Goal: Transaction & Acquisition: Book appointment/travel/reservation

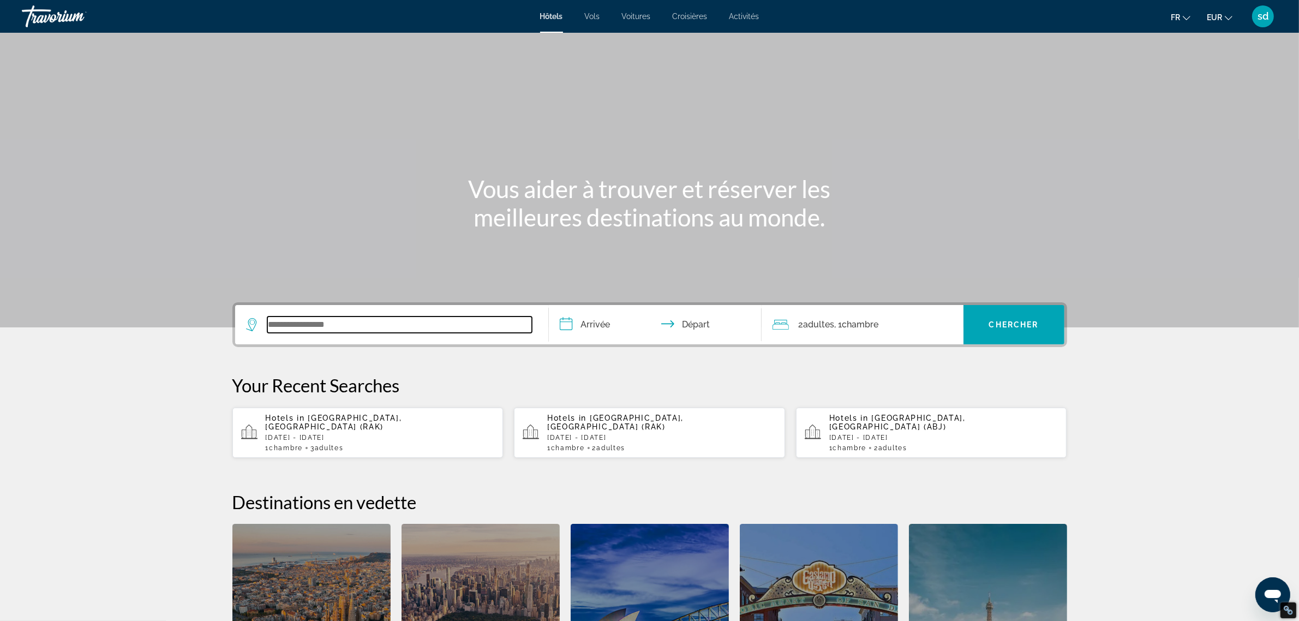
click at [328, 326] on input "Search widget" at bounding box center [399, 324] width 265 height 16
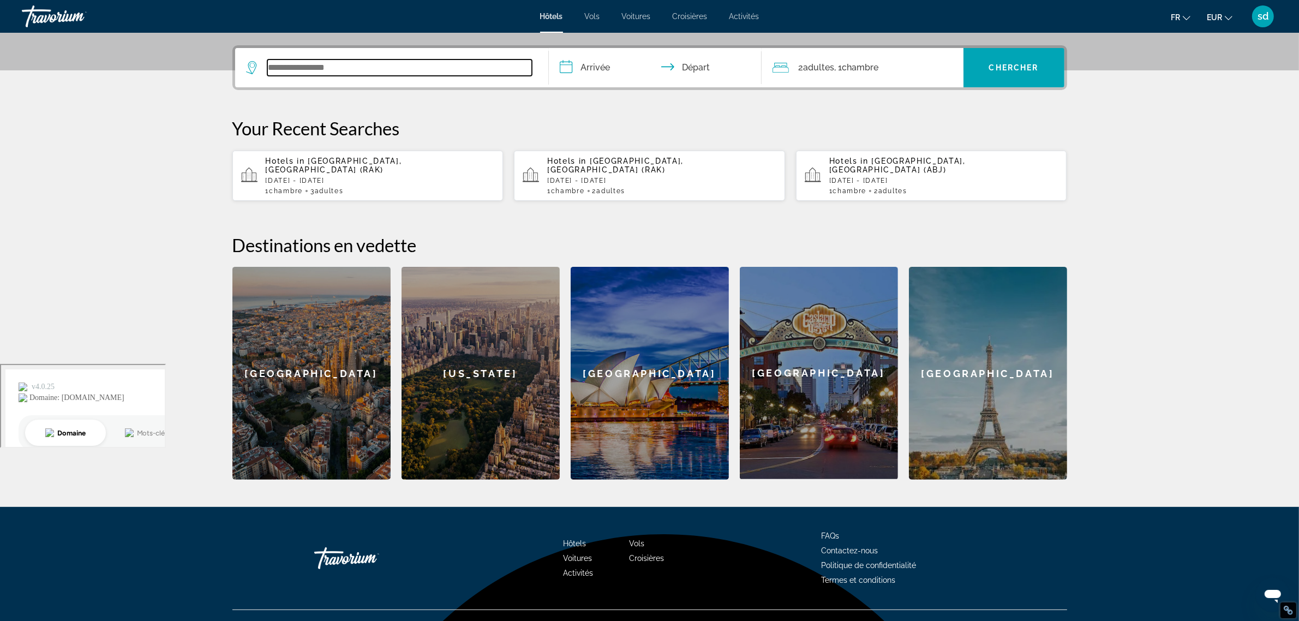
scroll to position [266, 0]
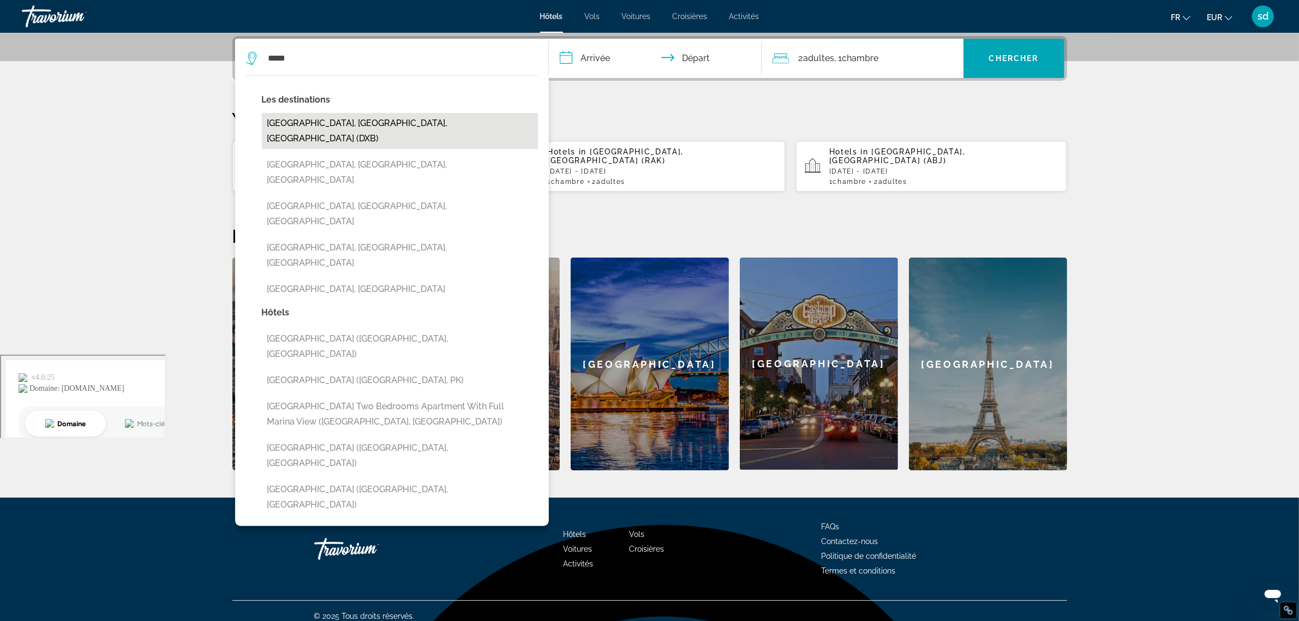
click at [312, 121] on button "[GEOGRAPHIC_DATA], [GEOGRAPHIC_DATA], [GEOGRAPHIC_DATA] (DXB)" at bounding box center [400, 131] width 276 height 36
type input "**********"
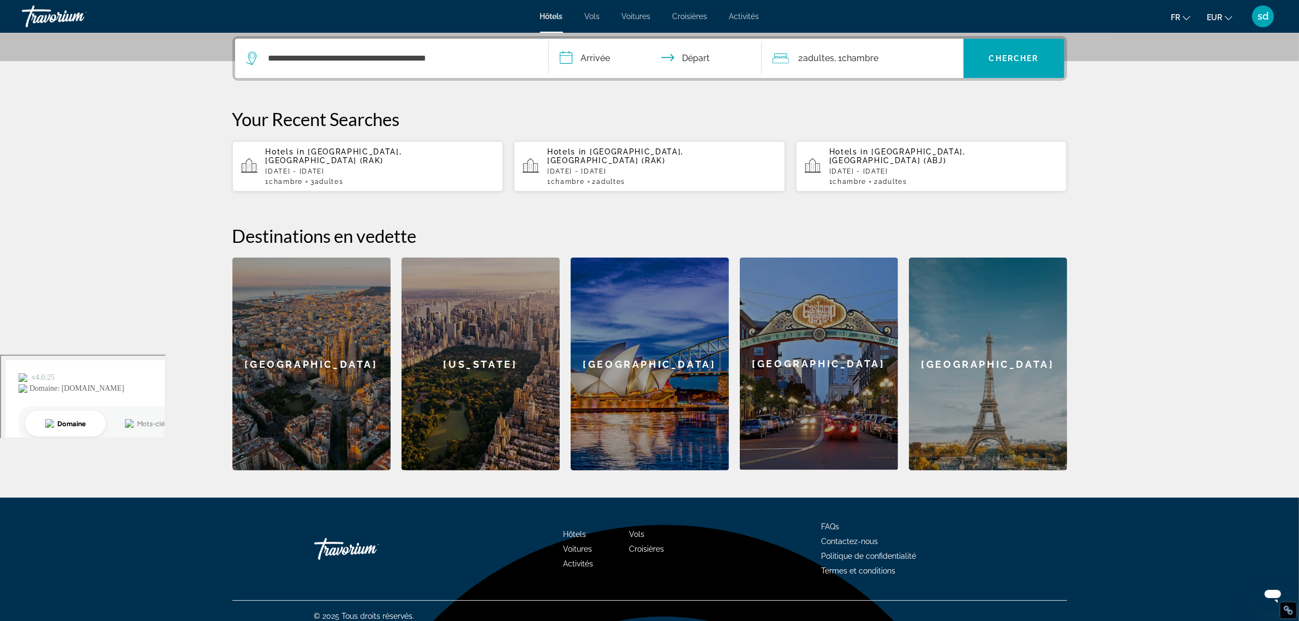
click at [622, 53] on input "**********" at bounding box center [657, 60] width 217 height 43
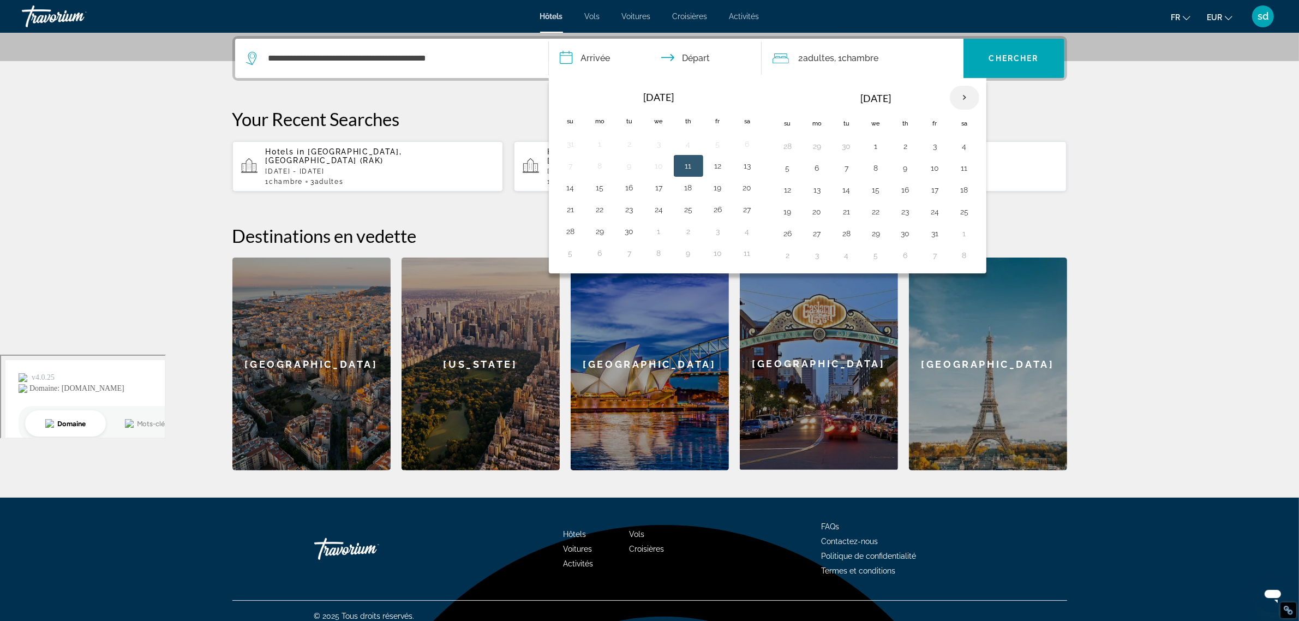
click at [969, 98] on th "Next month" at bounding box center [964, 98] width 29 height 24
click at [969, 97] on th "Next month" at bounding box center [964, 98] width 29 height 24
click at [845, 214] on button "20" at bounding box center [846, 211] width 17 height 15
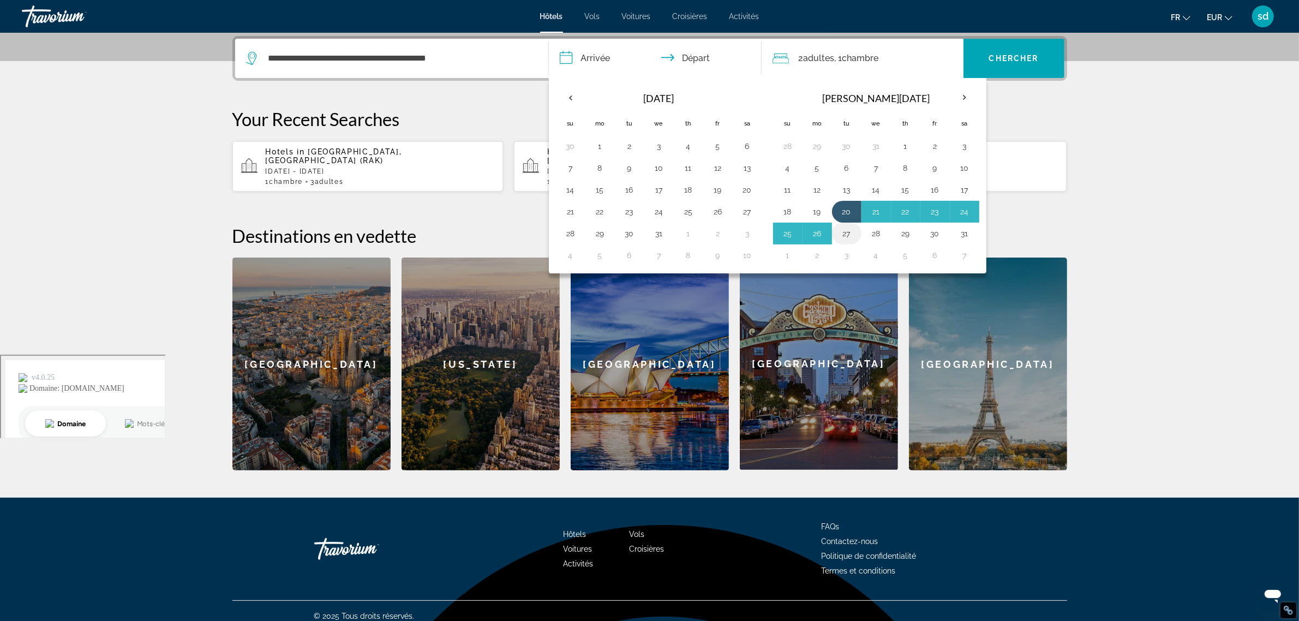
click at [845, 241] on button "27" at bounding box center [846, 233] width 17 height 15
type input "**********"
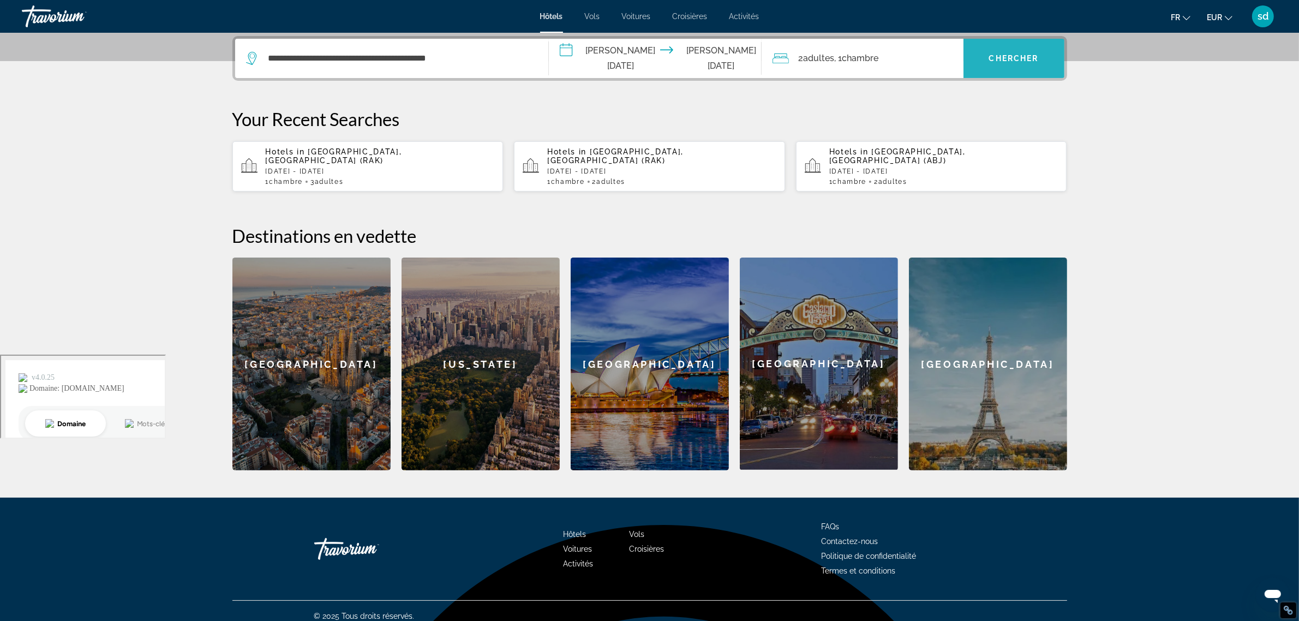
click at [1006, 55] on span "Chercher" at bounding box center [1014, 58] width 50 height 9
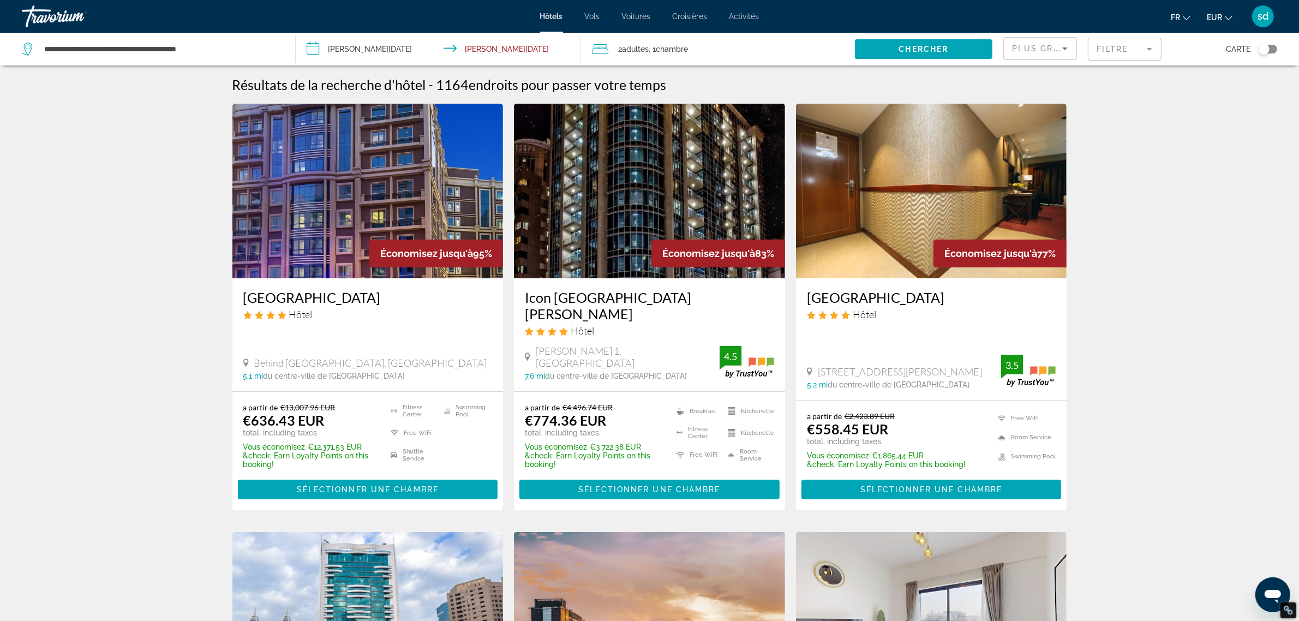
click at [1107, 48] on mat-form-field "Filtre" at bounding box center [1125, 49] width 74 height 23
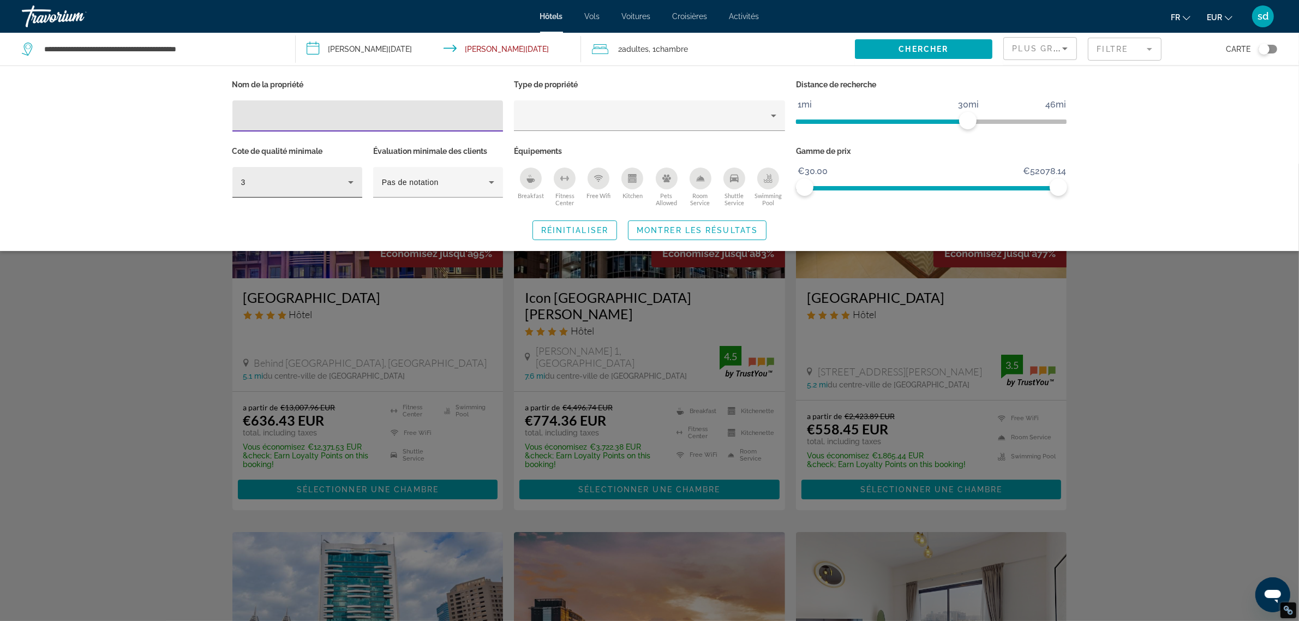
click at [290, 182] on div "3" at bounding box center [294, 182] width 107 height 13
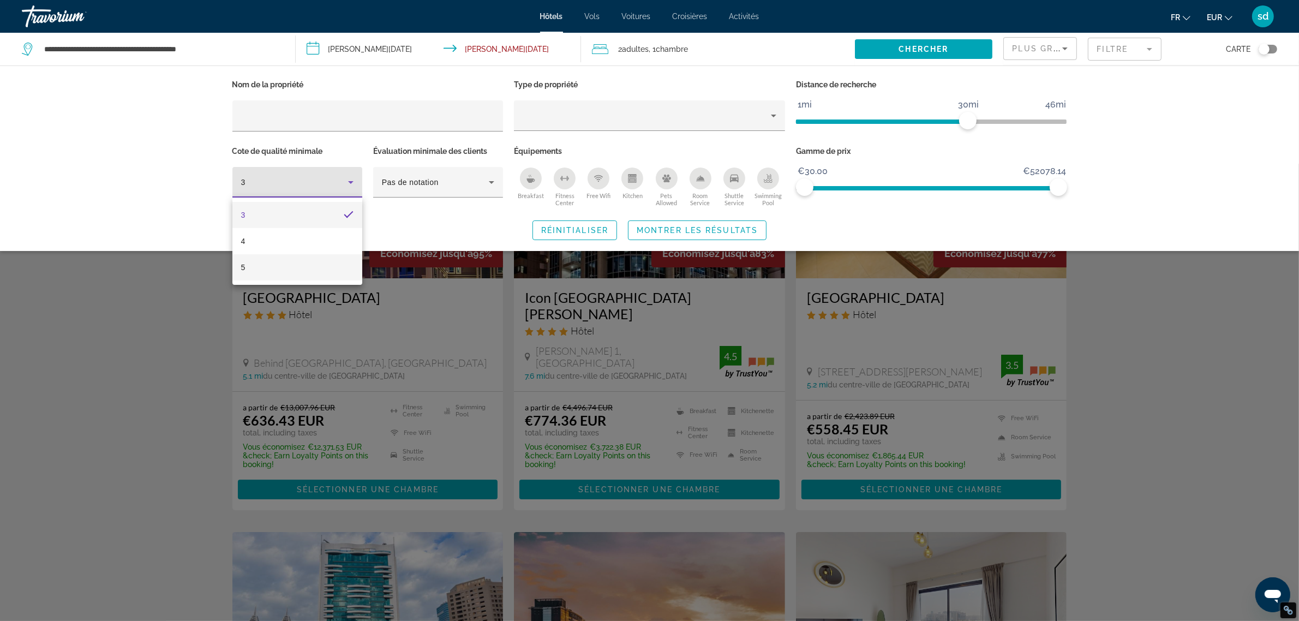
click at [272, 266] on mat-option "5" at bounding box center [297, 267] width 130 height 26
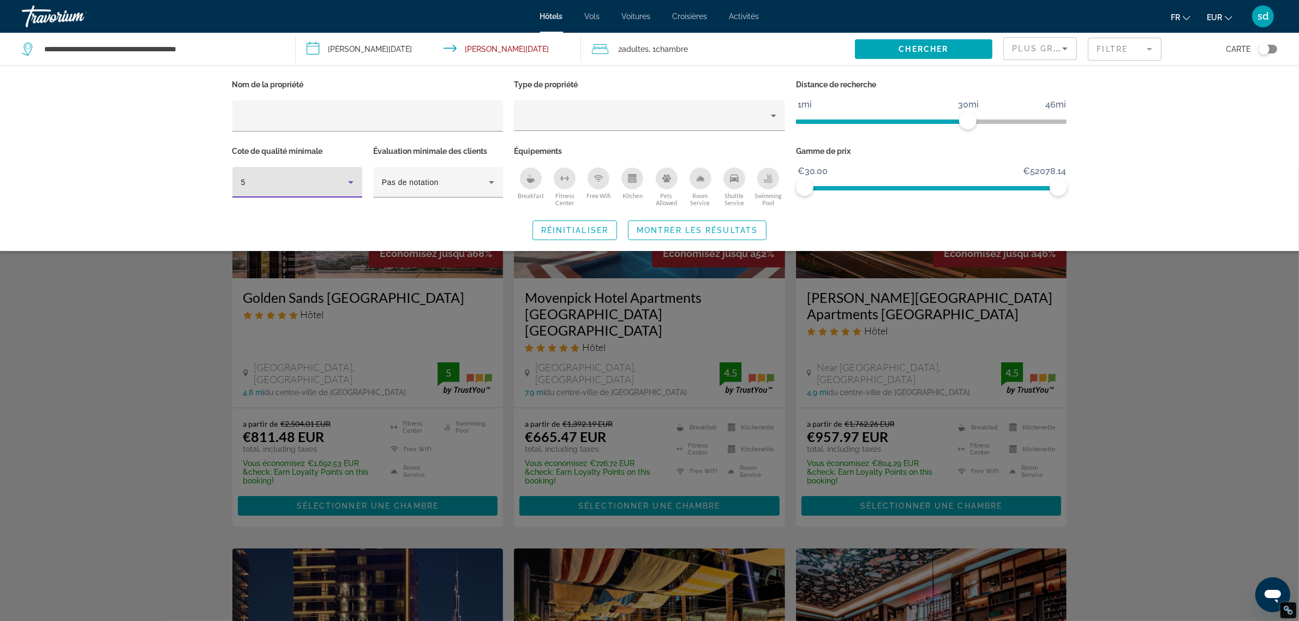
click at [527, 181] on icon "Breakfast" at bounding box center [530, 178] width 9 height 9
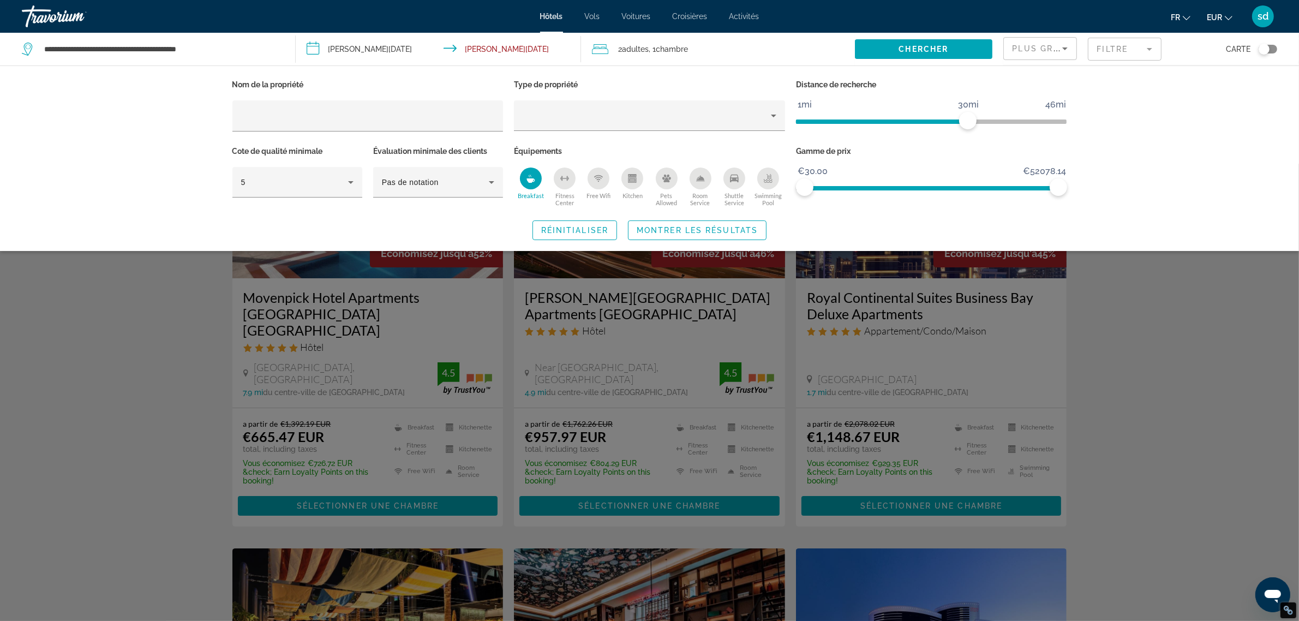
click at [768, 177] on icon "Swimming Pool" at bounding box center [768, 178] width 9 height 9
click at [705, 230] on span "Montrer les résultats" at bounding box center [697, 230] width 121 height 9
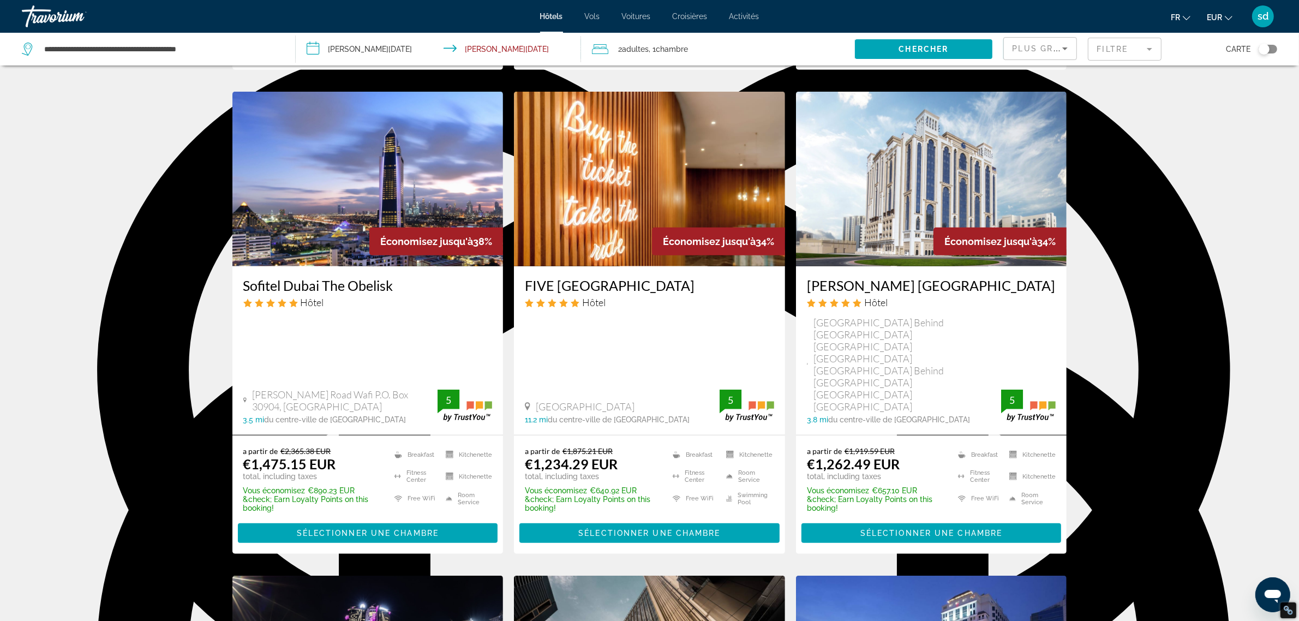
scroll to position [886, 0]
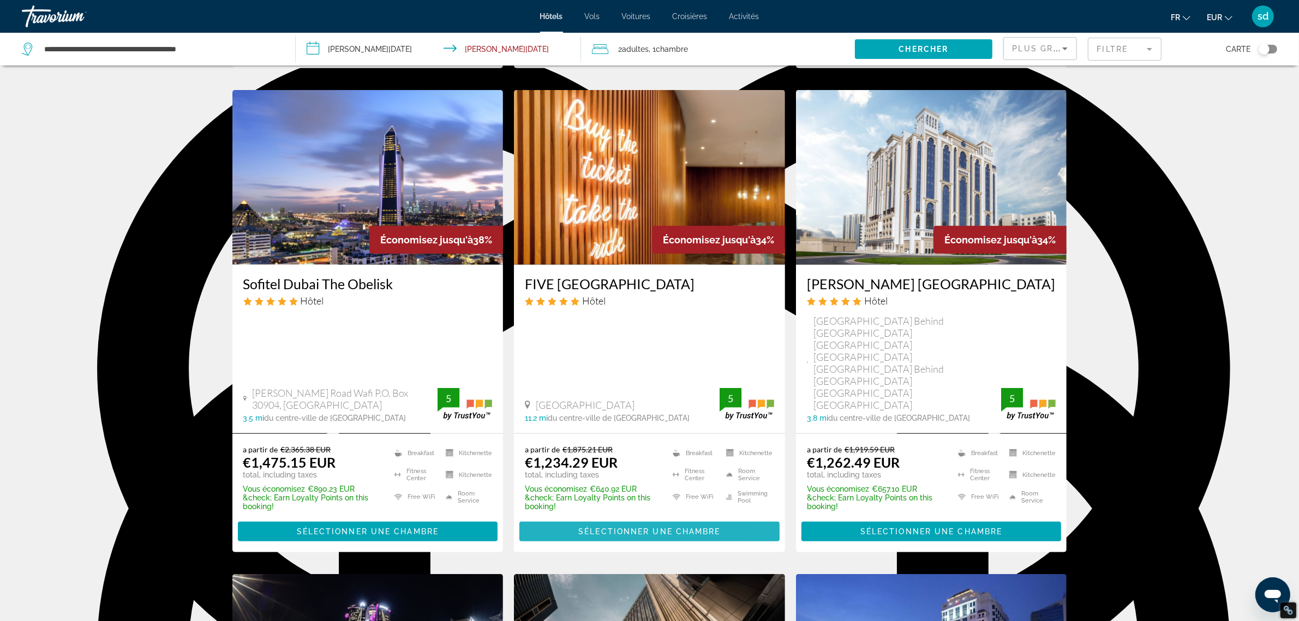
click at [626, 527] on span "Sélectionner une chambre" at bounding box center [649, 531] width 142 height 9
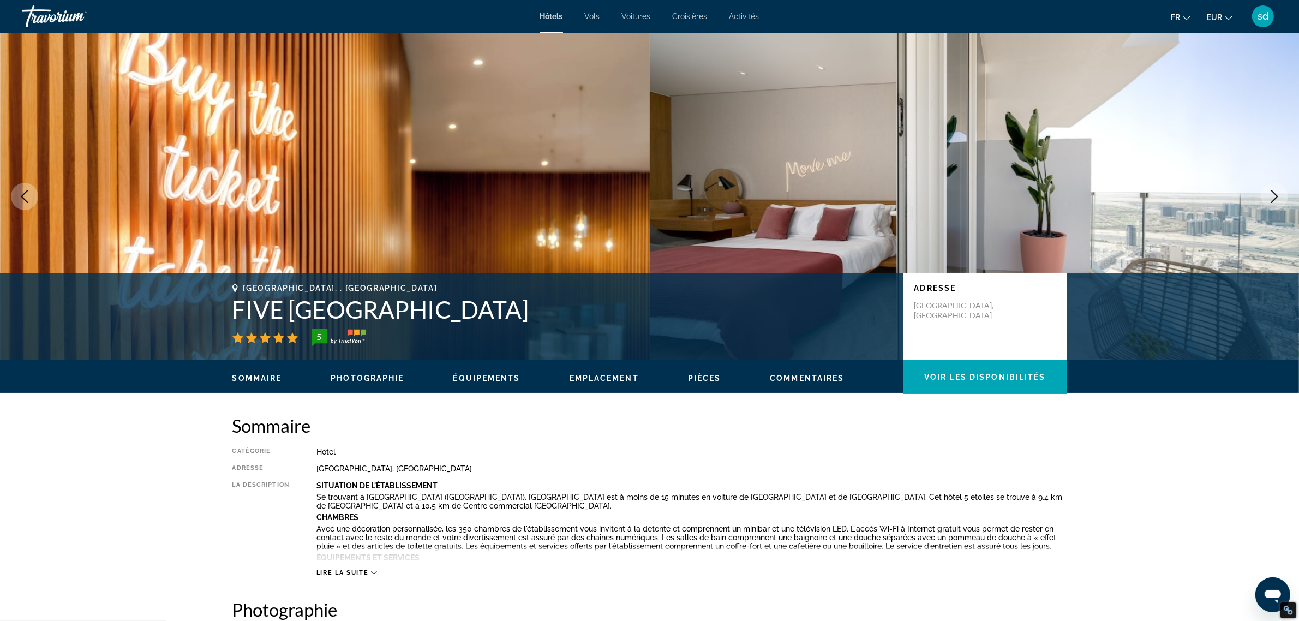
click at [1270, 195] on icon "Next image" at bounding box center [1274, 196] width 13 height 13
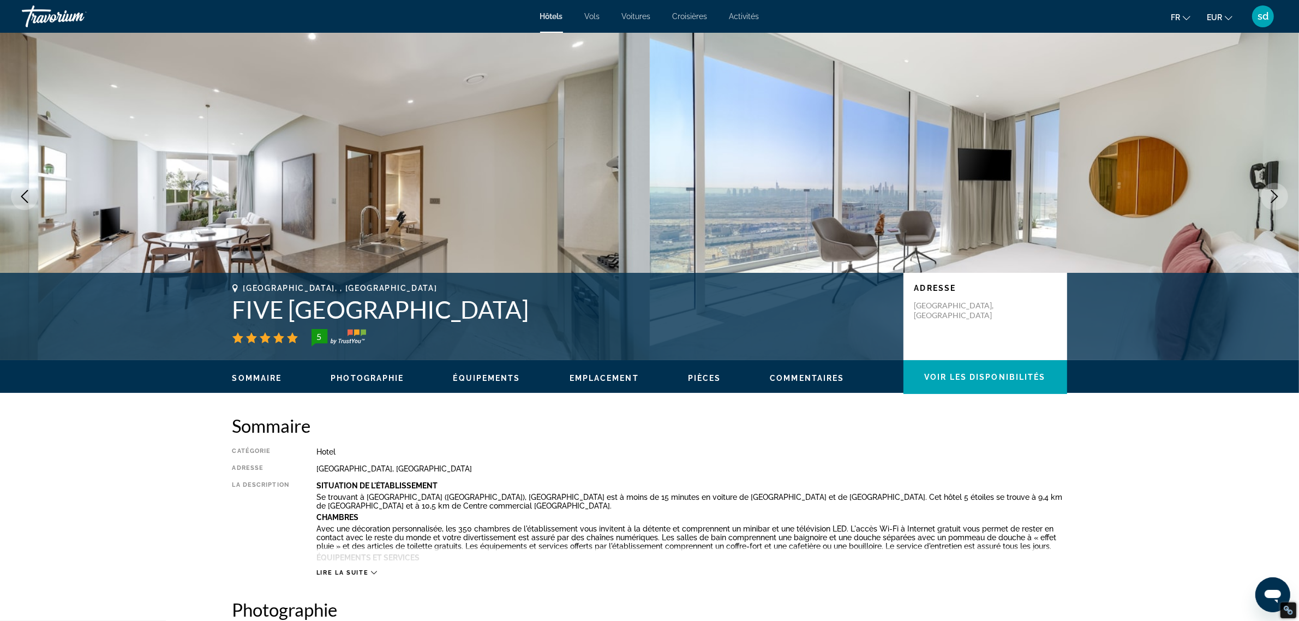
click at [1270, 195] on icon "Next image" at bounding box center [1274, 196] width 13 height 13
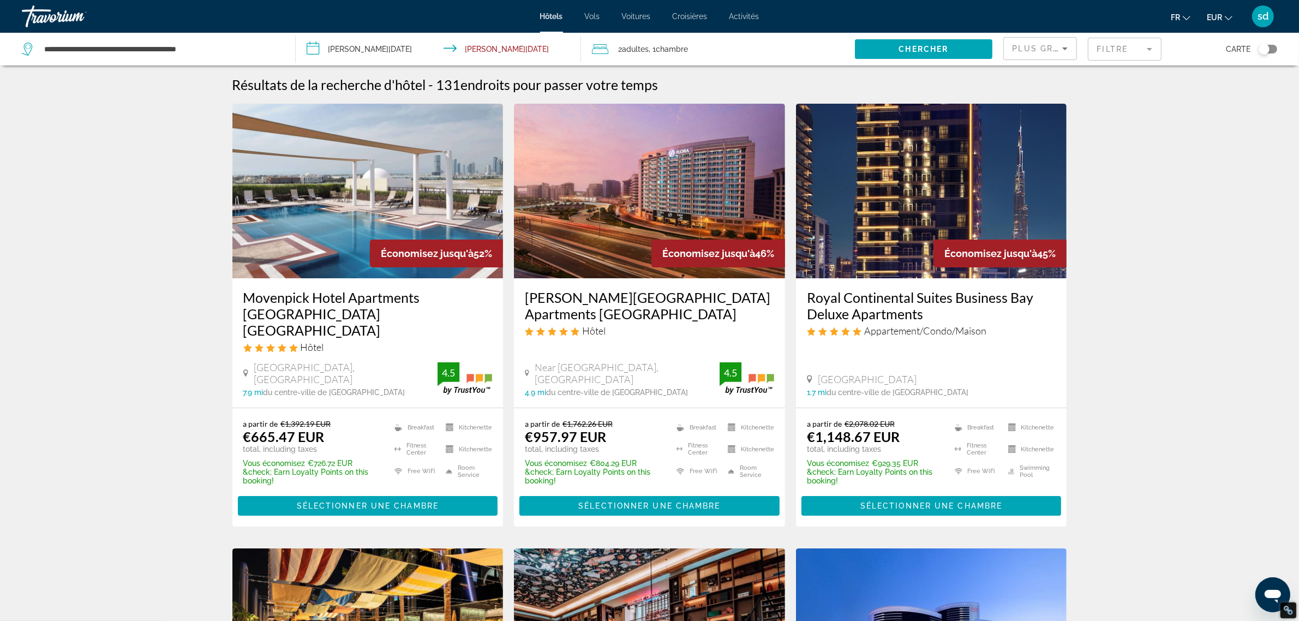
click at [1260, 52] on div "Toggle map" at bounding box center [1263, 49] width 11 height 11
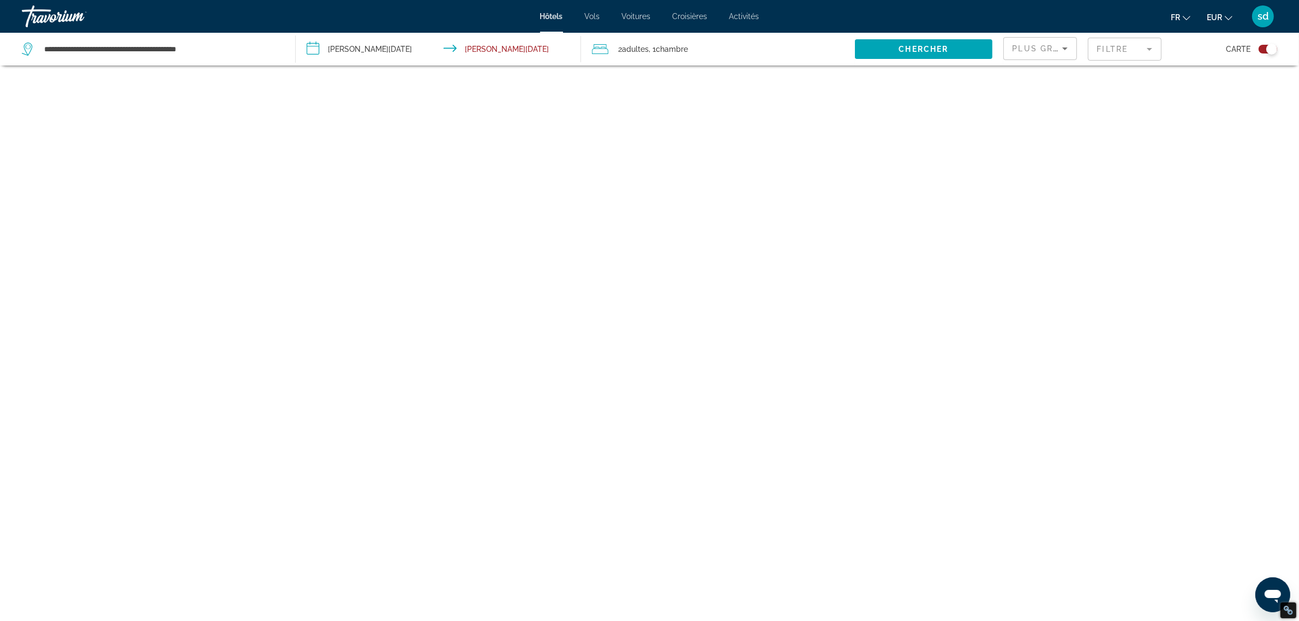
scroll to position [65, 0]
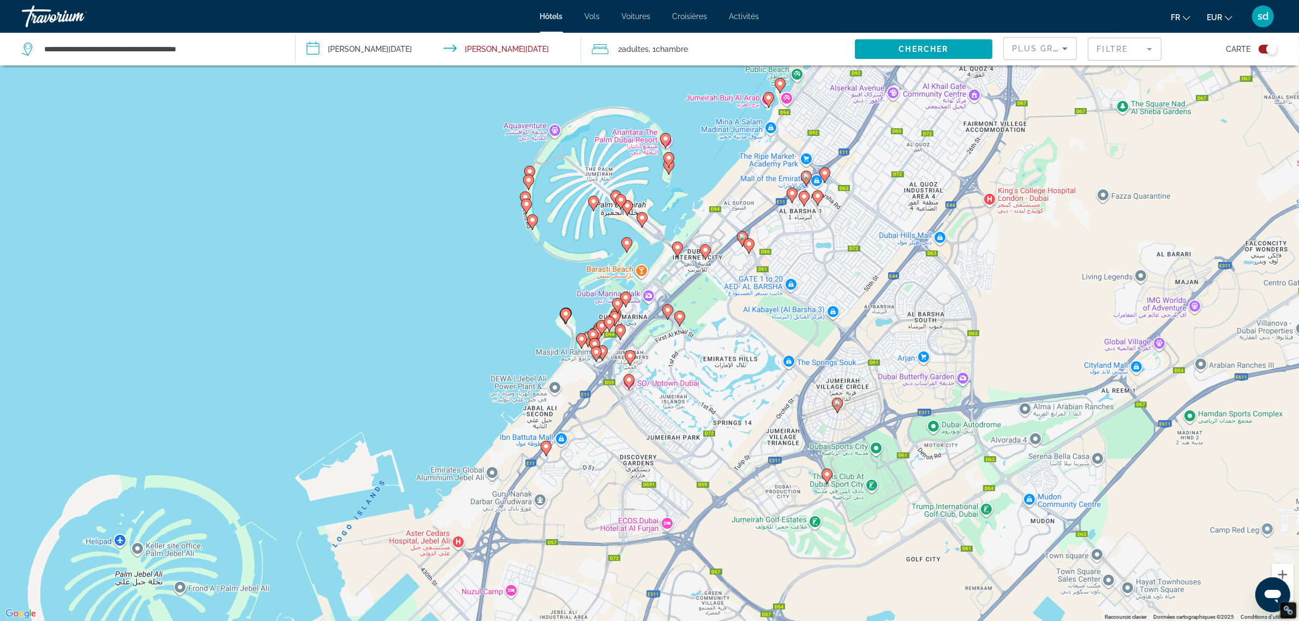
drag, startPoint x: 650, startPoint y: 355, endPoint x: 763, endPoint y: 395, distance: 119.9
click at [763, 395] on div "Pour activer le glissement avec le clavier, appuyez sur Alt+Entrée. Une fois ce…" at bounding box center [649, 310] width 1299 height 621
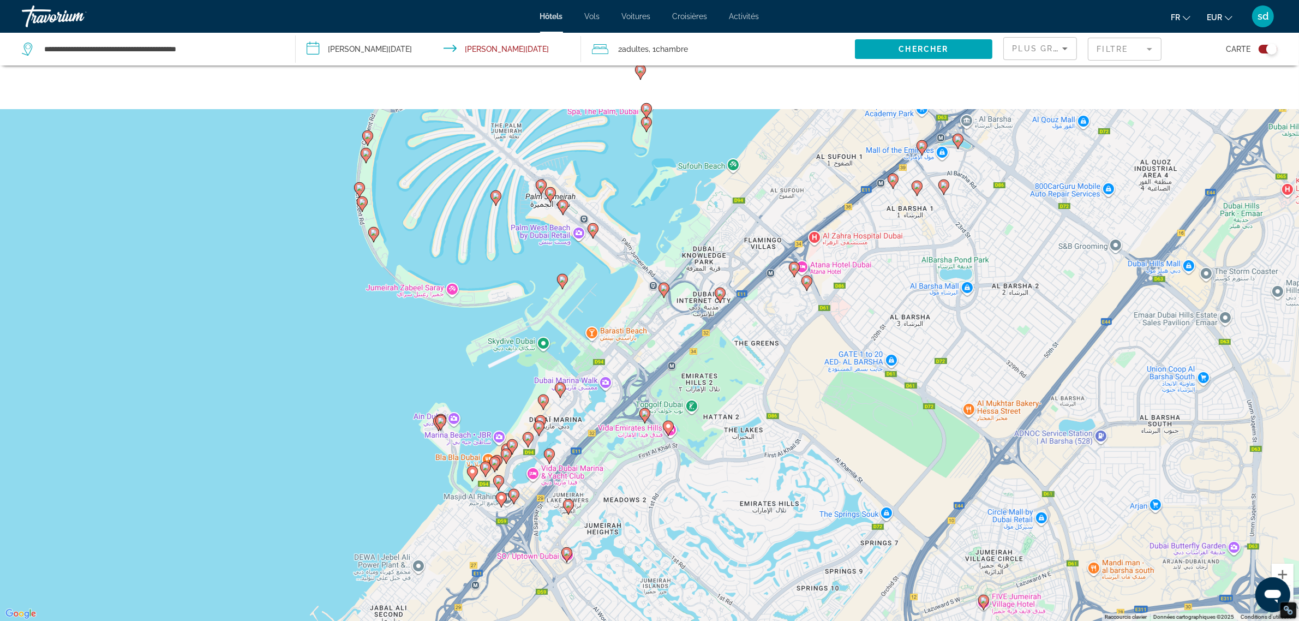
drag, startPoint x: 772, startPoint y: 254, endPoint x: 740, endPoint y: 418, distance: 166.8
click at [740, 418] on div "Pour activer le glissement avec le clavier, appuyez sur Alt+Entrée. Une fois ce…" at bounding box center [649, 310] width 1299 height 621
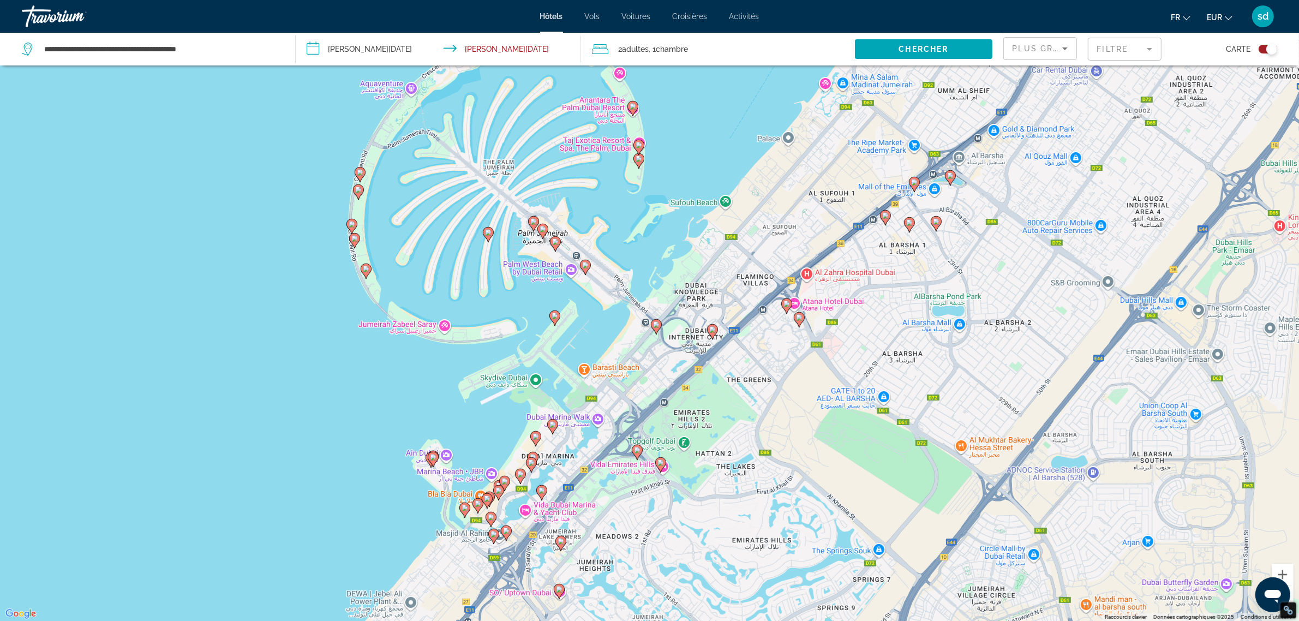
click at [656, 328] on icon "Main content" at bounding box center [656, 327] width 10 height 14
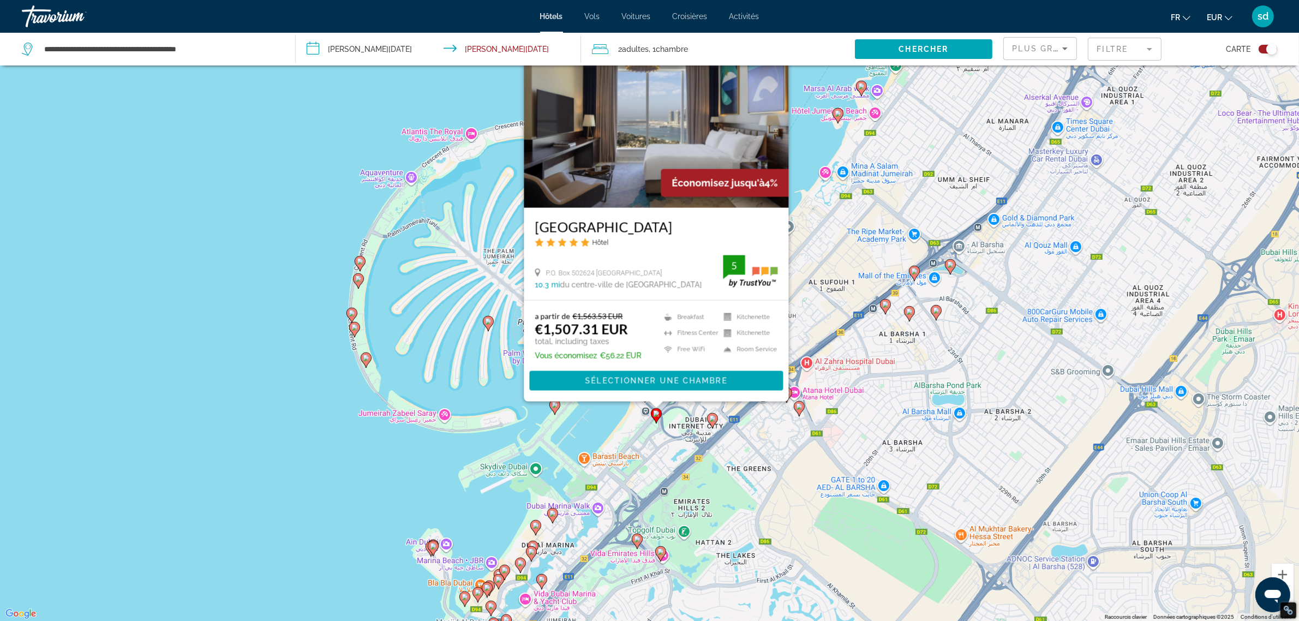
click at [710, 417] on image "Main content" at bounding box center [712, 418] width 7 height 7
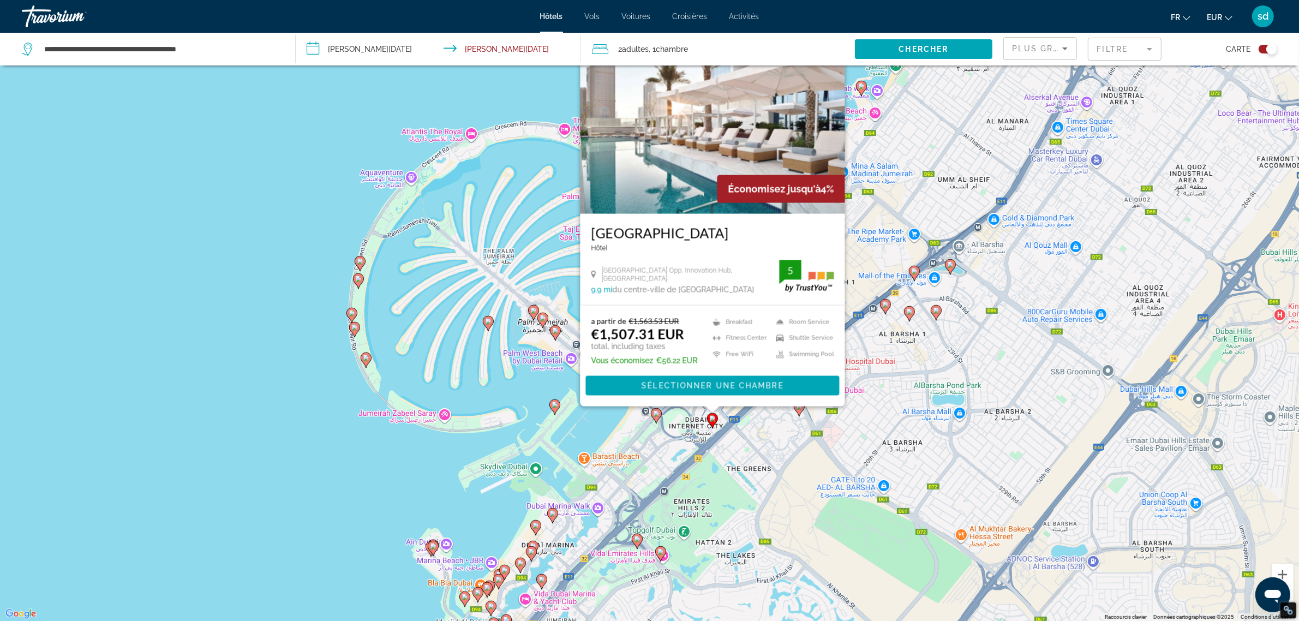
click at [765, 448] on div "Pour activer le glissement avec le clavier, appuyez sur Alt+Entrée. Une fois ce…" at bounding box center [649, 310] width 1299 height 621
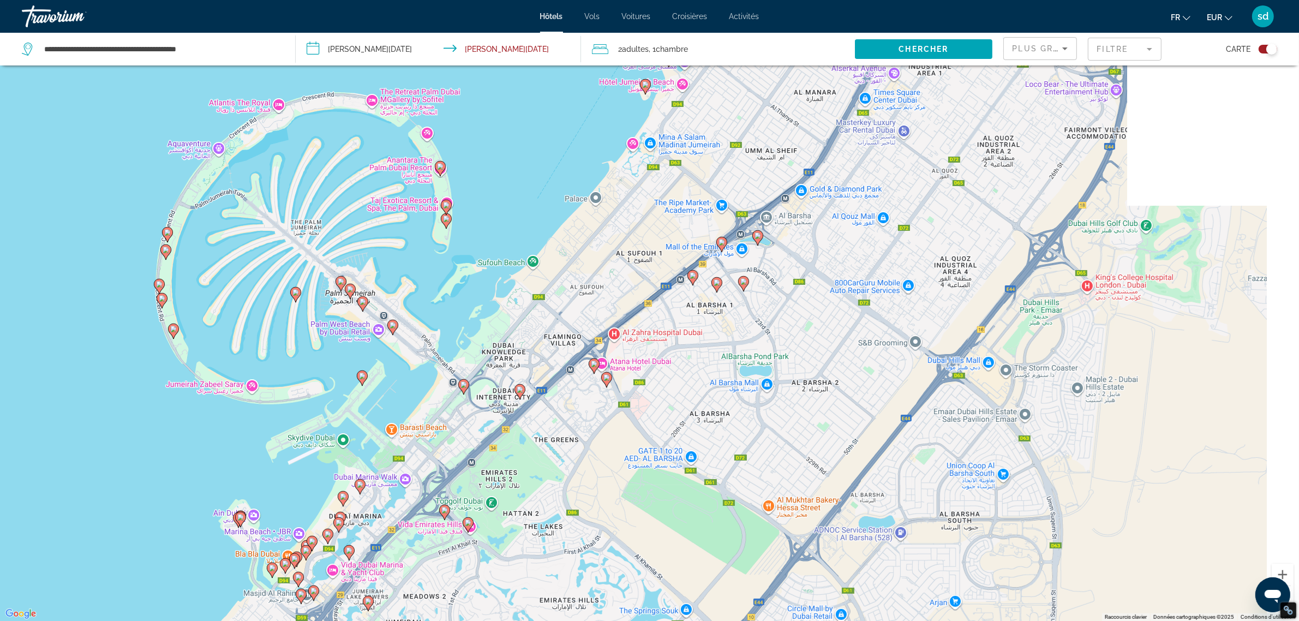
drag, startPoint x: 827, startPoint y: 435, endPoint x: 638, endPoint y: 378, distance: 197.2
click at [639, 379] on div "Pour activer le glissement avec le clavier, appuyez sur Alt+Entrée. Une fois ce…" at bounding box center [649, 310] width 1299 height 621
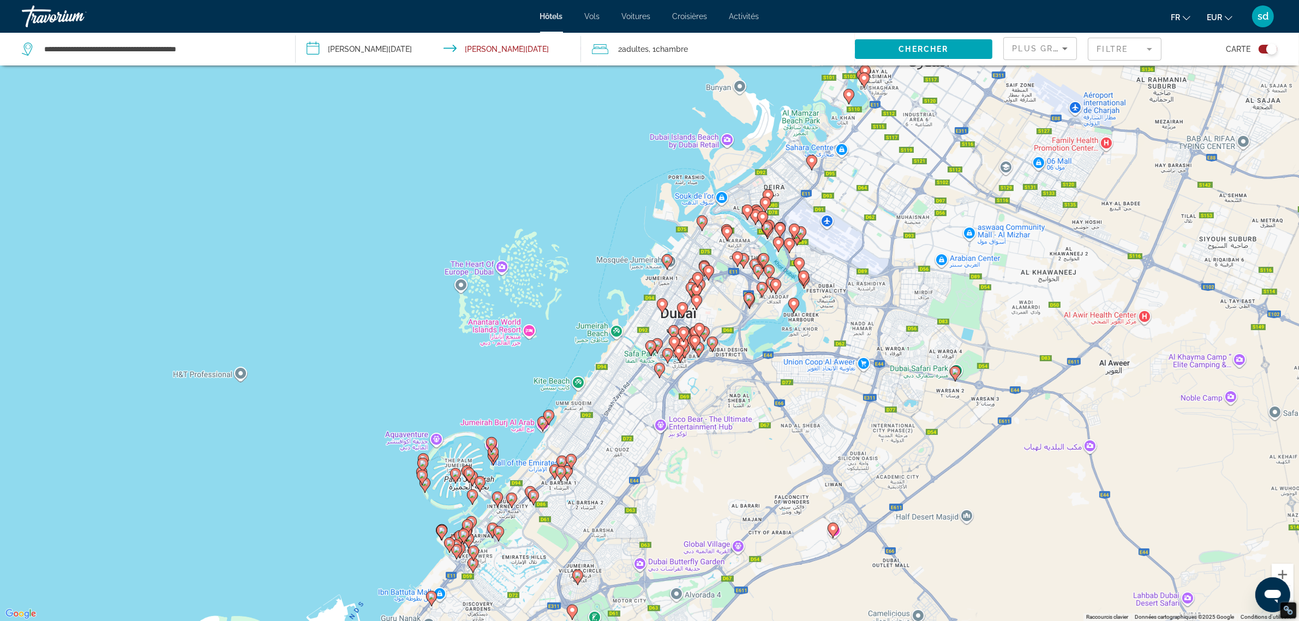
drag, startPoint x: 840, startPoint y: 268, endPoint x: 752, endPoint y: 402, distance: 160.2
click at [752, 402] on div "Pour activer le glissement avec le clavier, appuyez sur Alt+Entrée. Une fois ce…" at bounding box center [649, 310] width 1299 height 621
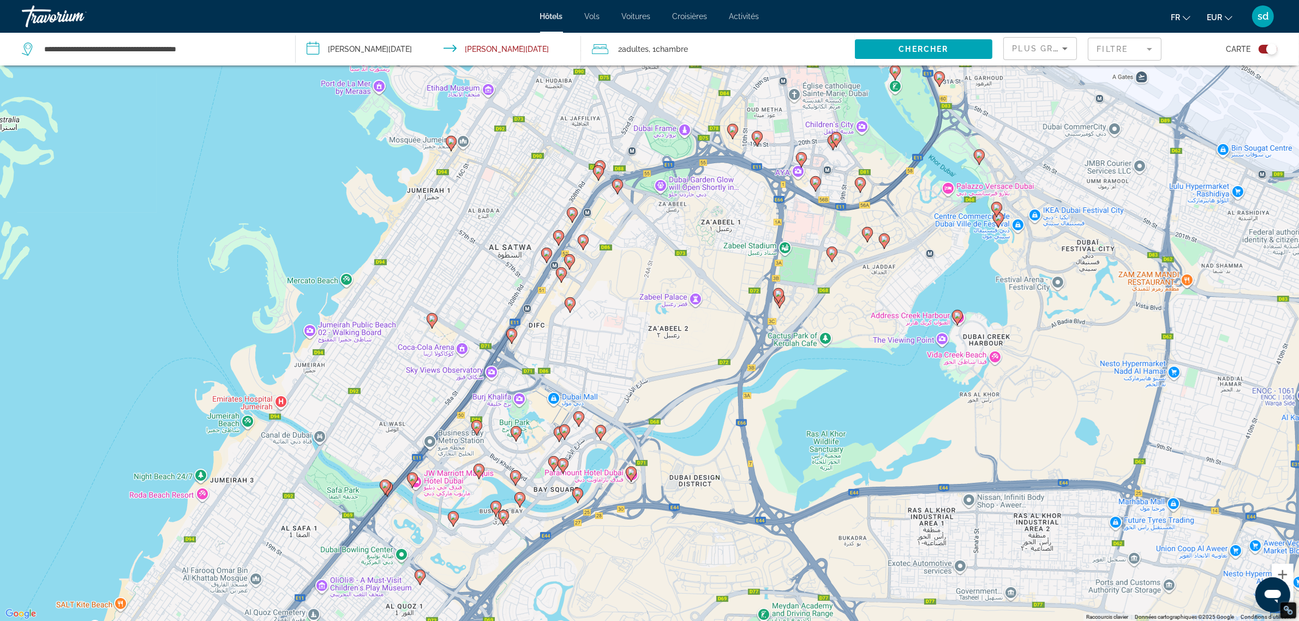
drag, startPoint x: 773, startPoint y: 271, endPoint x: 677, endPoint y: 427, distance: 182.7
click at [677, 427] on div "Pour activer le glissement avec le clavier, appuyez sur Alt+Entrée. Une fois ce…" at bounding box center [649, 310] width 1299 height 621
click at [632, 476] on icon "Main content" at bounding box center [631, 474] width 10 height 14
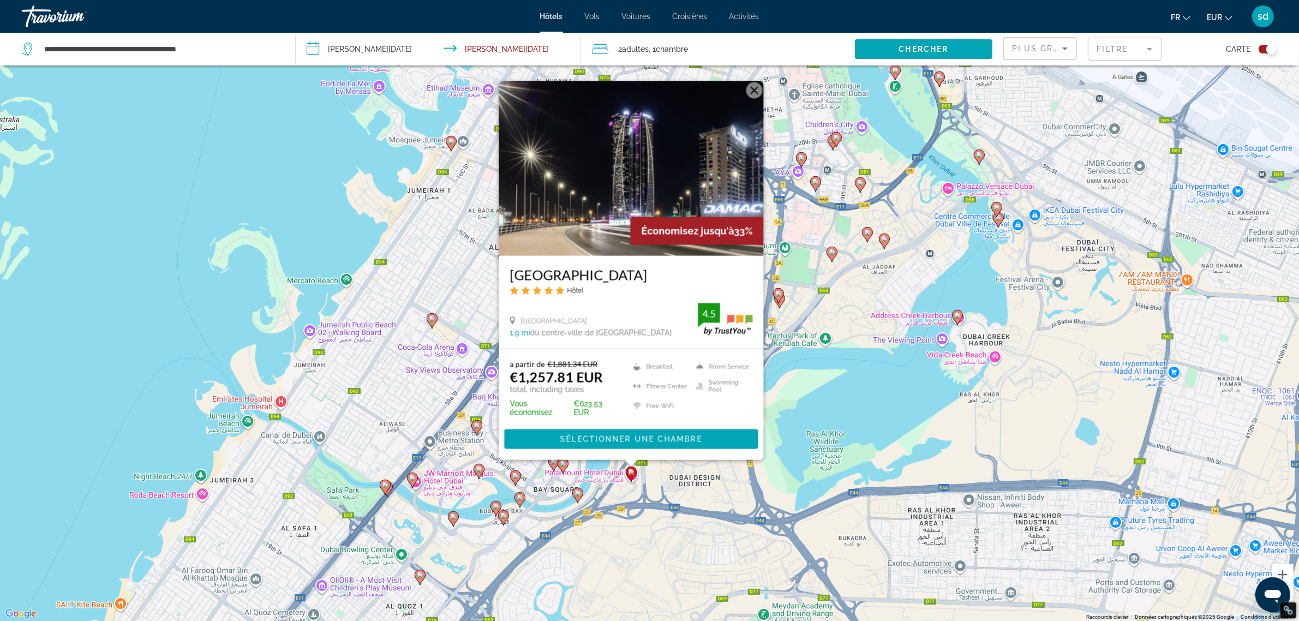
click at [577, 492] on image "Main content" at bounding box center [577, 493] width 7 height 7
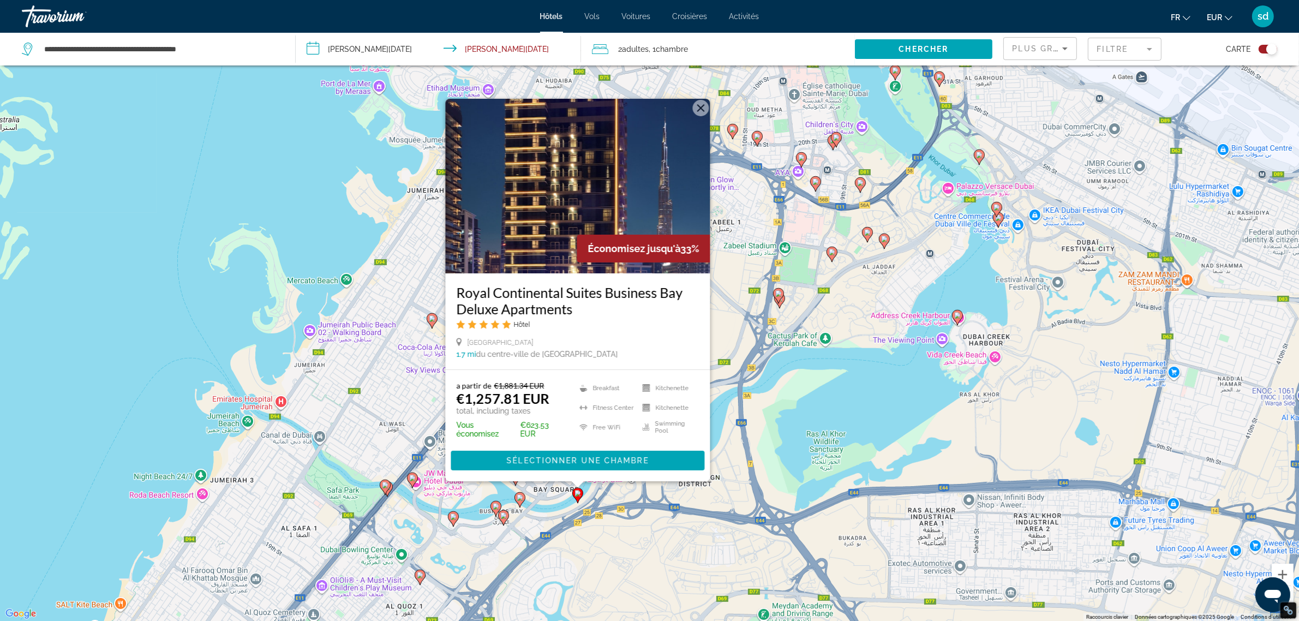
click at [519, 500] on image "Main content" at bounding box center [520, 497] width 7 height 7
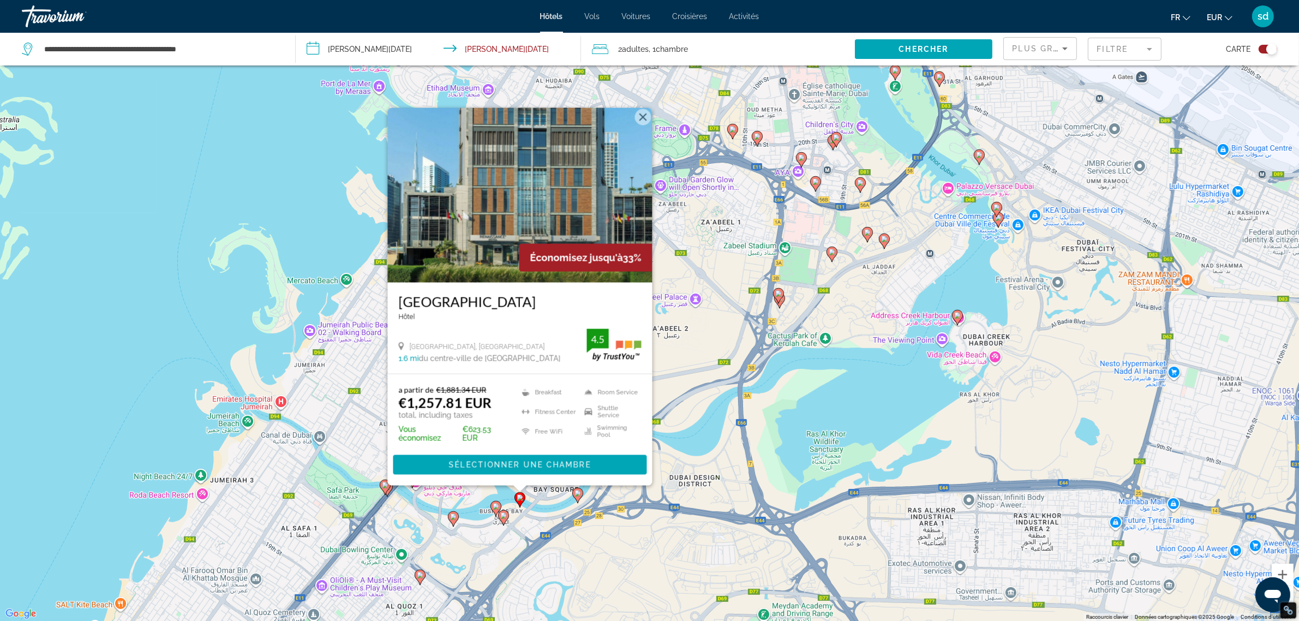
click at [502, 514] on image "Main content" at bounding box center [503, 515] width 7 height 7
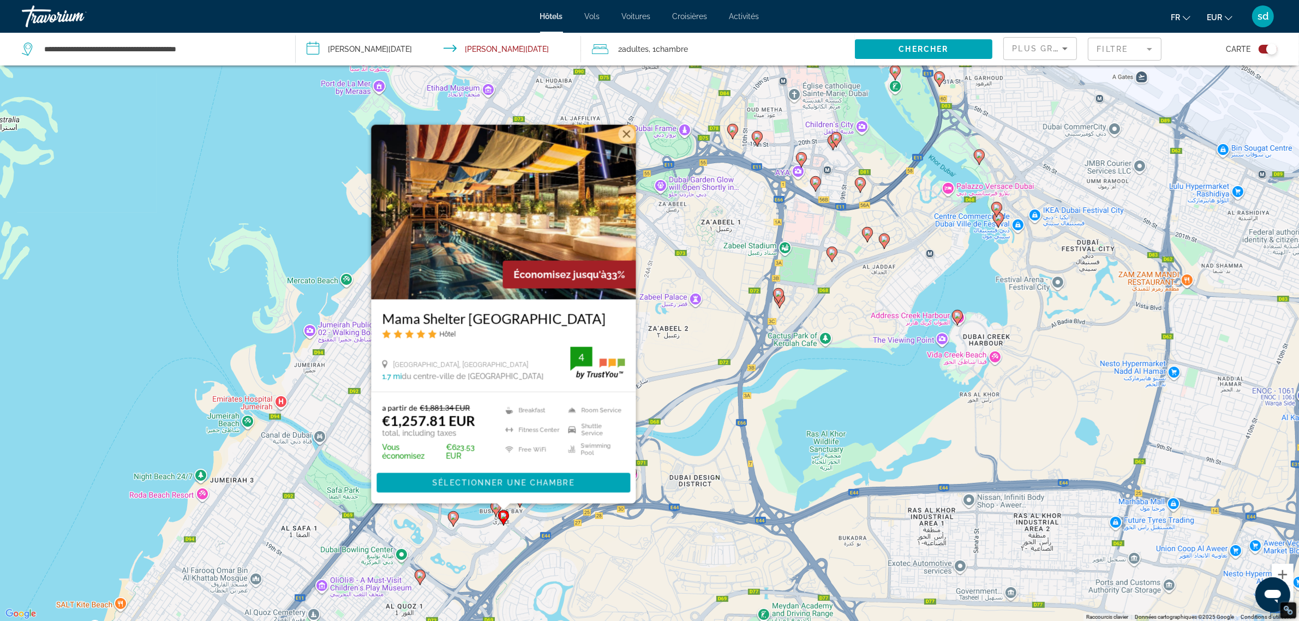
click at [778, 298] on icon "Main content" at bounding box center [778, 296] width 10 height 14
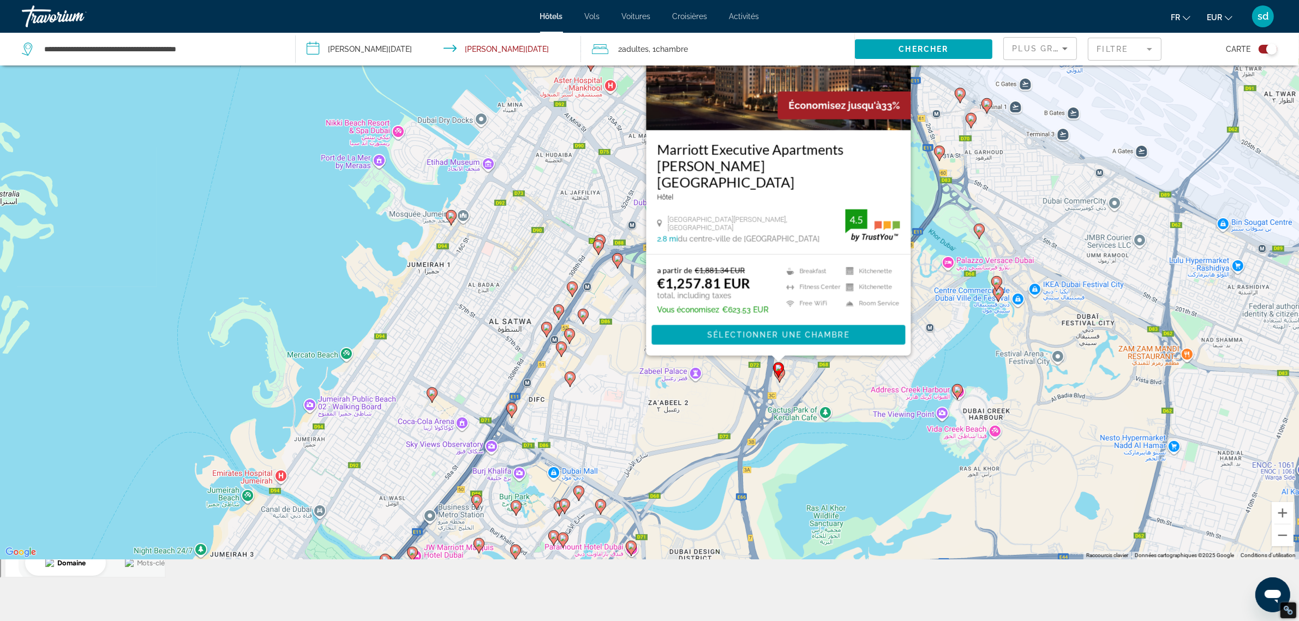
scroll to position [131, 0]
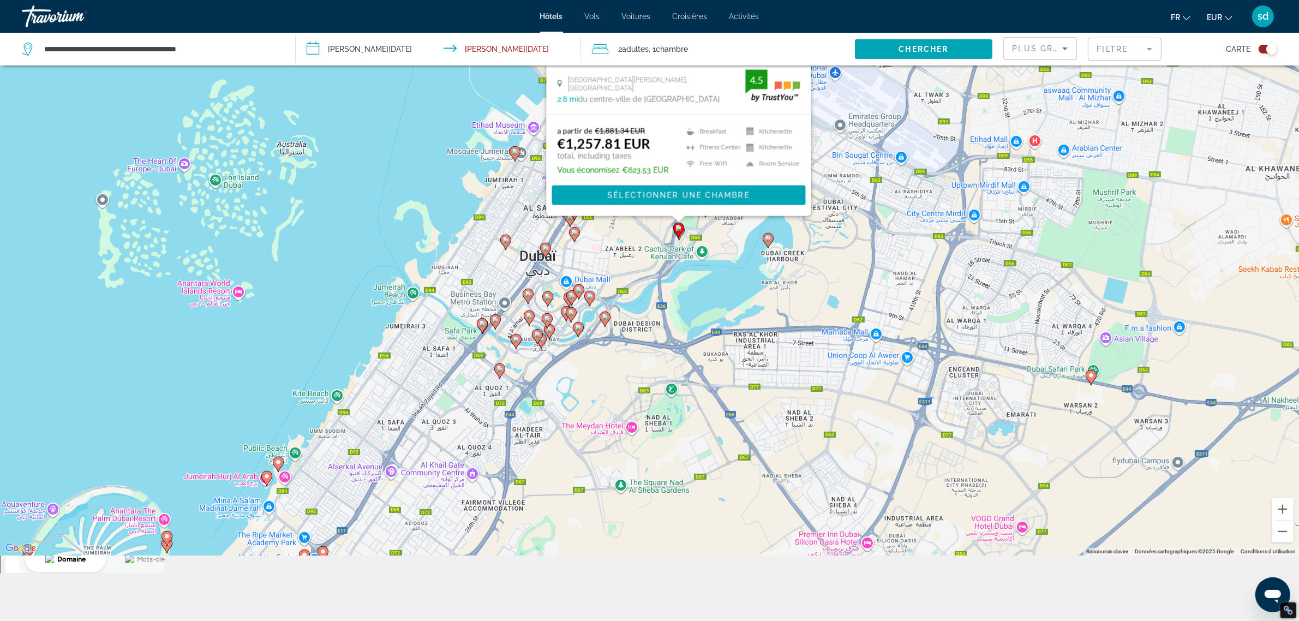
drag, startPoint x: 615, startPoint y: 428, endPoint x: 617, endPoint y: 254, distance: 174.6
click at [617, 249] on div "Pour activer le glissement avec le clavier, appuyez sur Alt+Entrée. Une fois ce…" at bounding box center [649, 245] width 1299 height 621
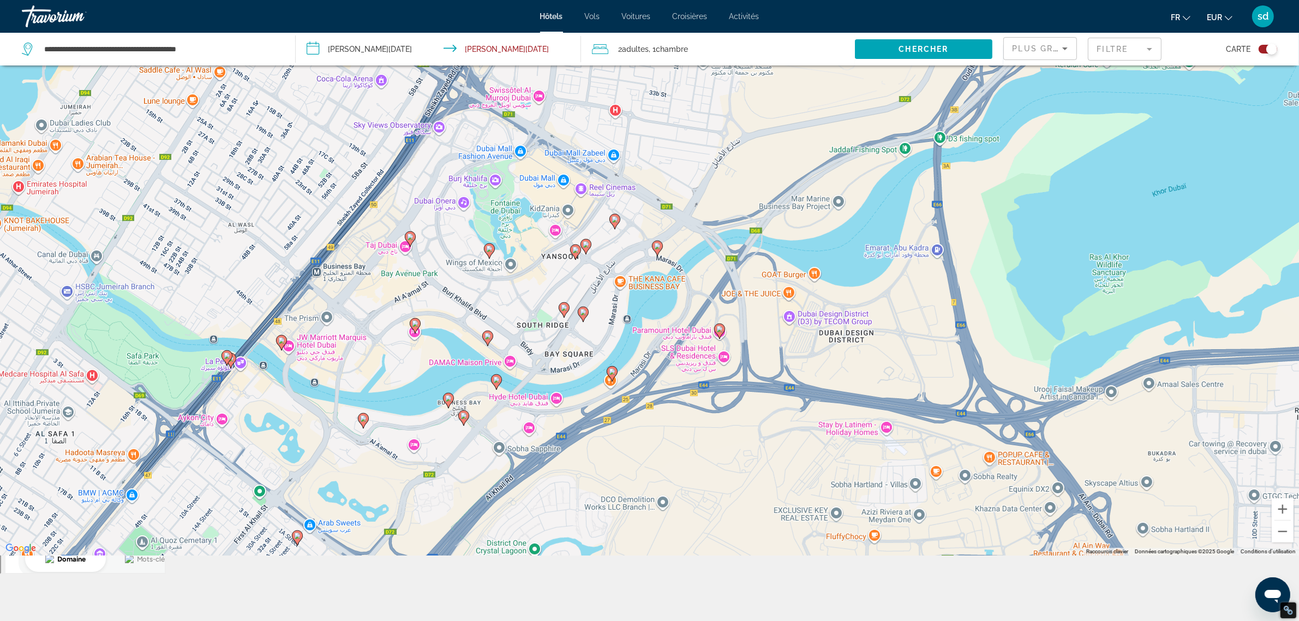
click at [413, 327] on icon "Main content" at bounding box center [415, 326] width 10 height 14
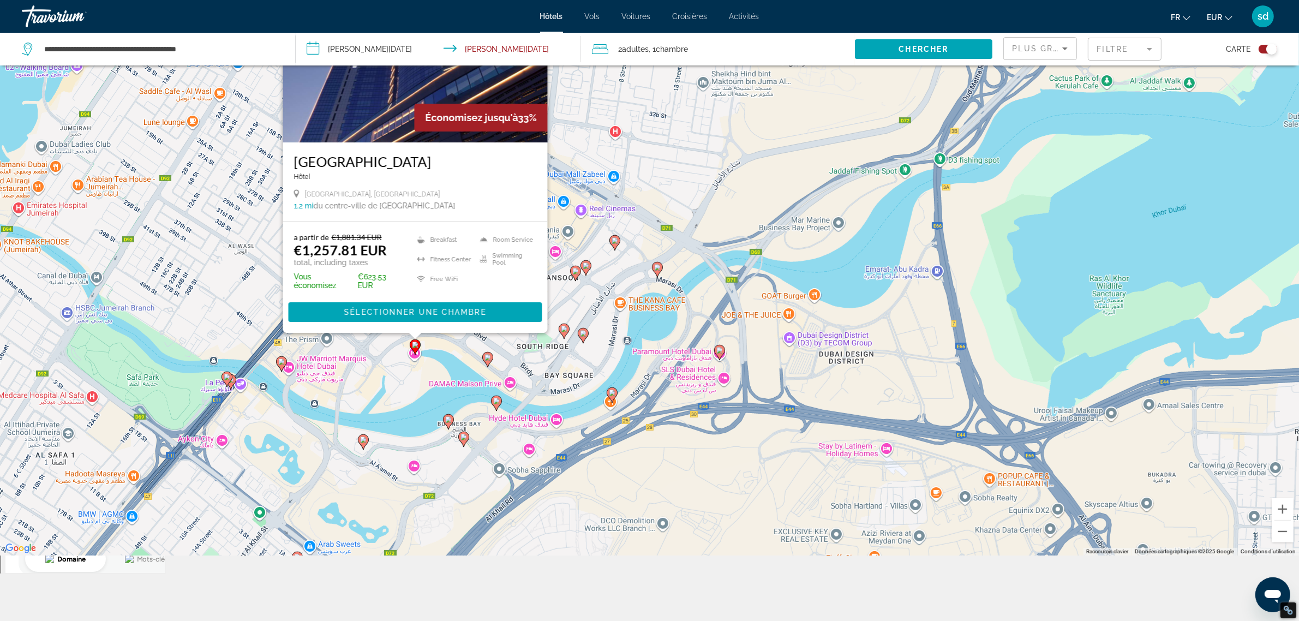
click at [363, 448] on icon "Main content" at bounding box center [363, 441] width 11 height 15
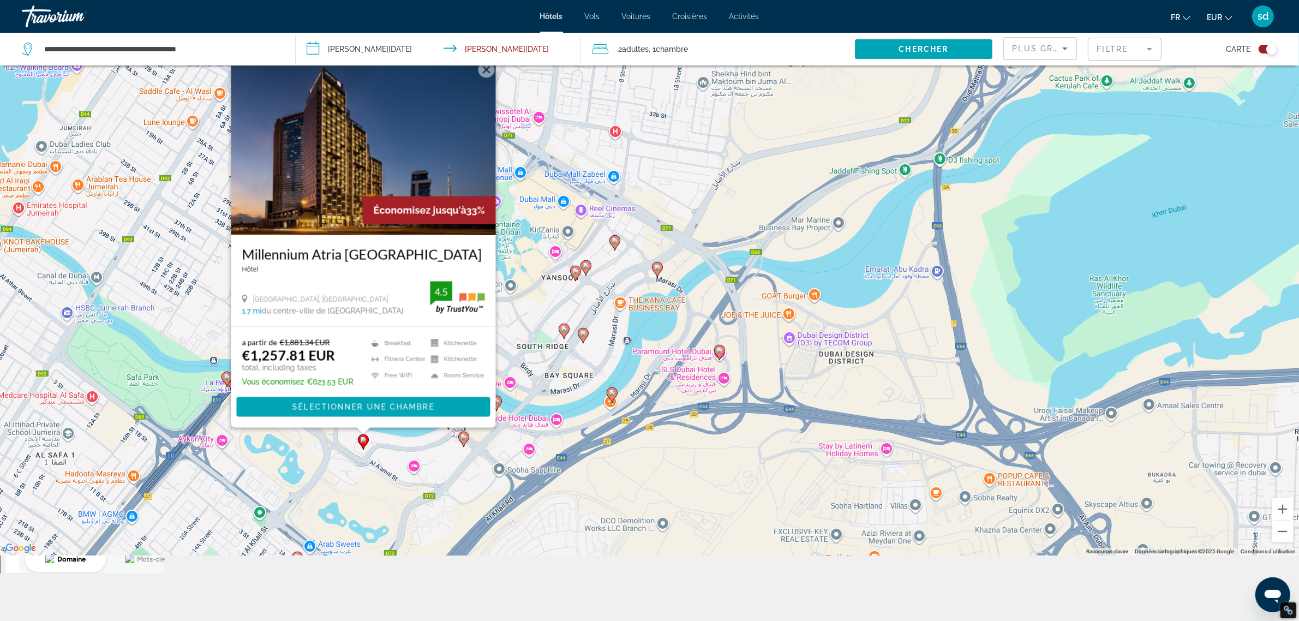
click at [611, 392] on image "Main content" at bounding box center [612, 392] width 7 height 7
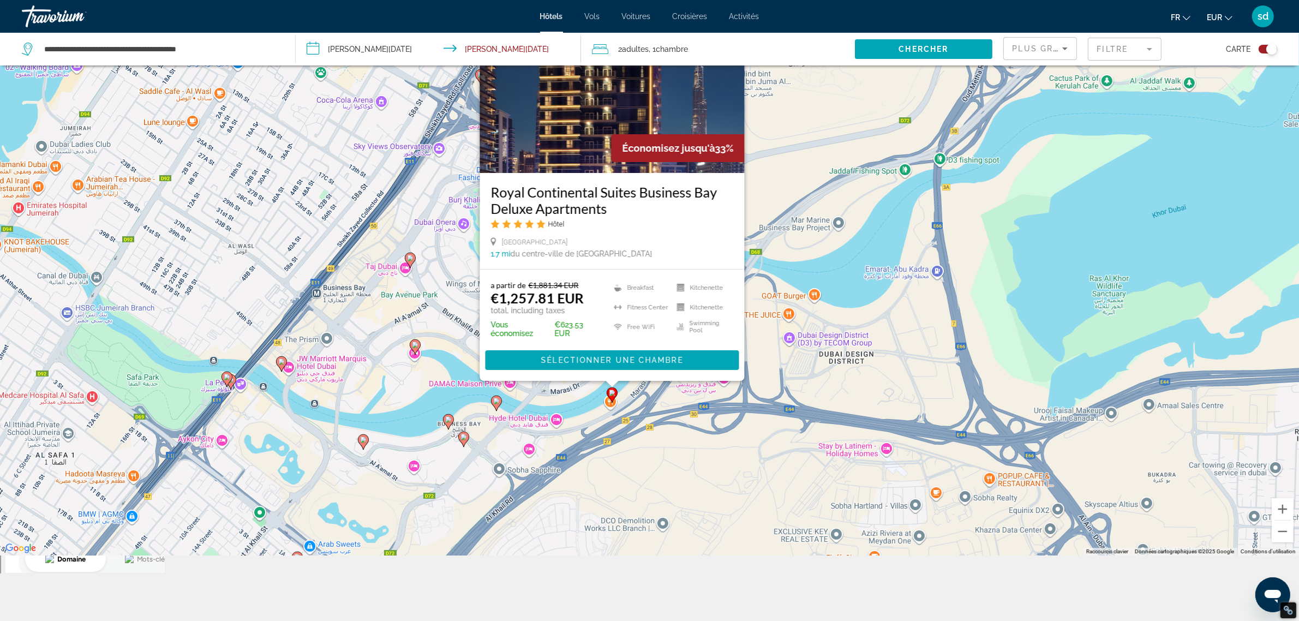
click at [225, 374] on icon "Main content" at bounding box center [226, 379] width 10 height 14
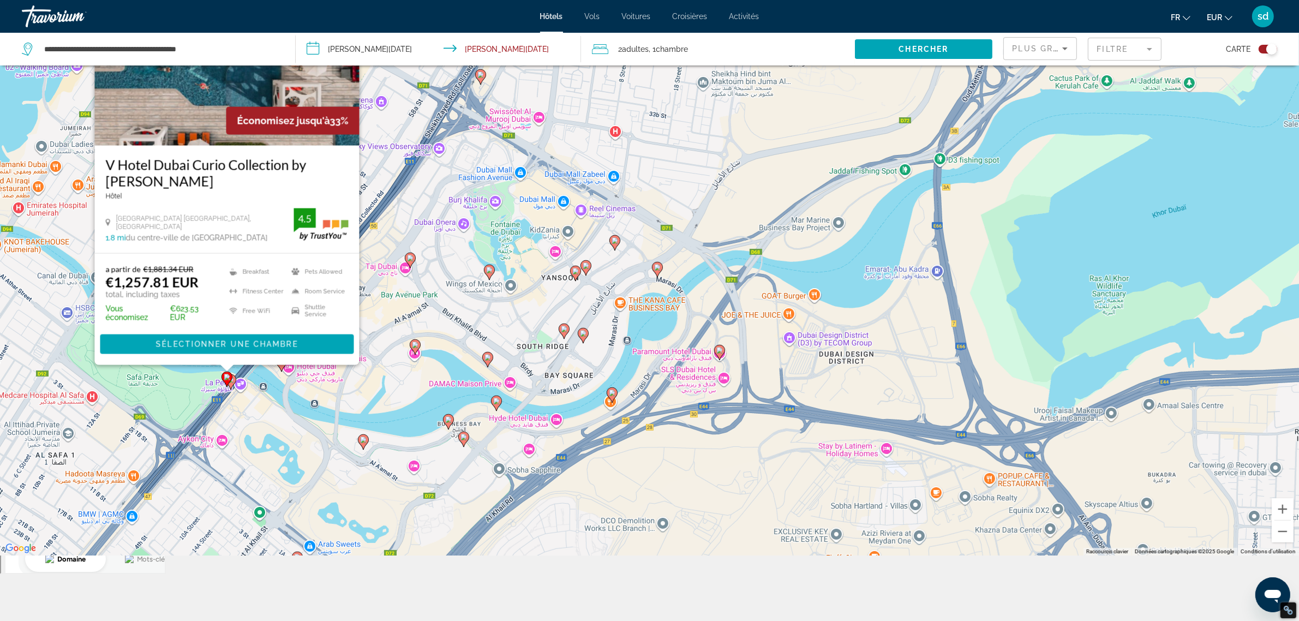
click at [233, 382] on image "Main content" at bounding box center [230, 379] width 7 height 7
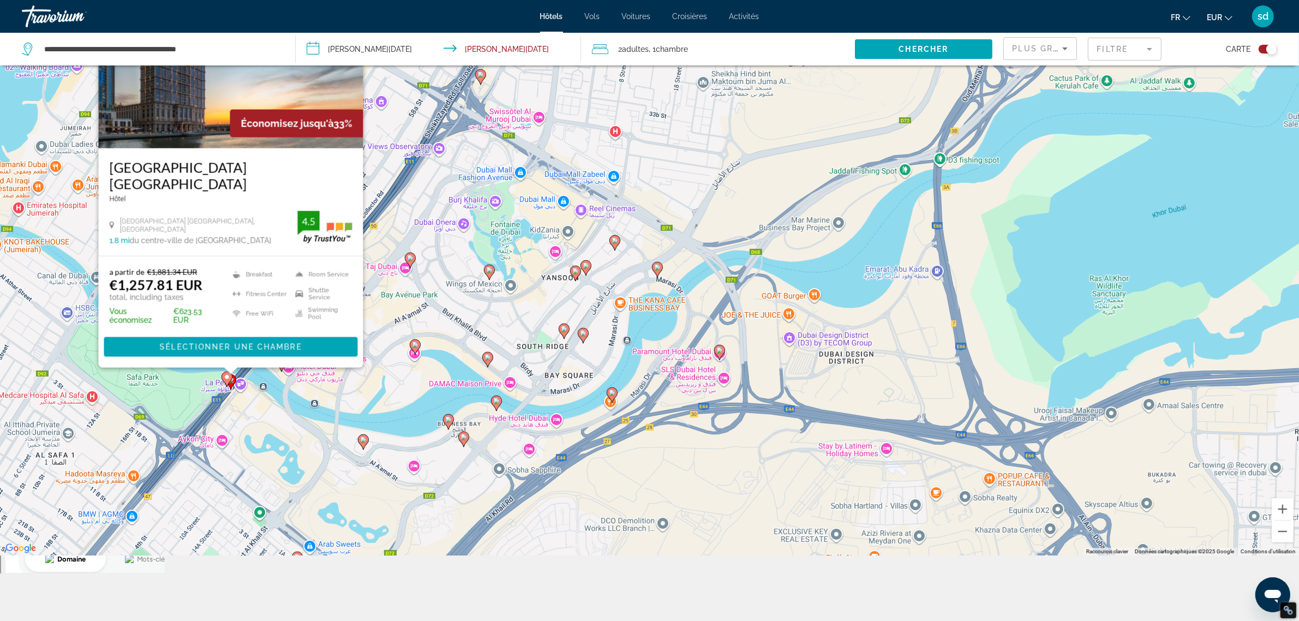
click at [418, 345] on image "Main content" at bounding box center [415, 344] width 7 height 7
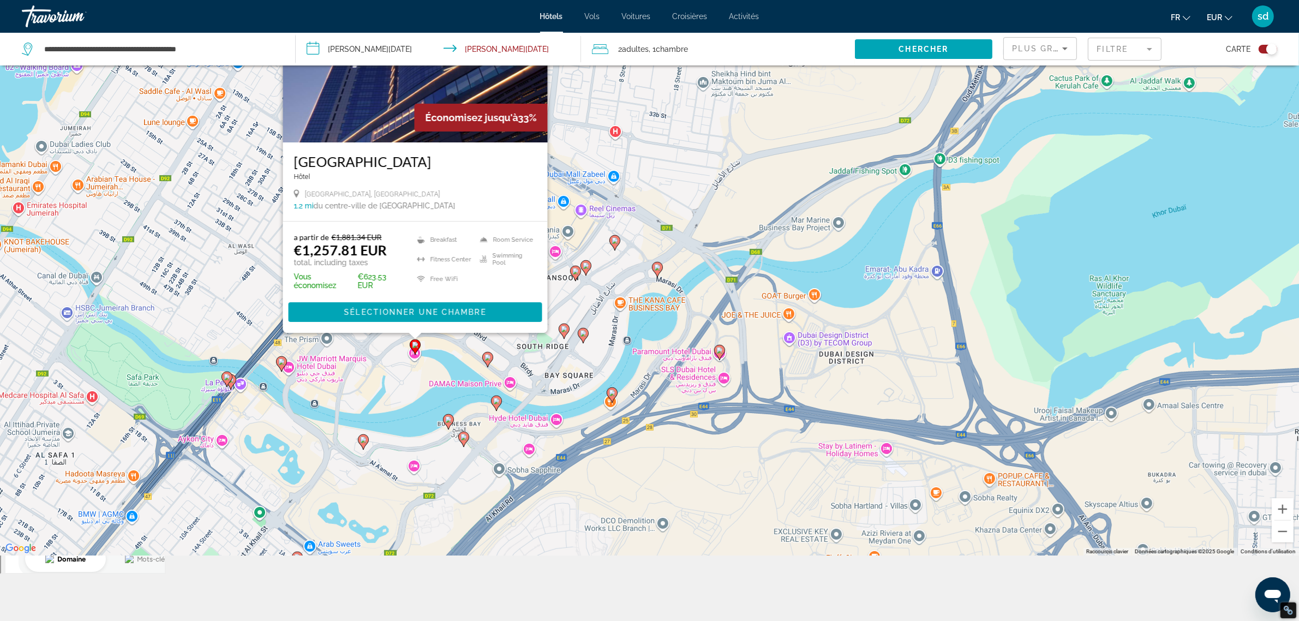
click at [363, 440] on image "Main content" at bounding box center [363, 439] width 7 height 7
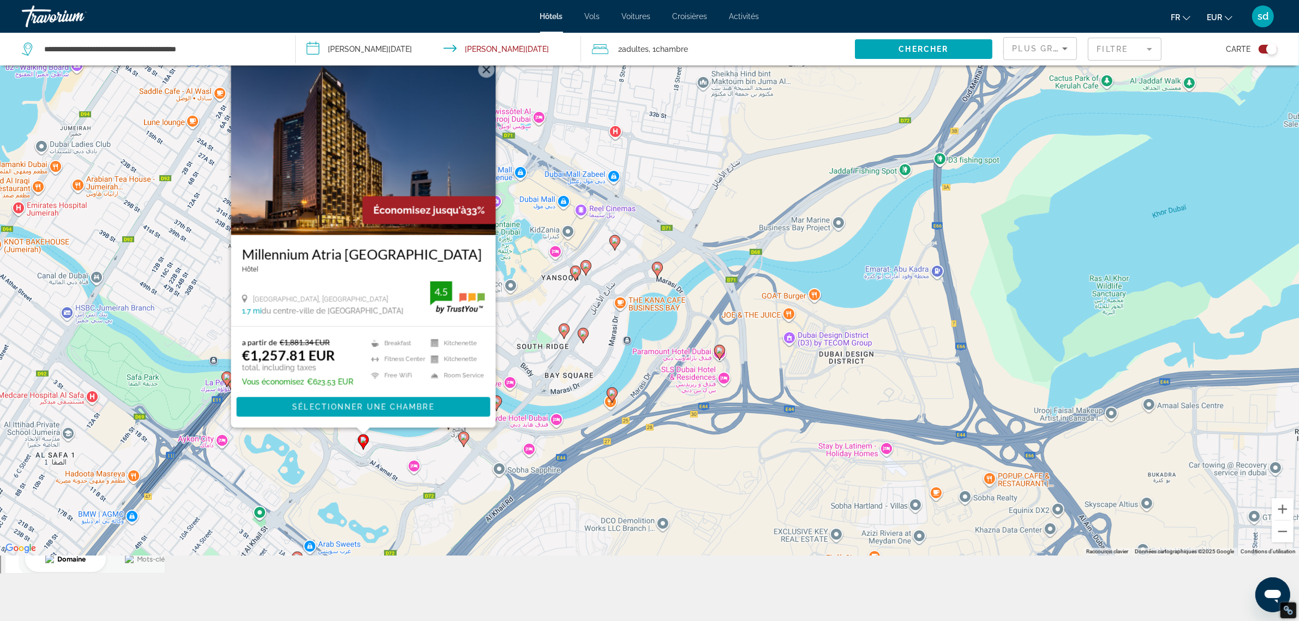
click at [464, 439] on image "Main content" at bounding box center [463, 437] width 7 height 7
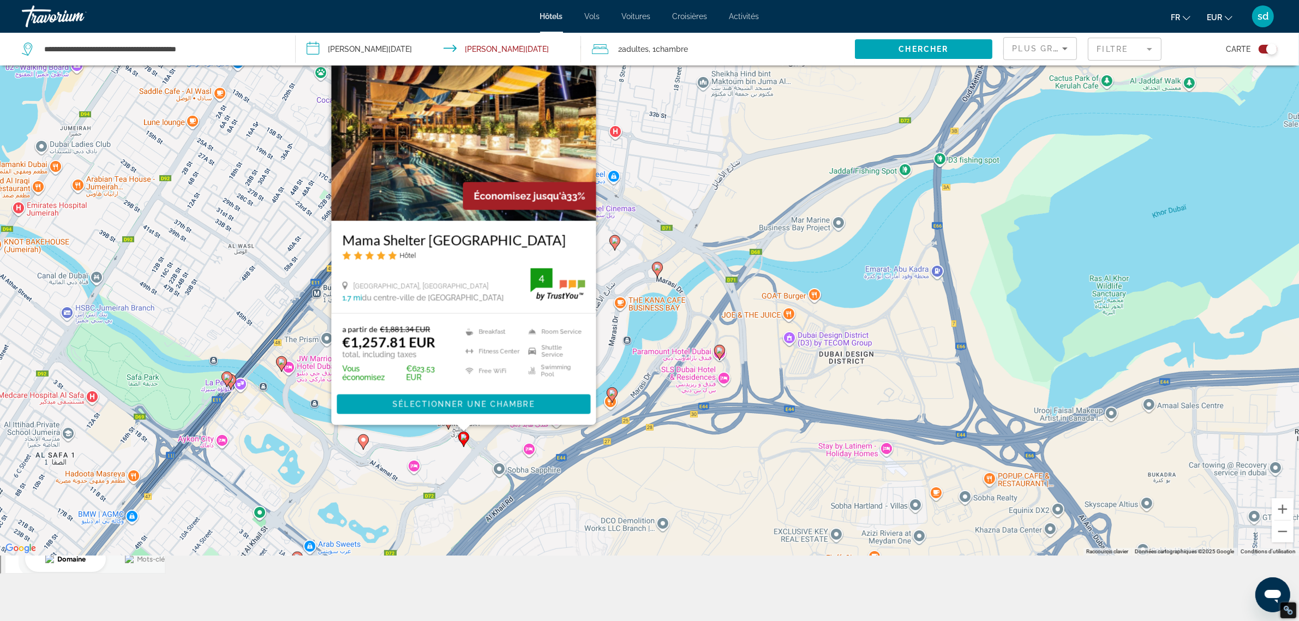
click at [658, 271] on image "Main content" at bounding box center [657, 267] width 7 height 7
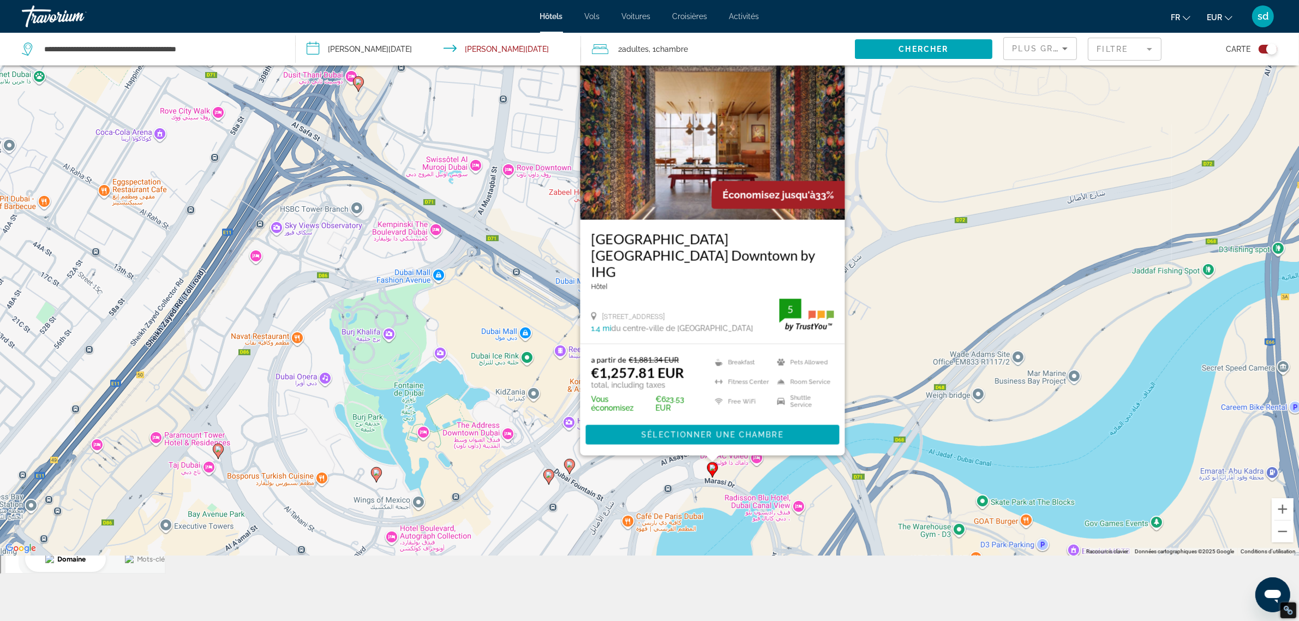
drag, startPoint x: 724, startPoint y: 359, endPoint x: 801, endPoint y: 467, distance: 132.6
click at [803, 469] on div "Pour activer le glissement avec le clavier, appuyez sur Alt+Entrée. Une fois ce…" at bounding box center [649, 245] width 1299 height 621
click at [425, 456] on div "Pour activer le glissement avec le clavier, appuyez sur Alt+Entrée. Une fois ce…" at bounding box center [649, 245] width 1299 height 621
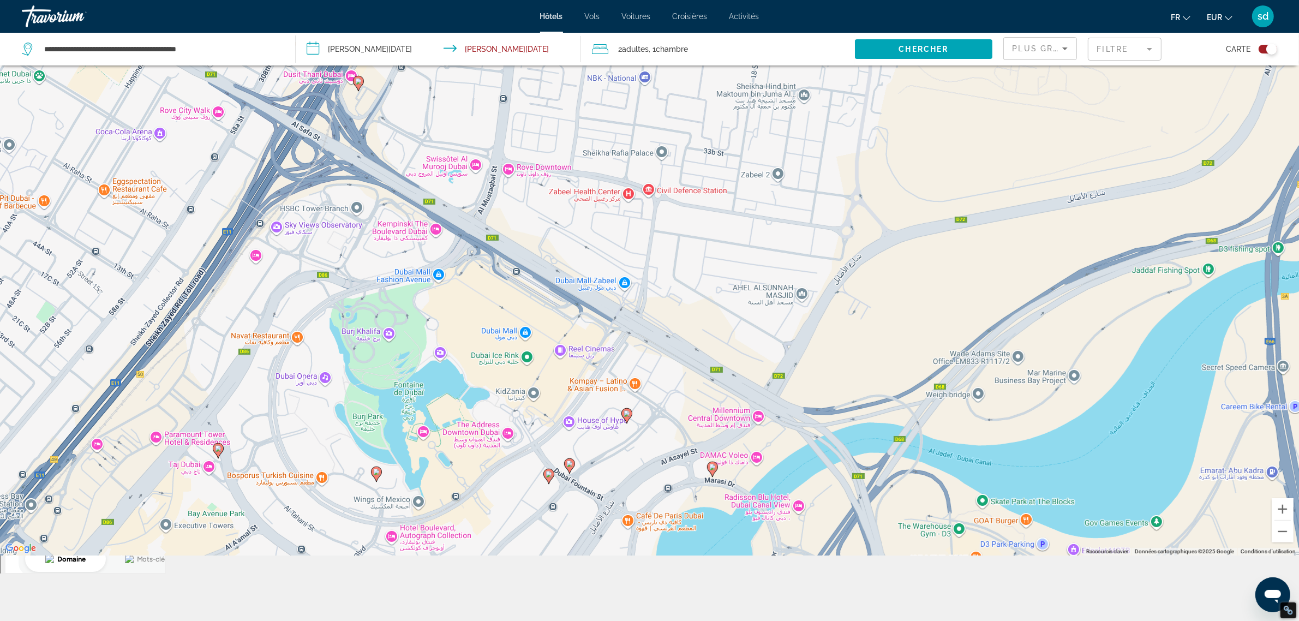
click at [572, 463] on image "Main content" at bounding box center [569, 463] width 7 height 7
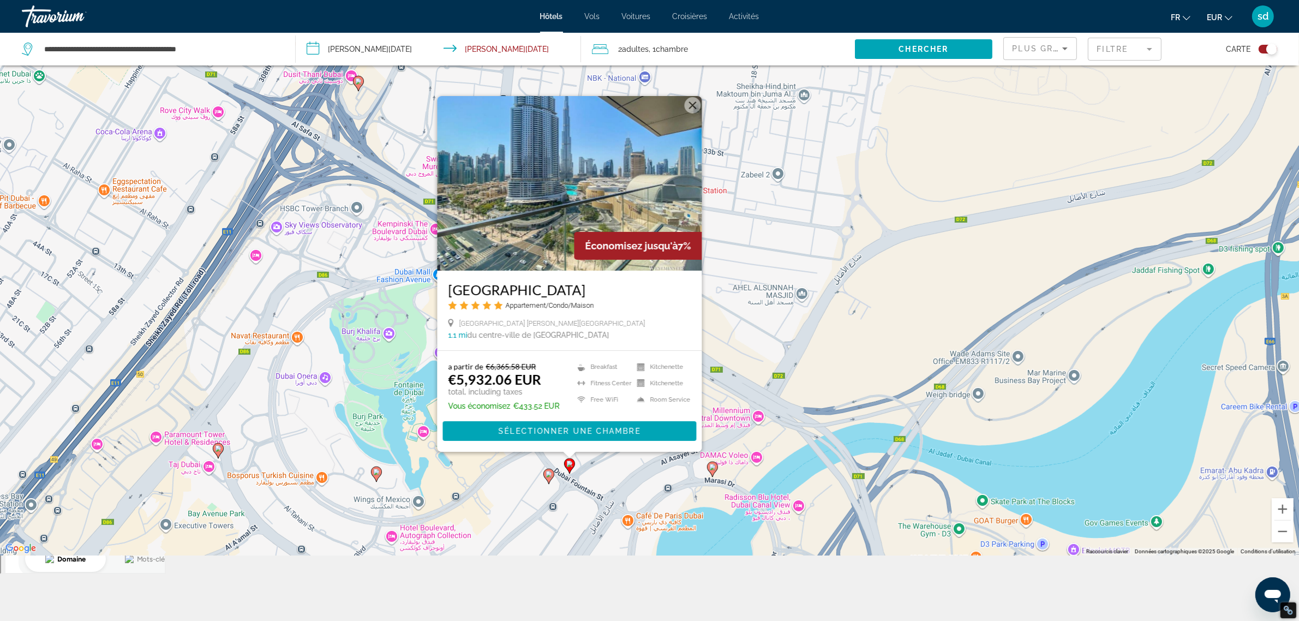
click at [549, 471] on icon "Main content" at bounding box center [548, 476] width 10 height 14
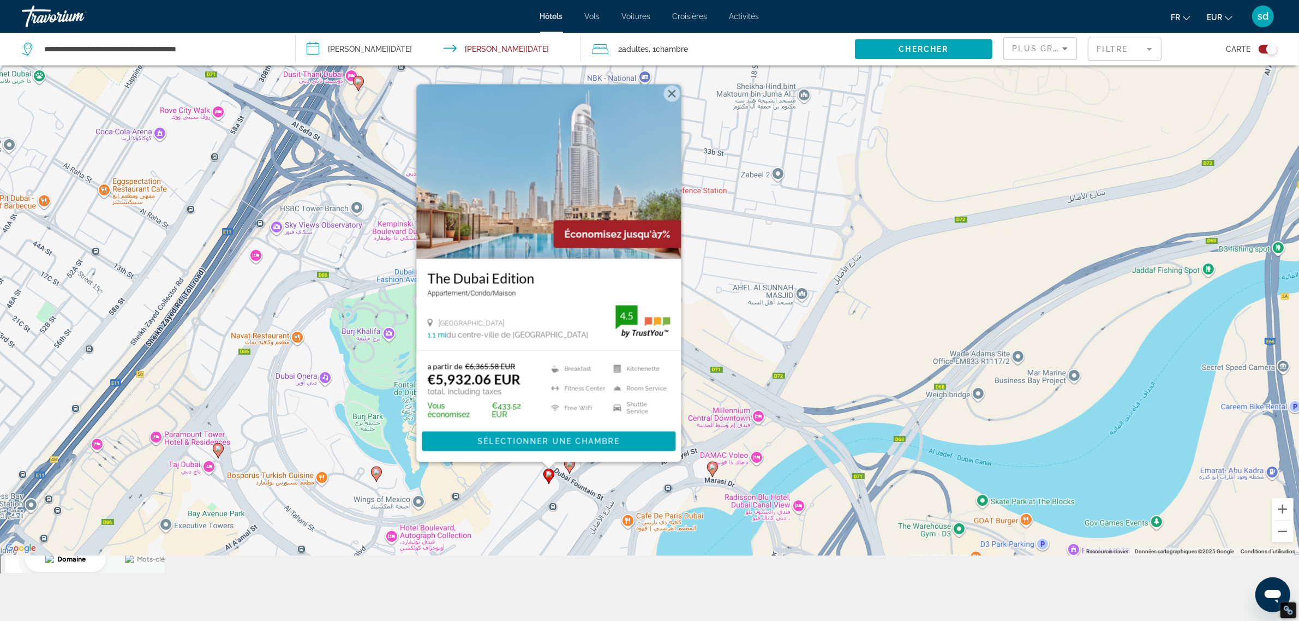
click at [520, 484] on div "Pour activer le glissement avec le clavier, appuyez sur Alt+Entrée. Une fois ce…" at bounding box center [649, 245] width 1299 height 621
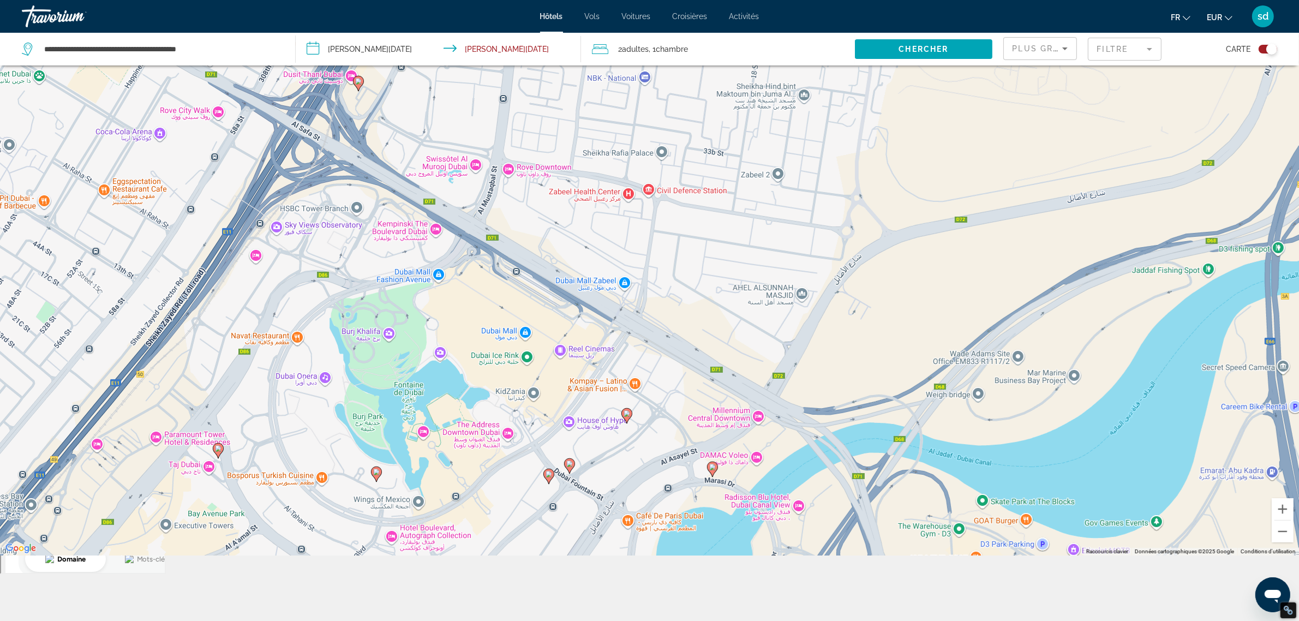
click at [625, 412] on image "Main content" at bounding box center [626, 413] width 7 height 7
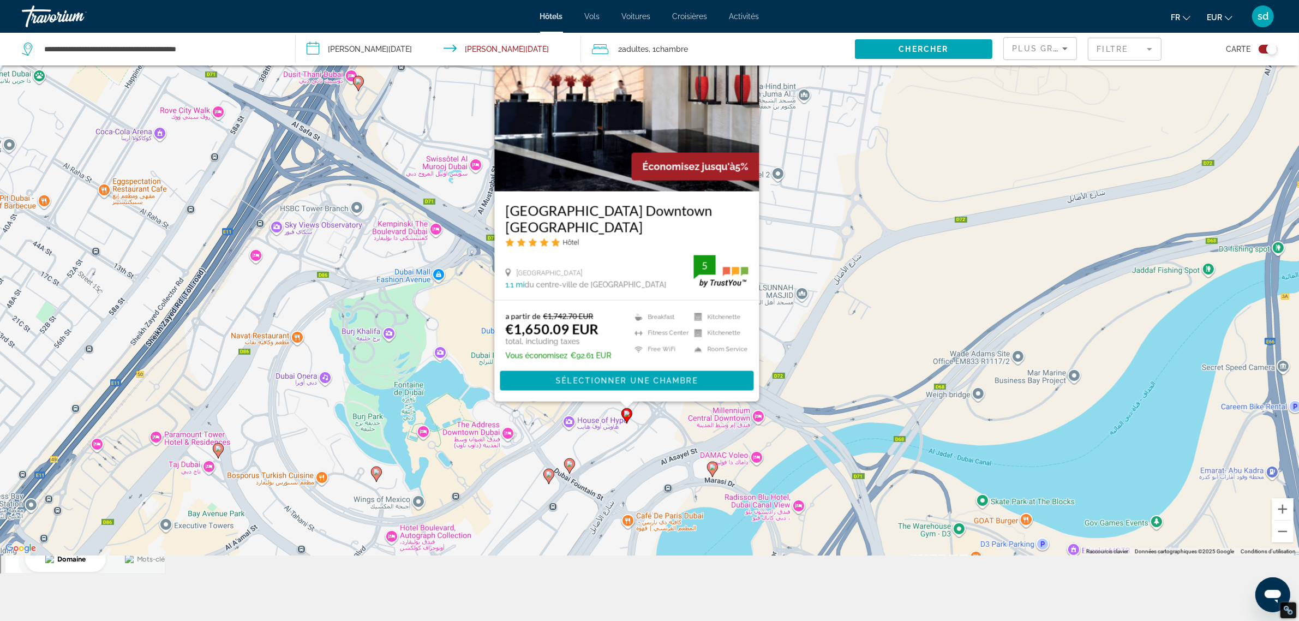
click at [588, 428] on div "Pour activer le glissement avec le clavier, appuyez sur Alt+Entrée. Une fois ce…" at bounding box center [649, 245] width 1299 height 621
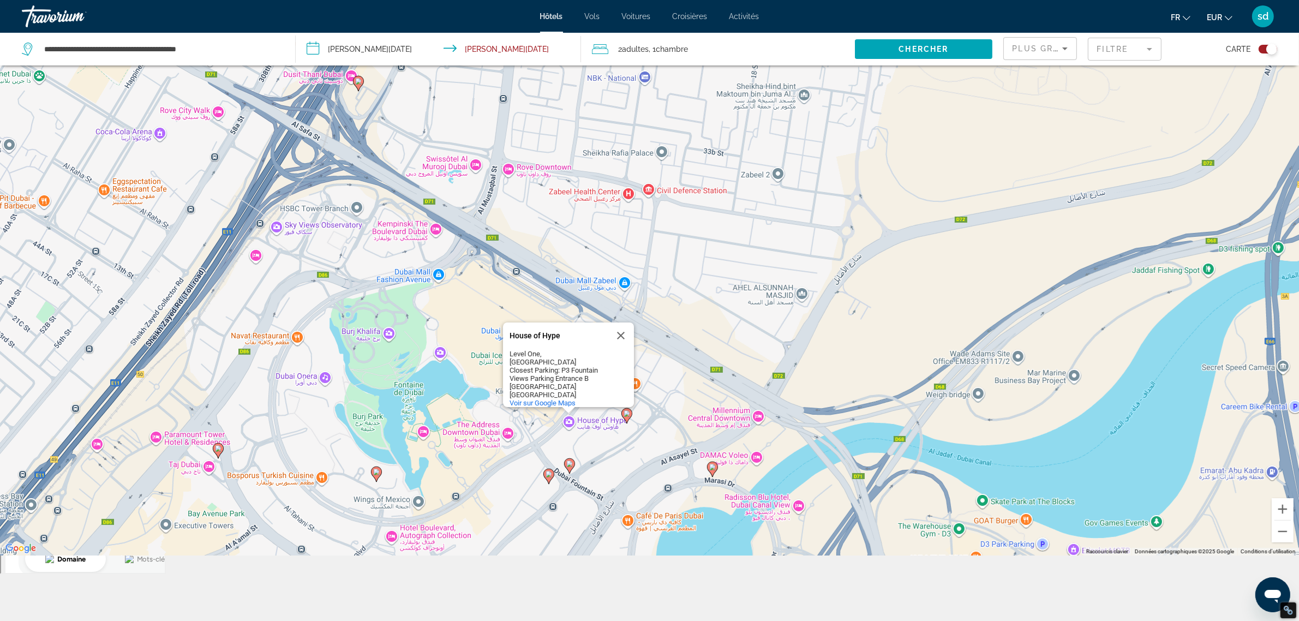
click at [640, 456] on div "Pour activer le glissement avec le clavier, appuyez sur Alt+Entrée. Une fois ce…" at bounding box center [649, 245] width 1299 height 621
drag, startPoint x: 637, startPoint y: 477, endPoint x: 642, endPoint y: 111, distance: 366.6
click at [642, 111] on div "Pour activer le glissement avec le clavier, appuyez sur Alt+Entrée. Une fois ce…" at bounding box center [649, 245] width 1299 height 621
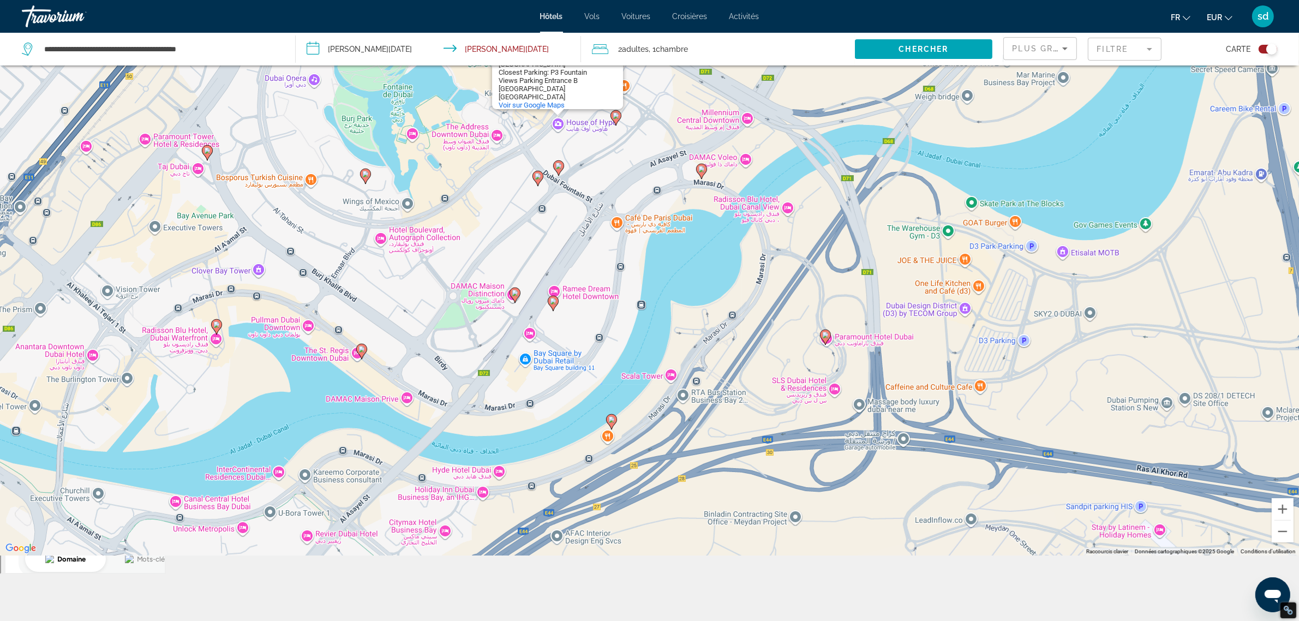
drag, startPoint x: 888, startPoint y: 322, endPoint x: 877, endPoint y: 26, distance: 296.4
click at [877, 26] on div "**********" at bounding box center [649, 179] width 1299 height 621
click at [611, 422] on image "Main content" at bounding box center [611, 419] width 7 height 7
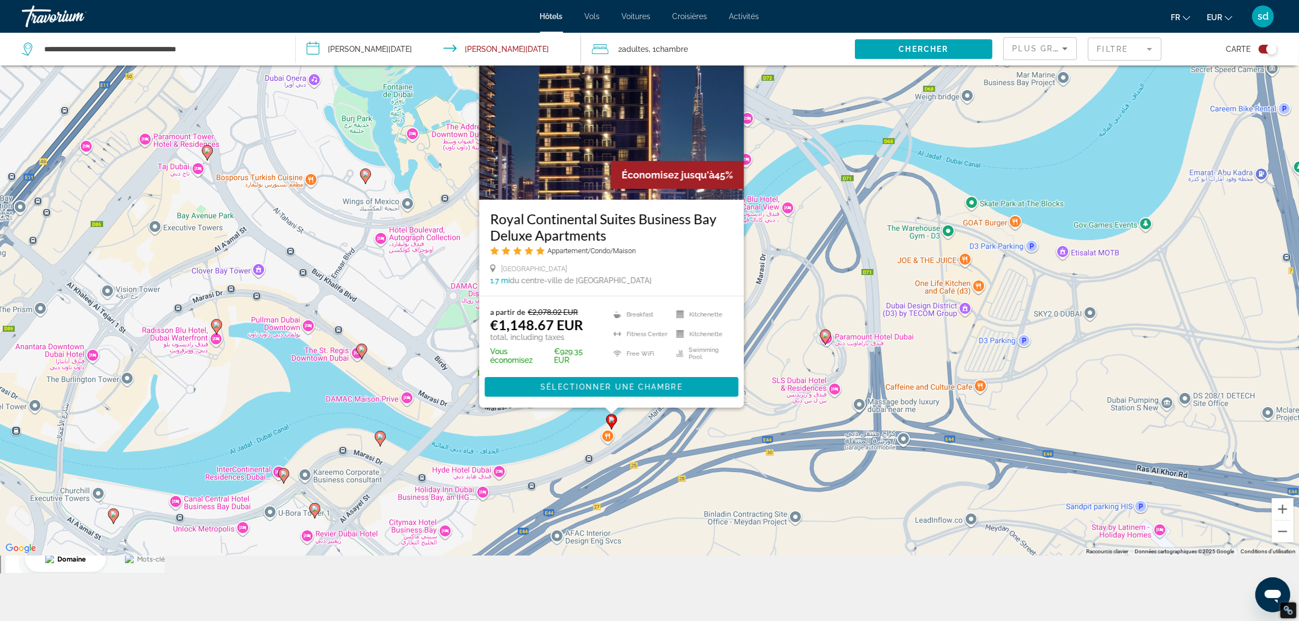
click at [472, 466] on div "Pour activer le glissement avec le clavier, appuyez sur Alt+Entrée. Une fois ce…" at bounding box center [649, 245] width 1299 height 621
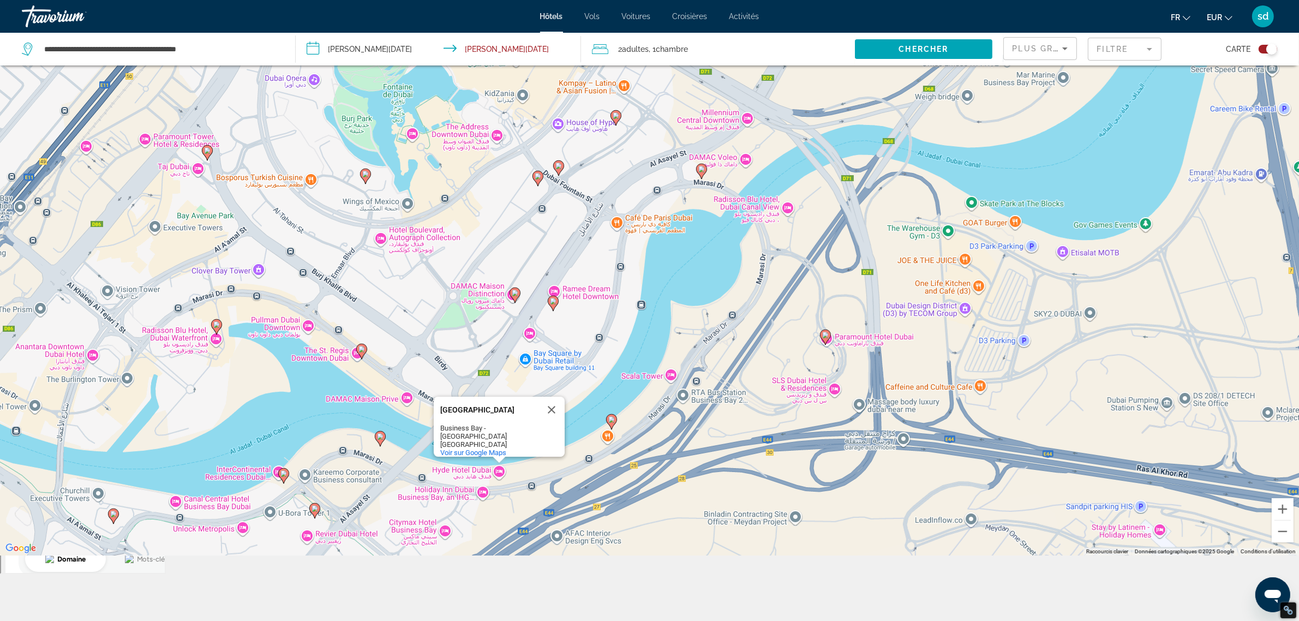
click at [826, 336] on image "Main content" at bounding box center [825, 335] width 7 height 7
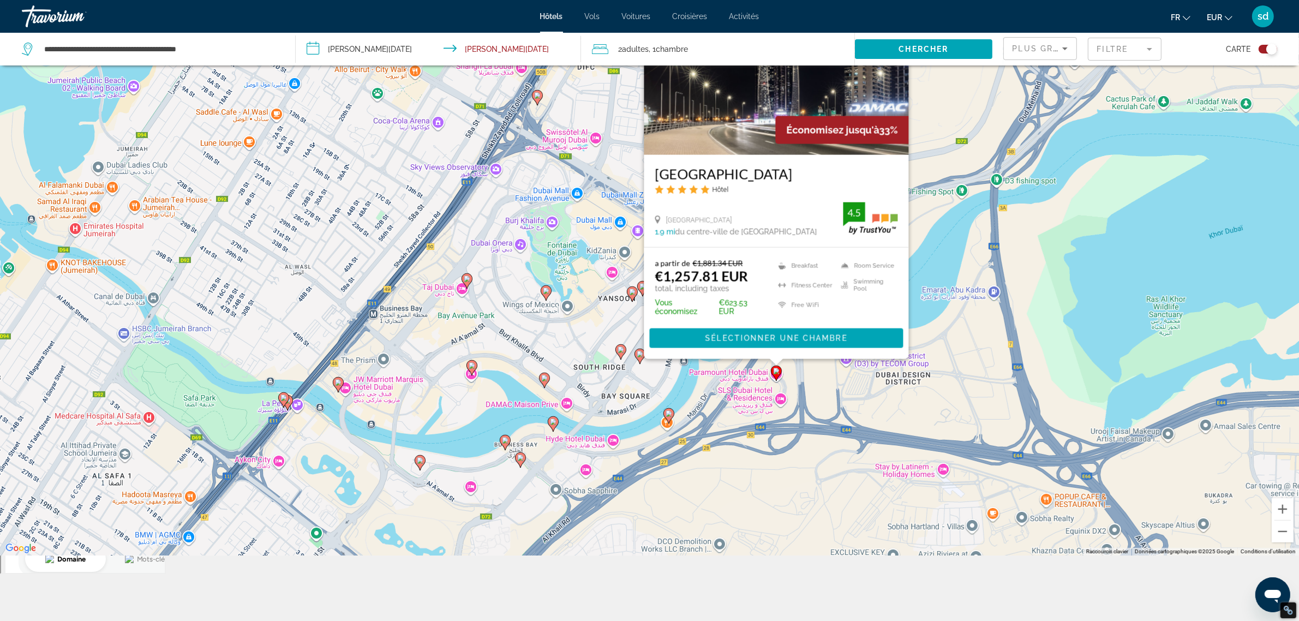
click at [422, 457] on icon "Main content" at bounding box center [420, 462] width 10 height 14
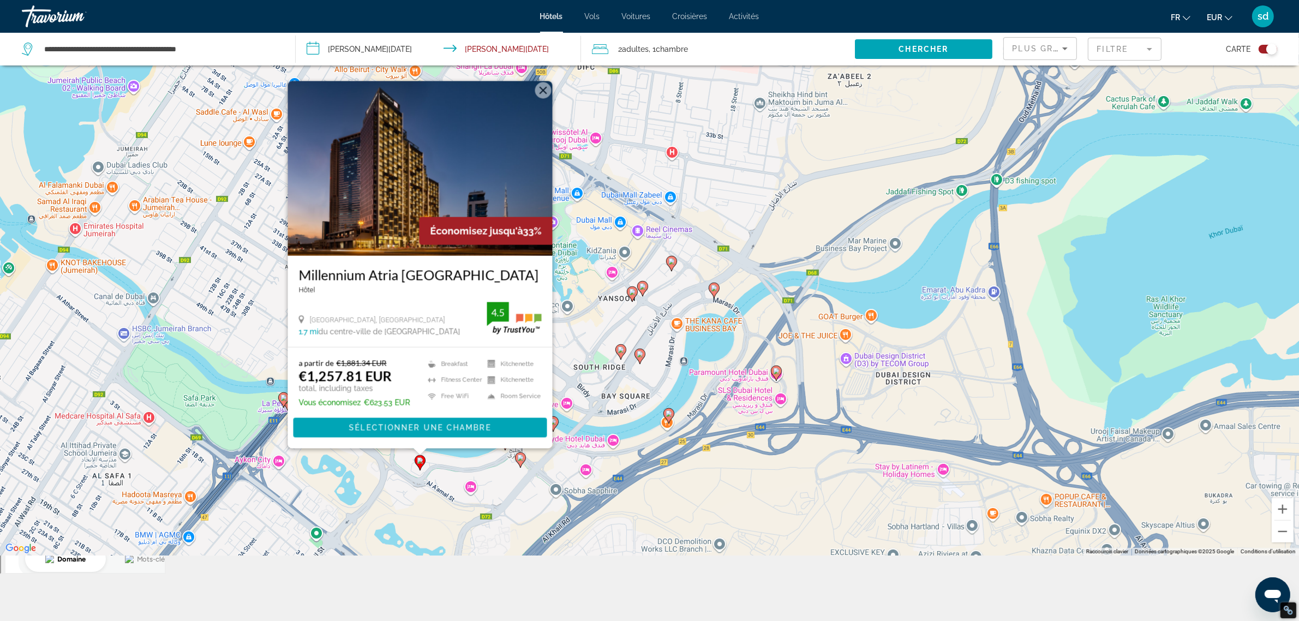
click at [519, 462] on icon "Main content" at bounding box center [520, 460] width 10 height 14
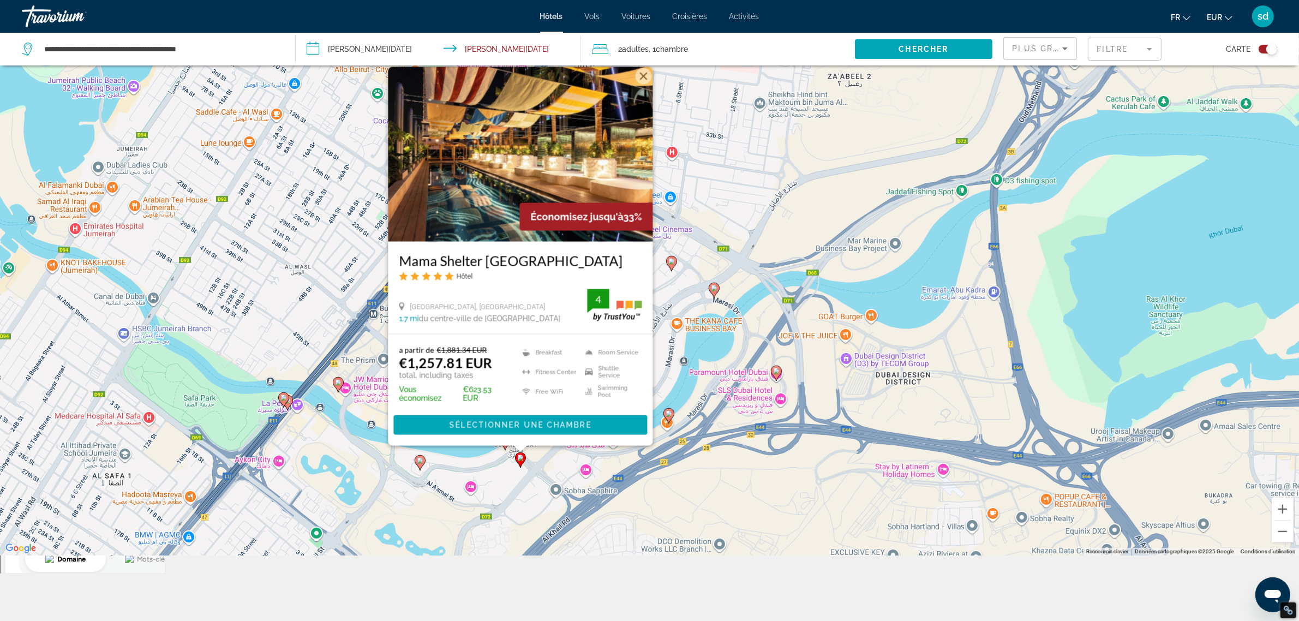
click at [669, 416] on image "Main content" at bounding box center [668, 413] width 7 height 7
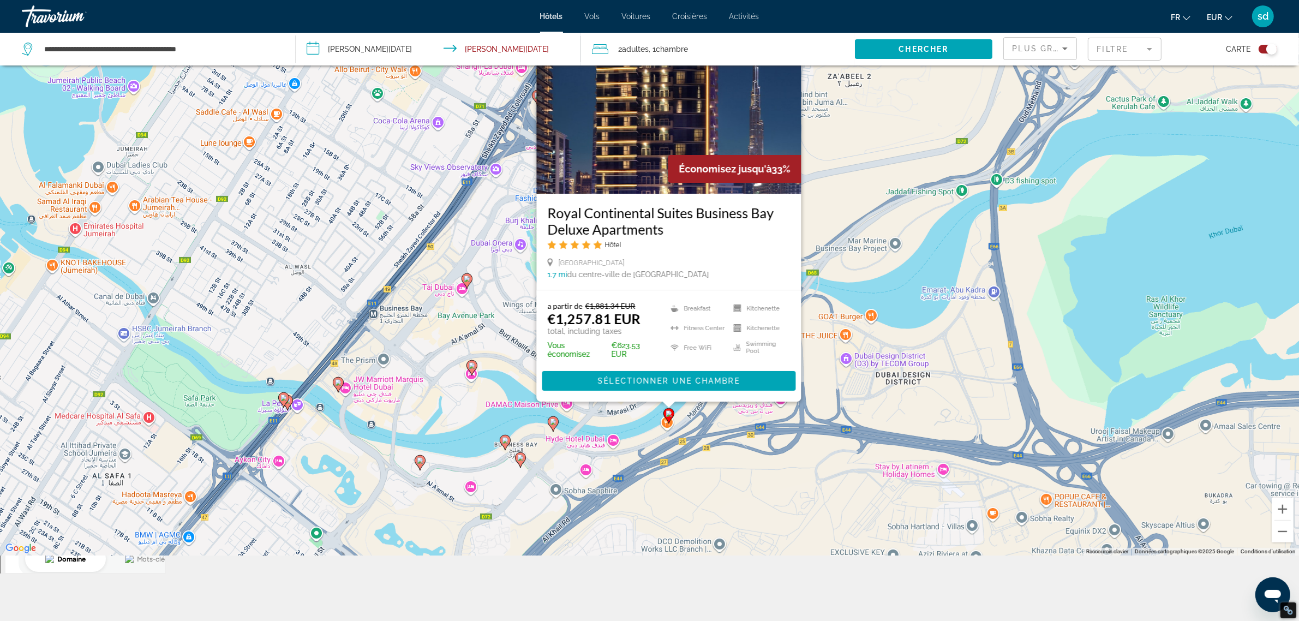
click at [279, 394] on gmp-advanced-marker "Main content" at bounding box center [283, 400] width 11 height 16
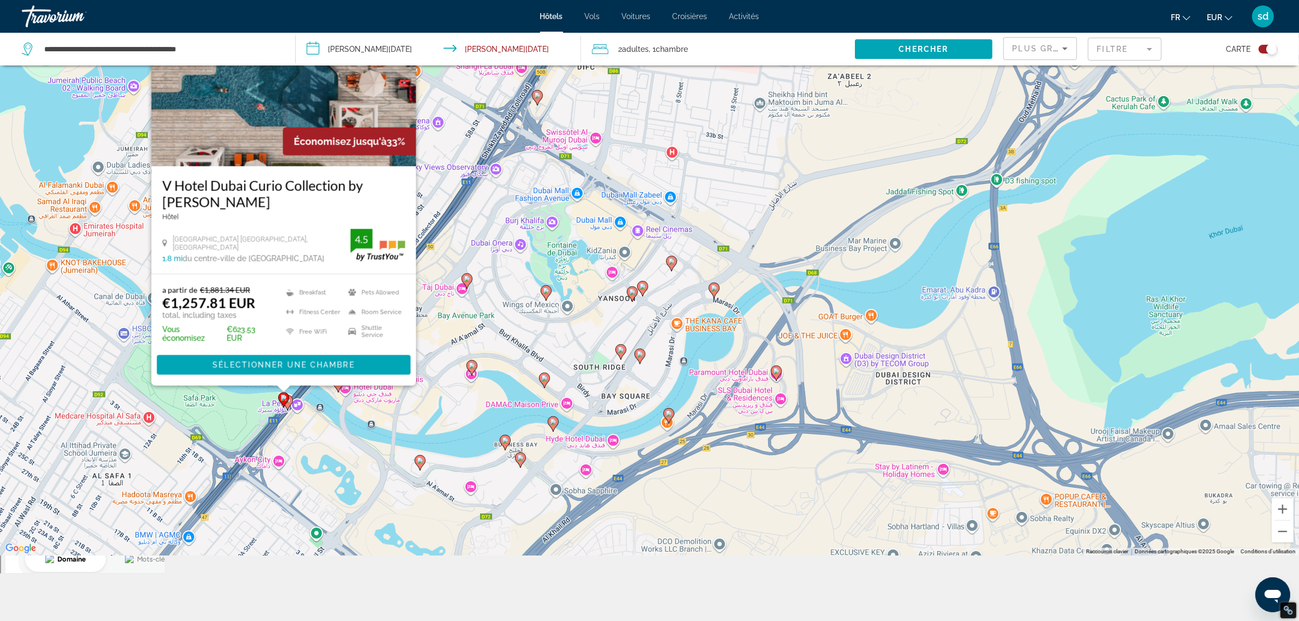
click at [290, 404] on image "Main content" at bounding box center [287, 400] width 7 height 7
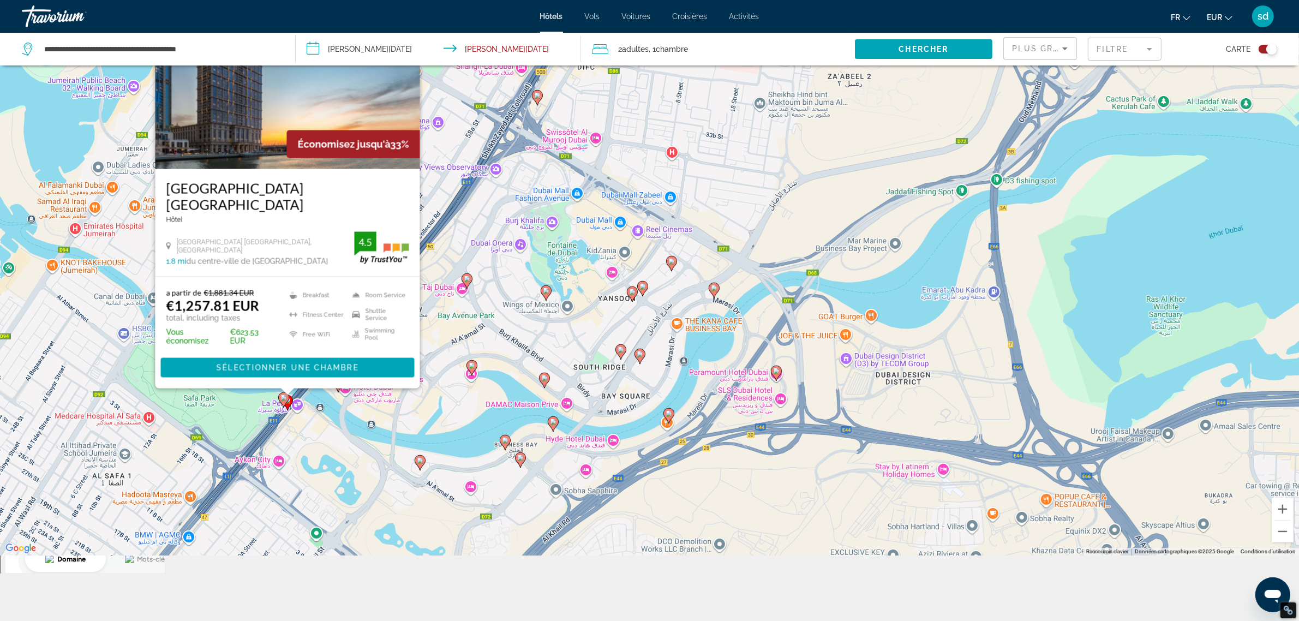
click at [1106, 44] on mat-form-field "Filtre" at bounding box center [1125, 49] width 74 height 23
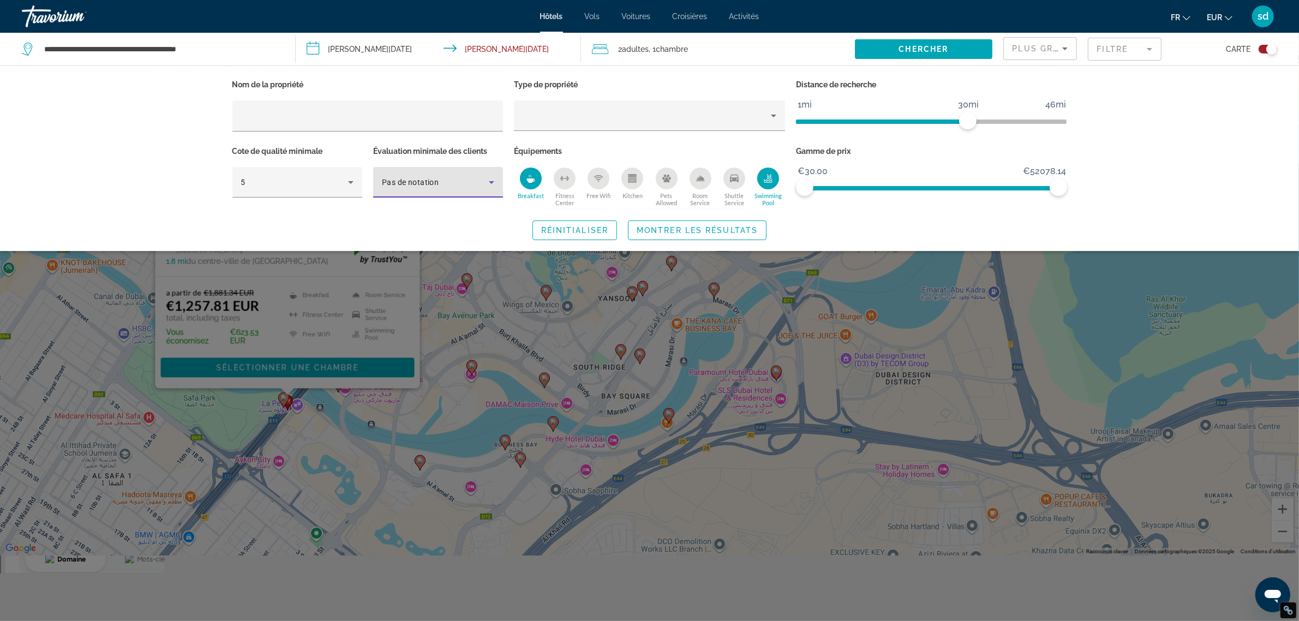
click at [437, 183] on span "Pas de notation" at bounding box center [410, 182] width 57 height 9
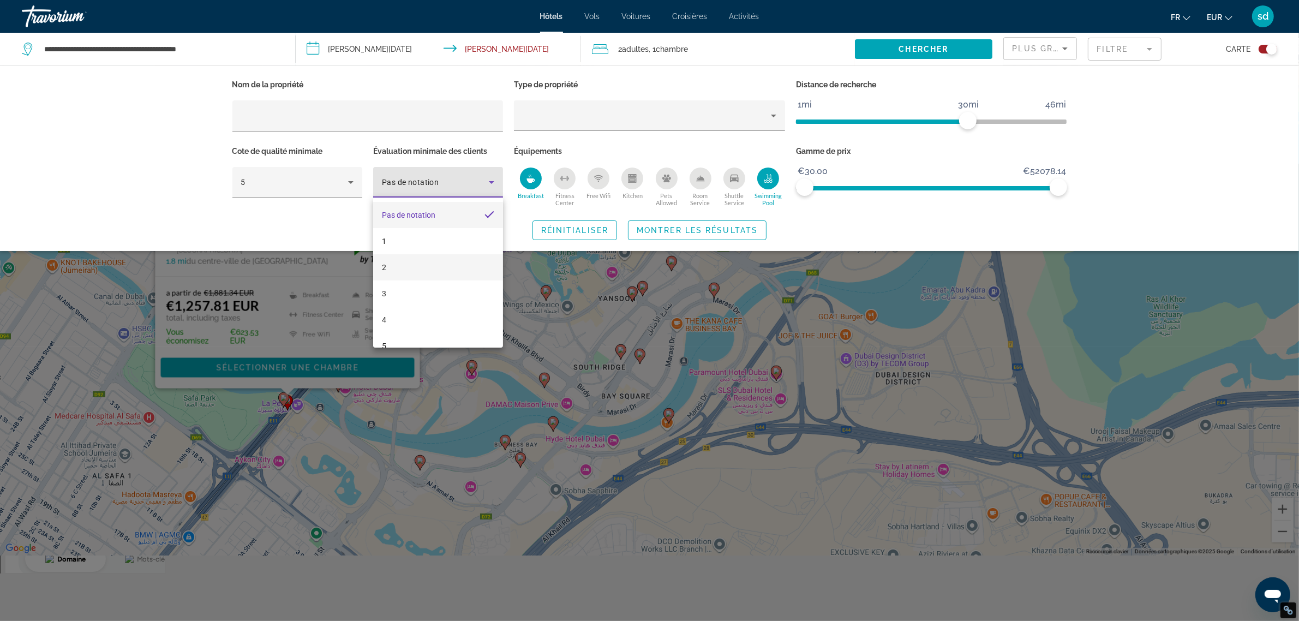
scroll to position [15, 0]
click at [407, 302] on mat-option "4" at bounding box center [438, 304] width 130 height 26
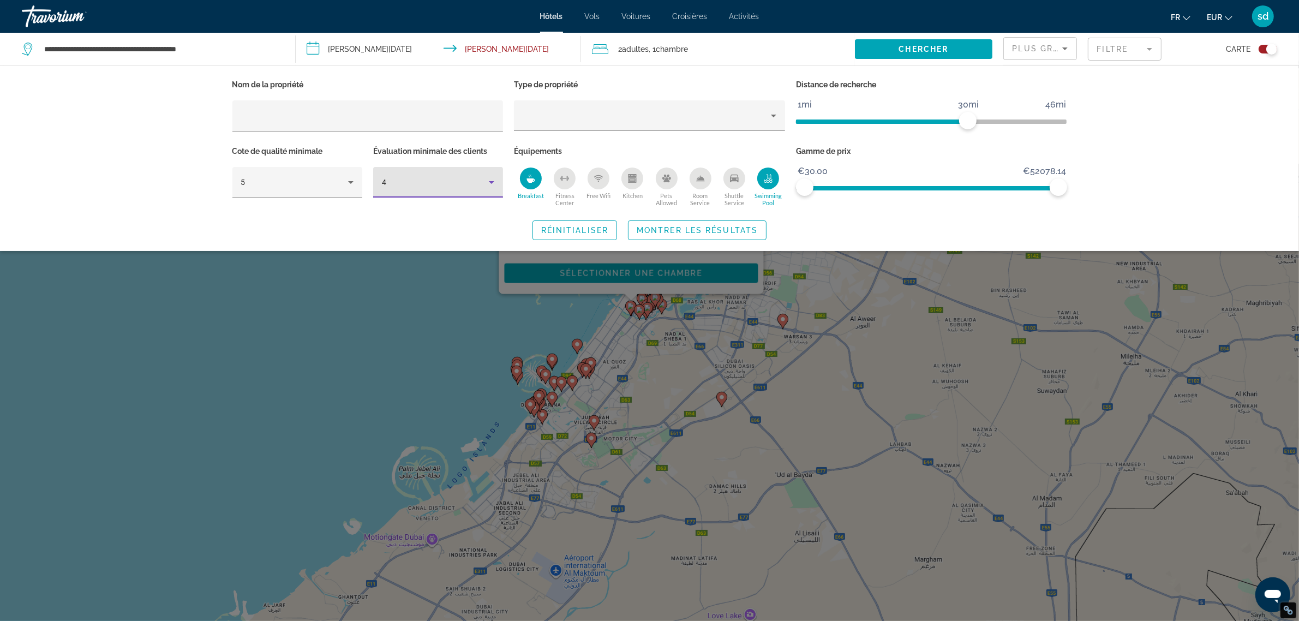
click at [440, 173] on div "4" at bounding box center [438, 182] width 112 height 31
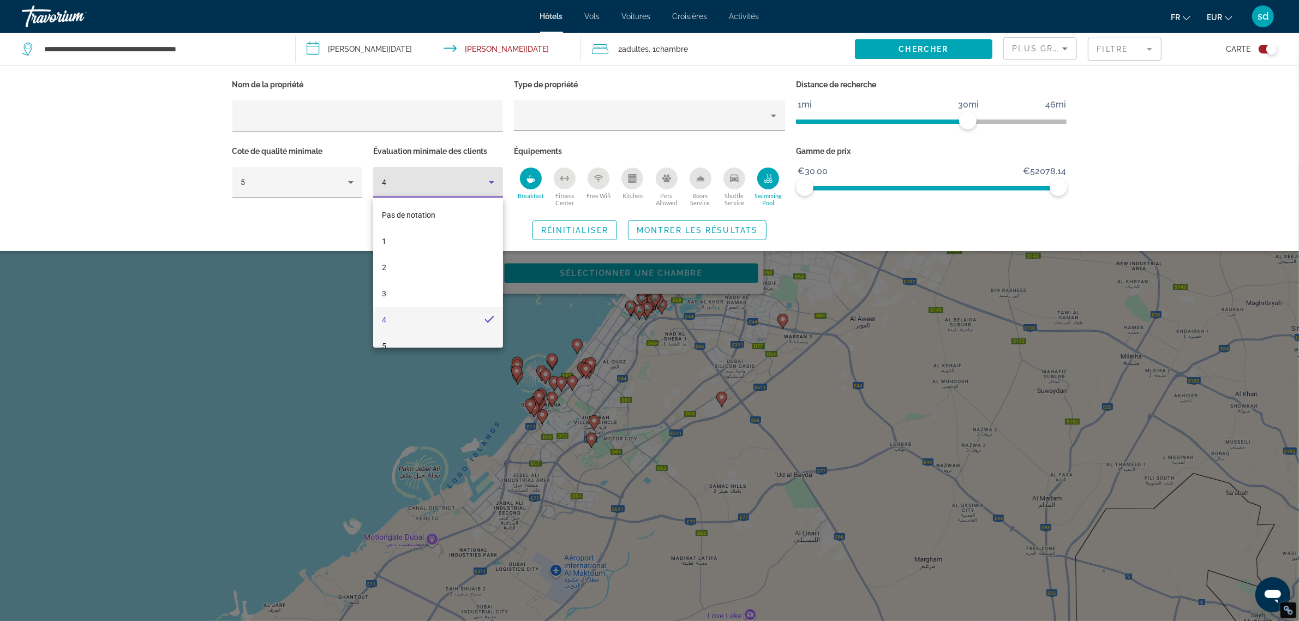
click at [403, 338] on mat-option "5" at bounding box center [438, 346] width 130 height 26
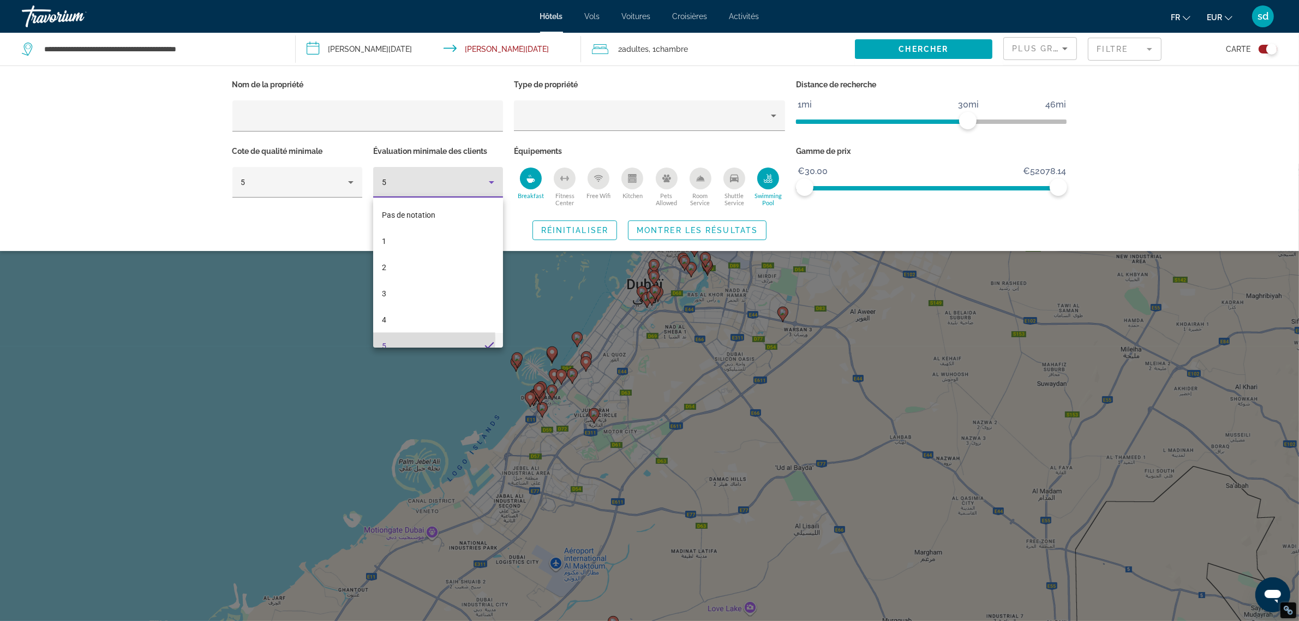
scroll to position [11, 0]
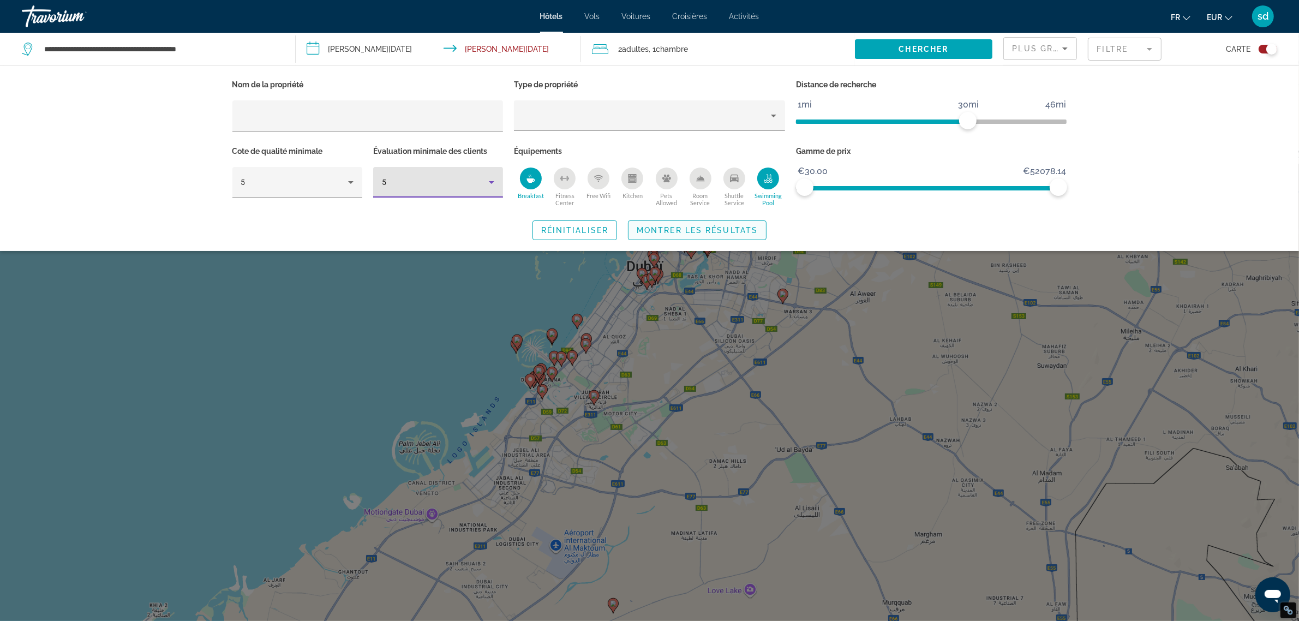
click at [675, 232] on span "Montrer les résultats" at bounding box center [697, 230] width 121 height 9
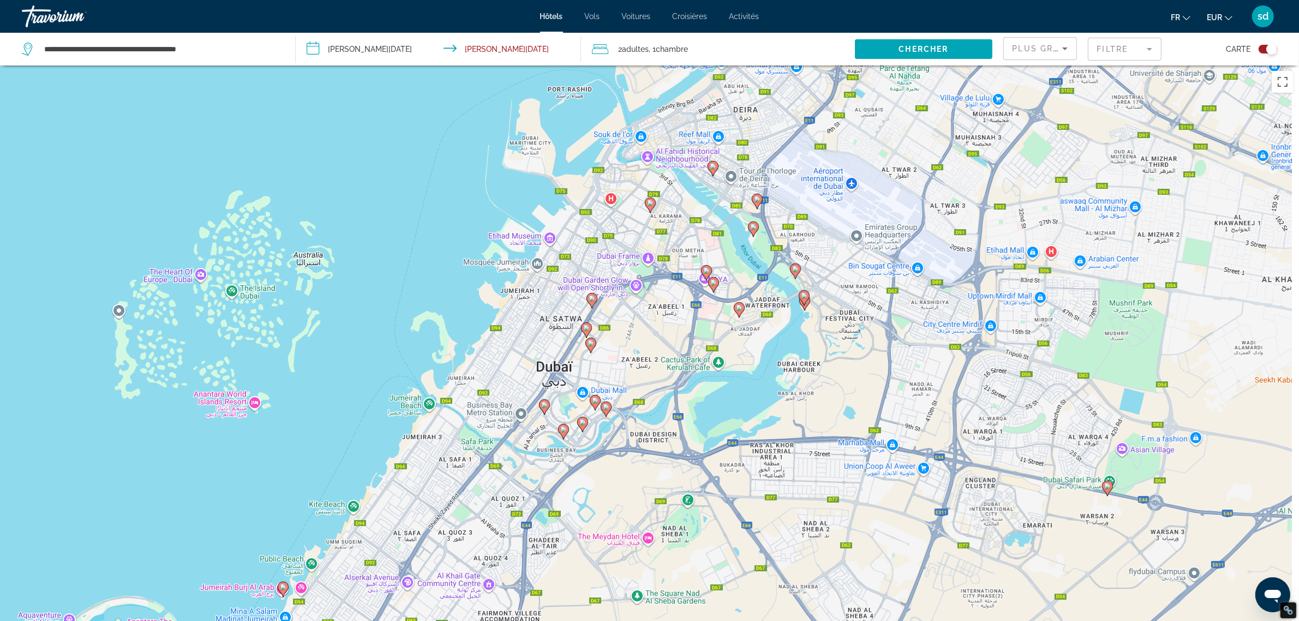
drag, startPoint x: 860, startPoint y: 203, endPoint x: 638, endPoint y: 443, distance: 326.5
click at [647, 445] on div "Pour activer le glissement avec le clavier, appuyez sur Alt+Entrée. Une fois ce…" at bounding box center [649, 375] width 1299 height 621
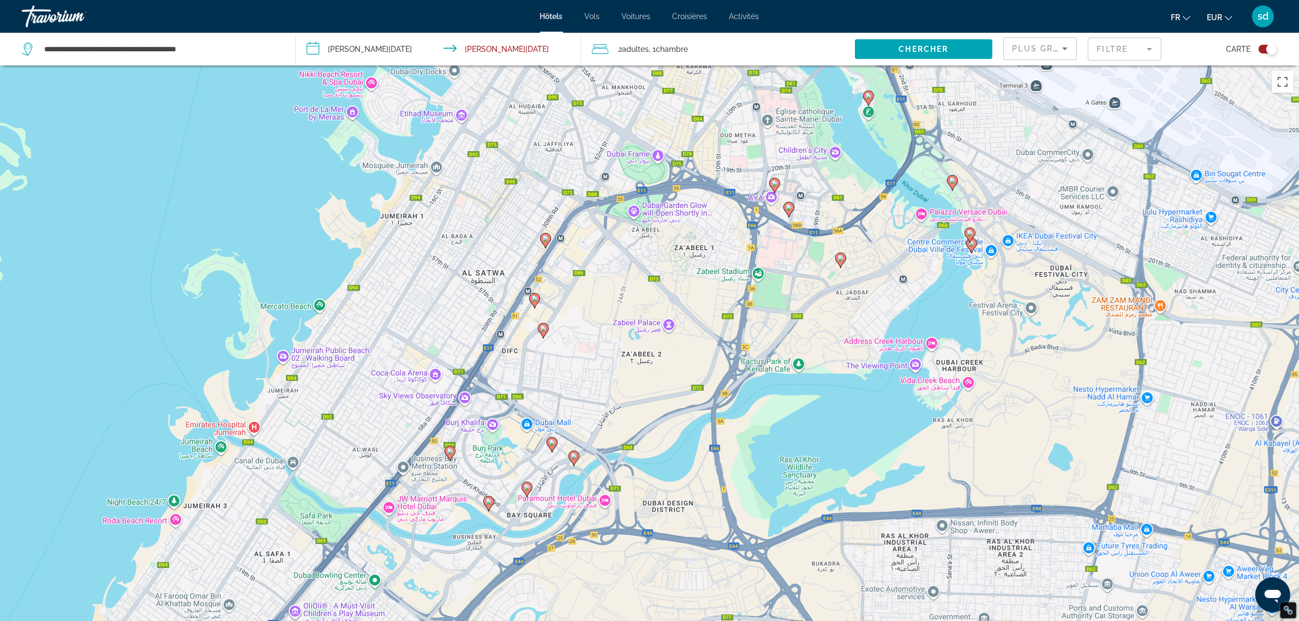
click at [446, 445] on gmp-advanced-marker "Main content" at bounding box center [450, 453] width 11 height 16
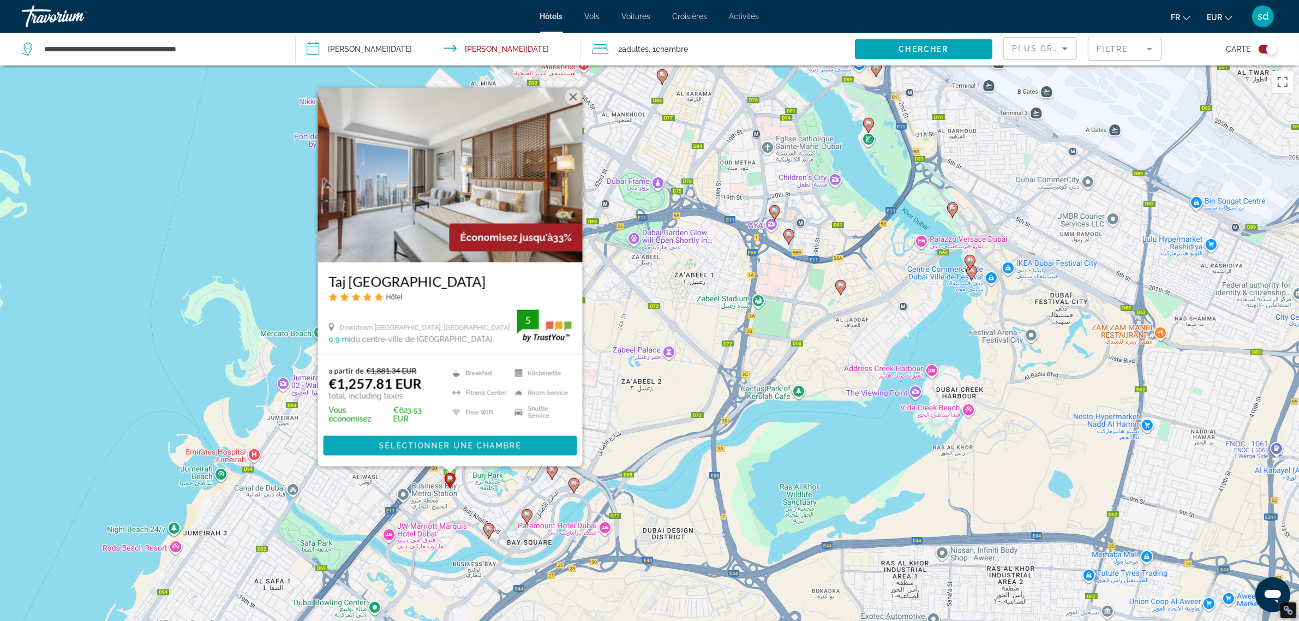
click at [422, 452] on span "Main content" at bounding box center [450, 446] width 254 height 26
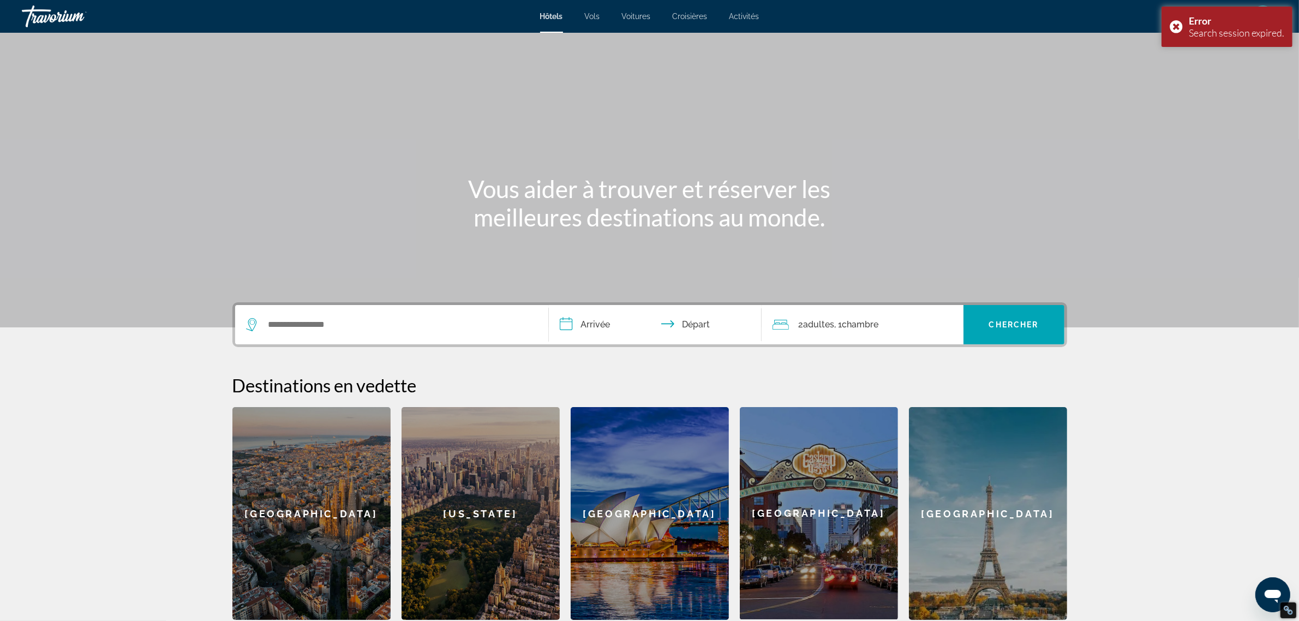
click at [326, 309] on div "Search widget" at bounding box center [391, 324] width 291 height 39
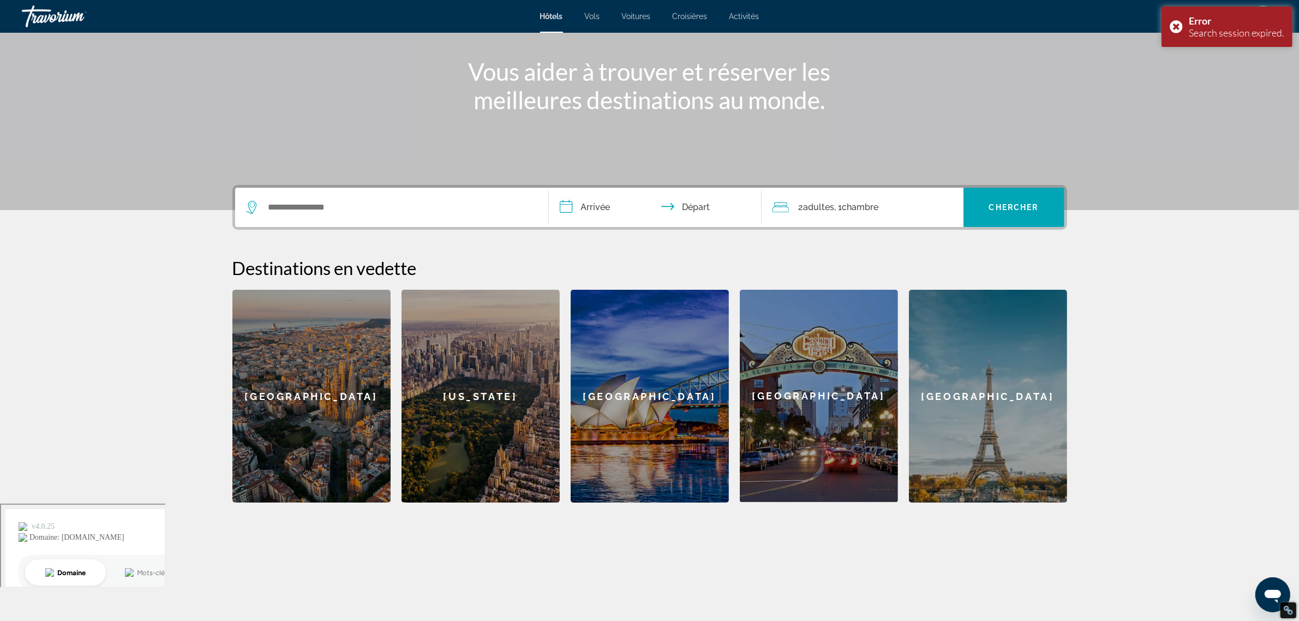
scroll to position [136, 0]
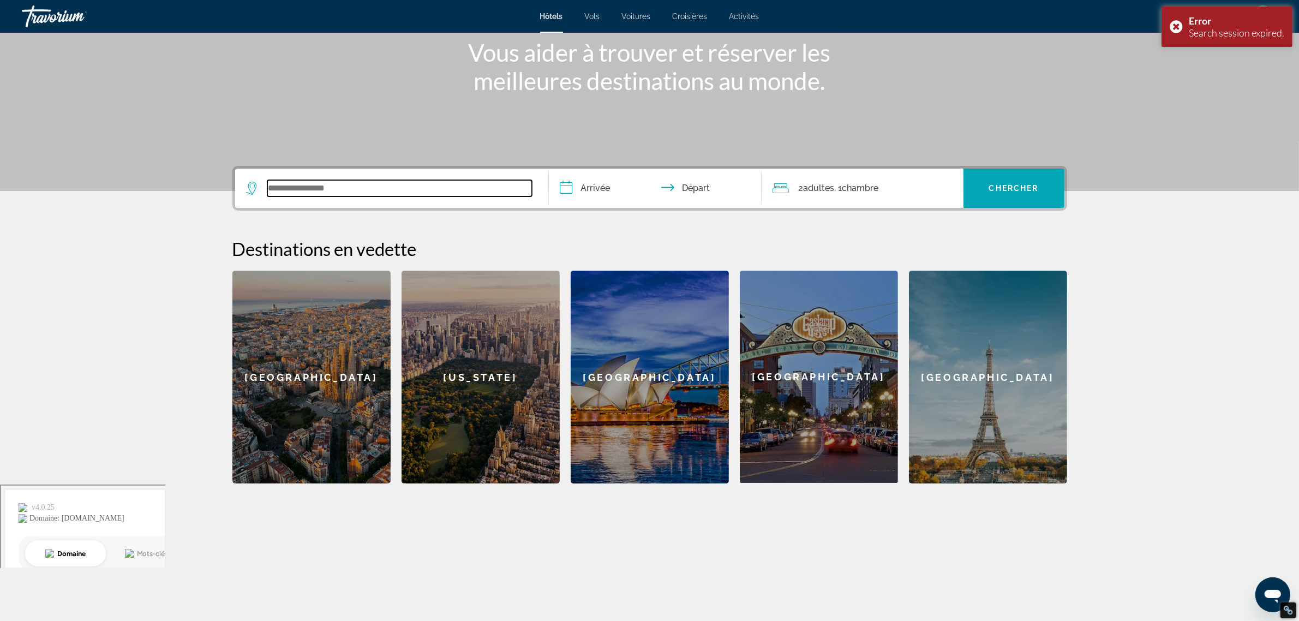
drag, startPoint x: 429, startPoint y: 183, endPoint x: 216, endPoint y: 175, distance: 212.9
click at [216, 176] on div "**********" at bounding box center [650, 324] width 878 height 317
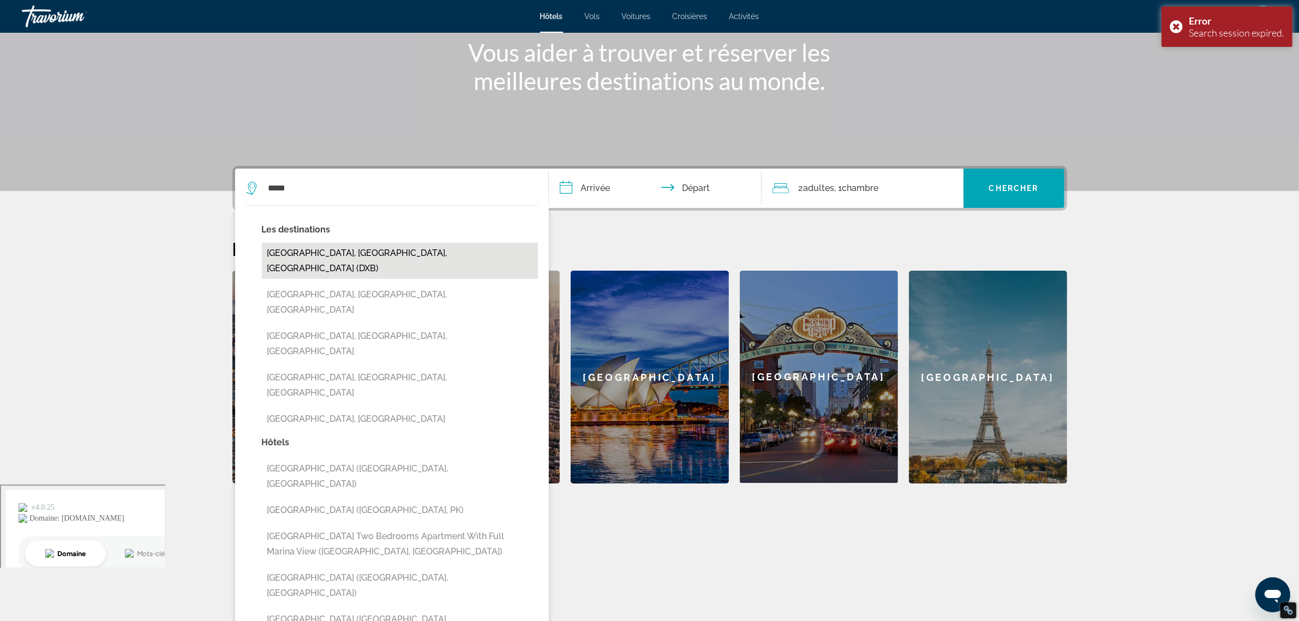
click at [394, 253] on button "[GEOGRAPHIC_DATA], [GEOGRAPHIC_DATA], [GEOGRAPHIC_DATA] (DXB)" at bounding box center [400, 261] width 276 height 36
type input "**********"
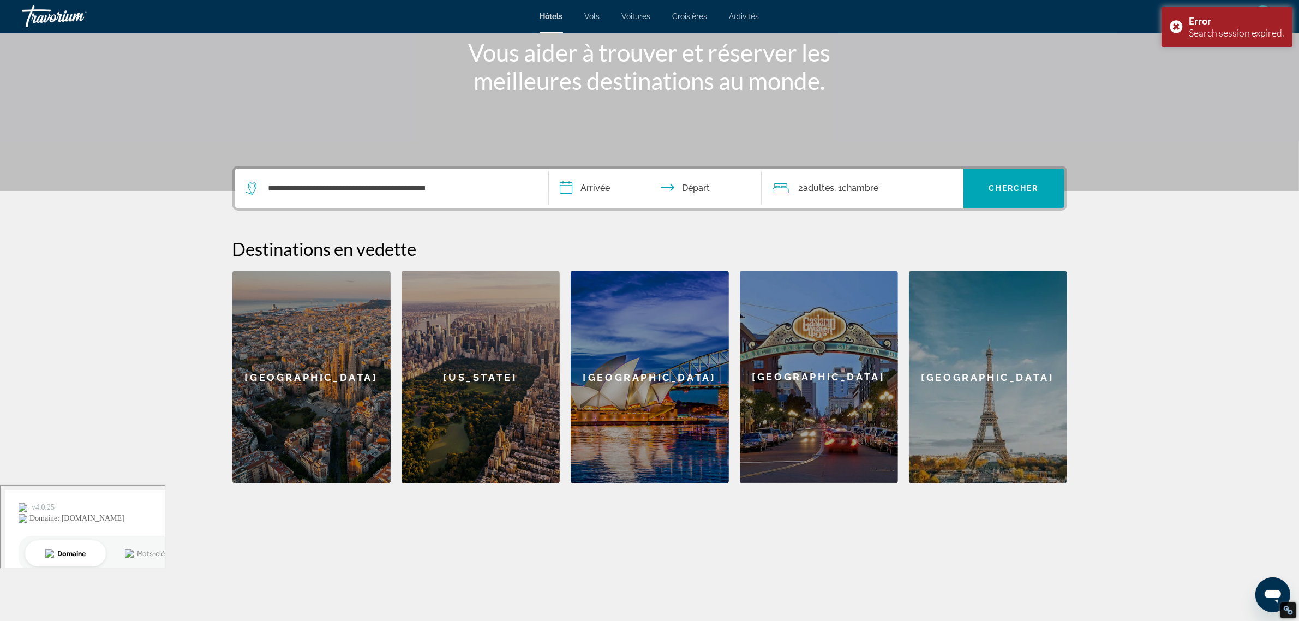
click at [590, 184] on input "**********" at bounding box center [657, 190] width 217 height 43
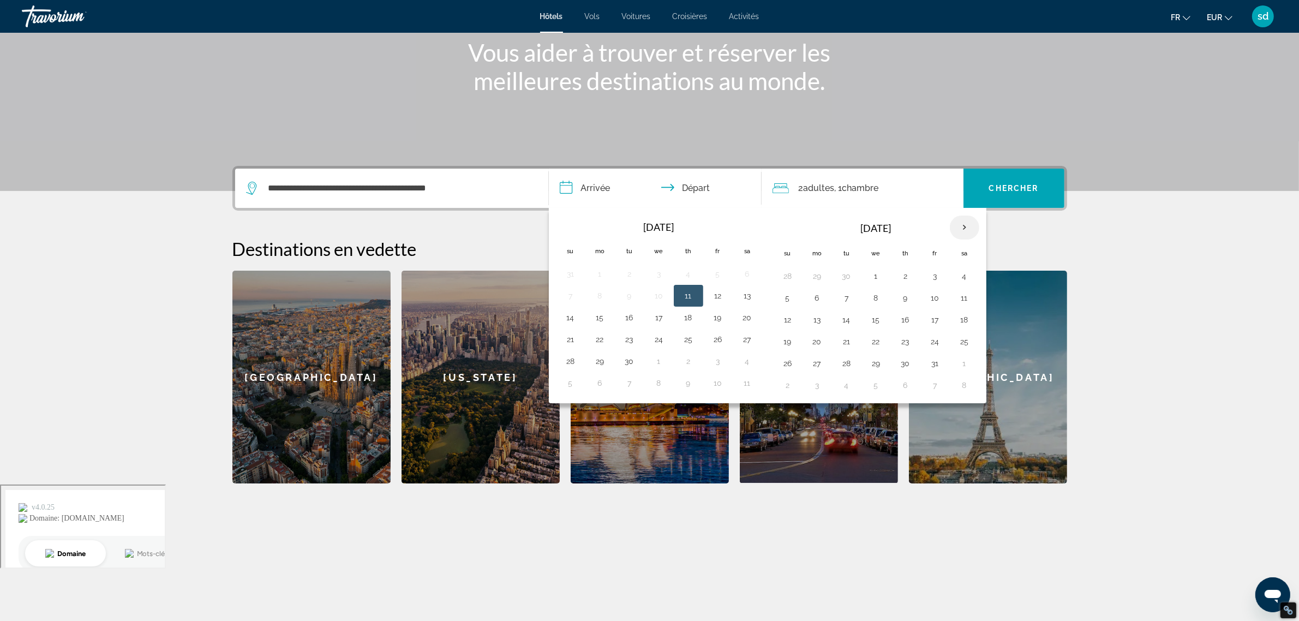
click at [969, 225] on th "Next month" at bounding box center [964, 227] width 29 height 24
click at [843, 345] on button "20" at bounding box center [846, 341] width 17 height 15
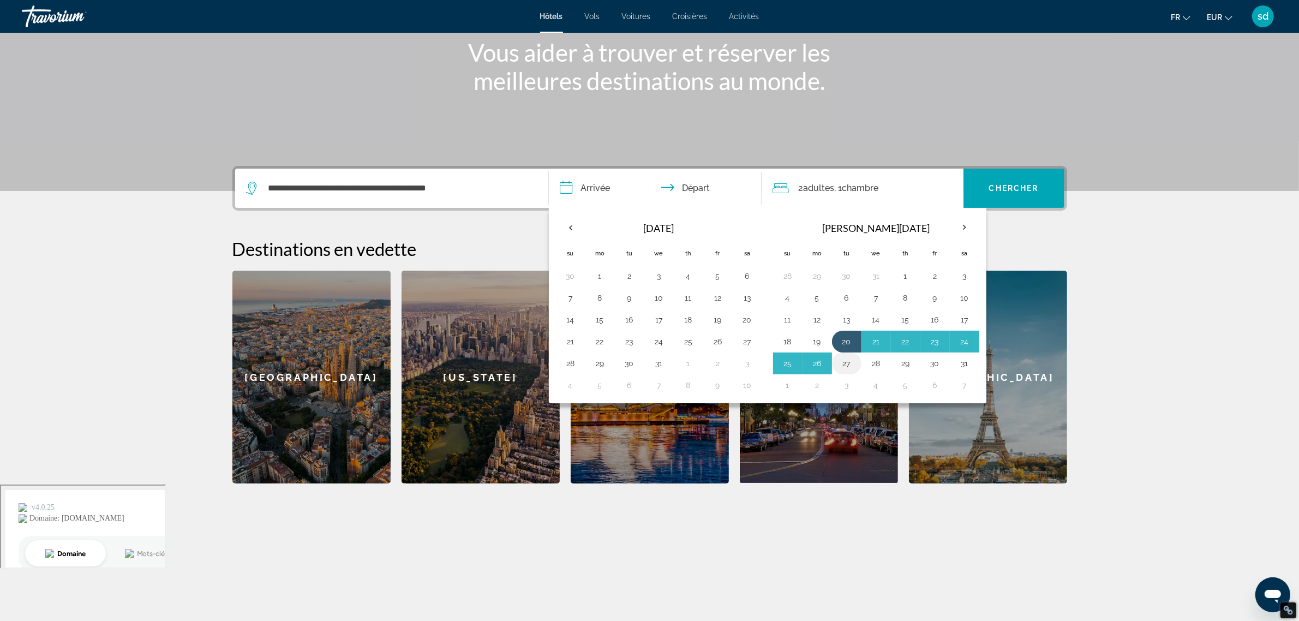
click at [849, 359] on button "27" at bounding box center [846, 363] width 17 height 15
type input "**********"
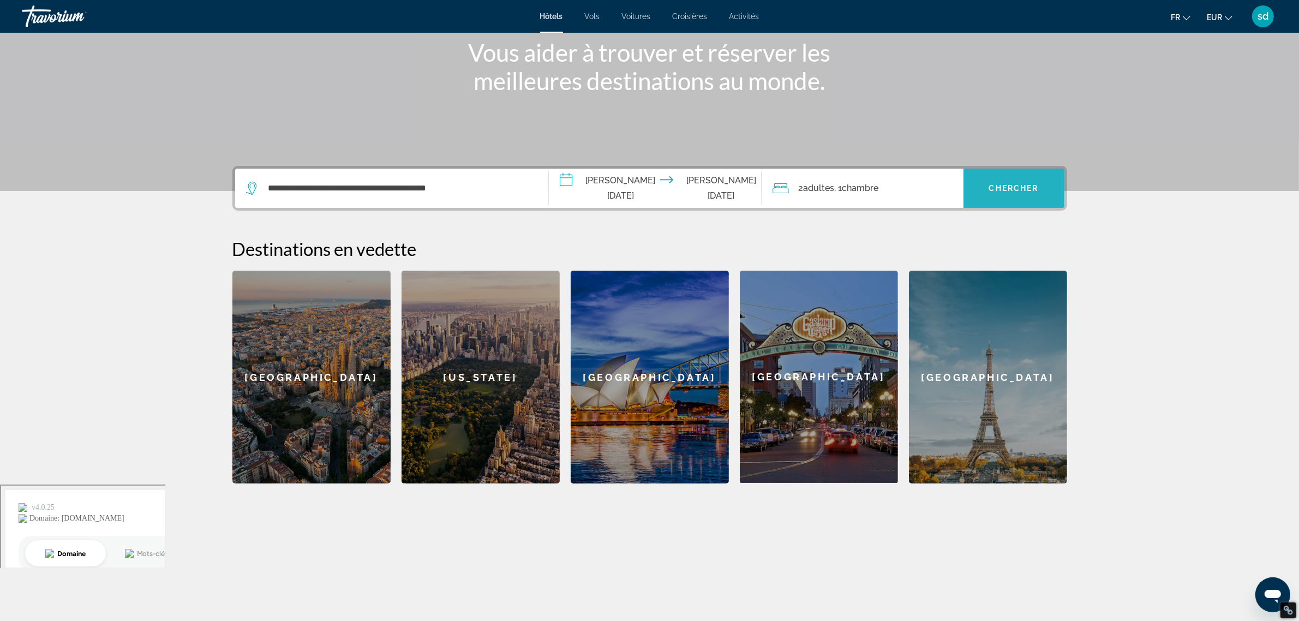
click at [1027, 190] on span "Chercher" at bounding box center [1014, 188] width 50 height 9
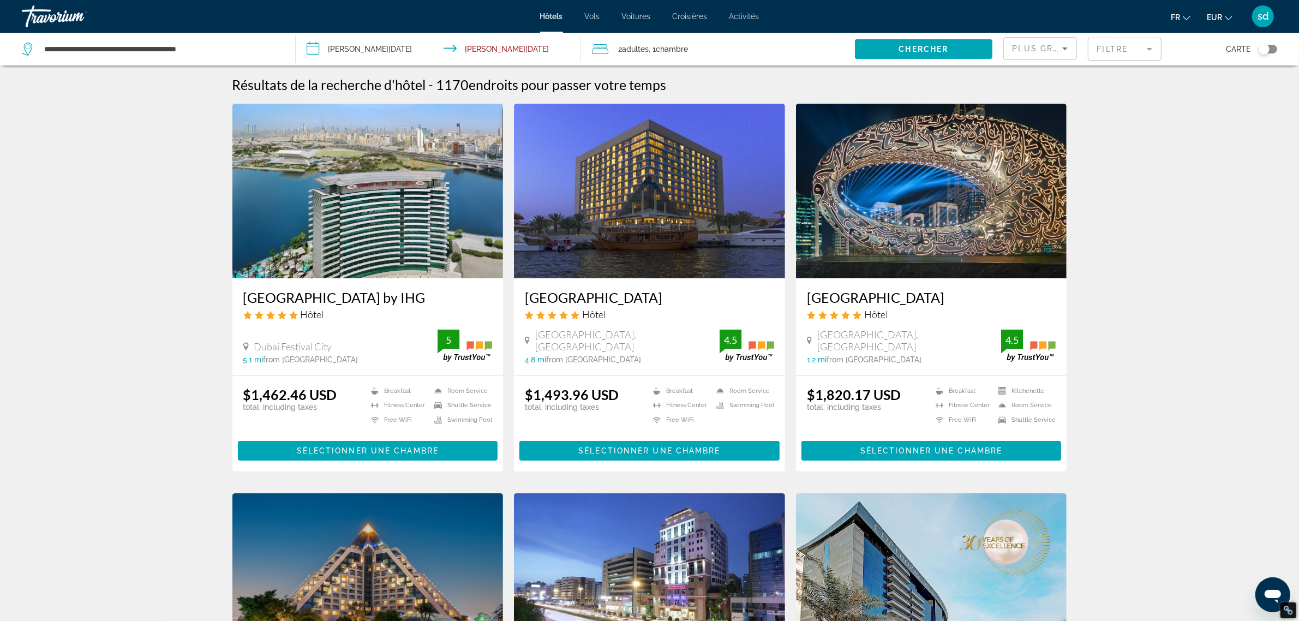
click at [1112, 44] on mat-form-field "Filtre" at bounding box center [1125, 49] width 74 height 23
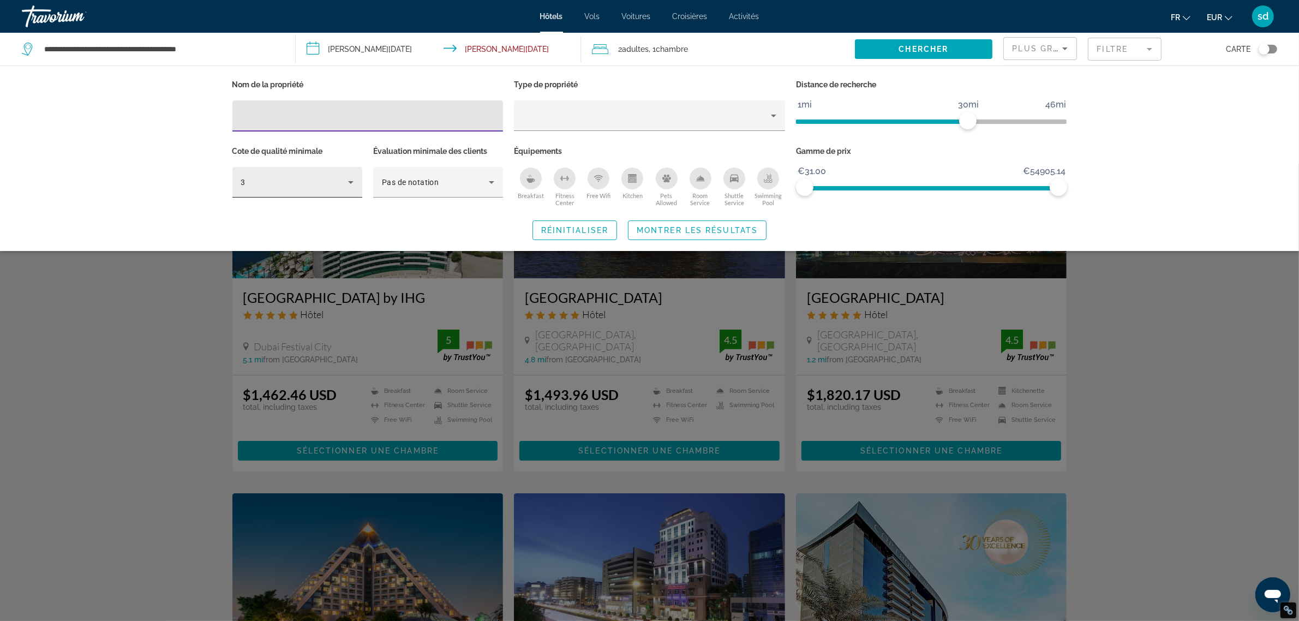
click at [304, 179] on div "3" at bounding box center [294, 182] width 107 height 13
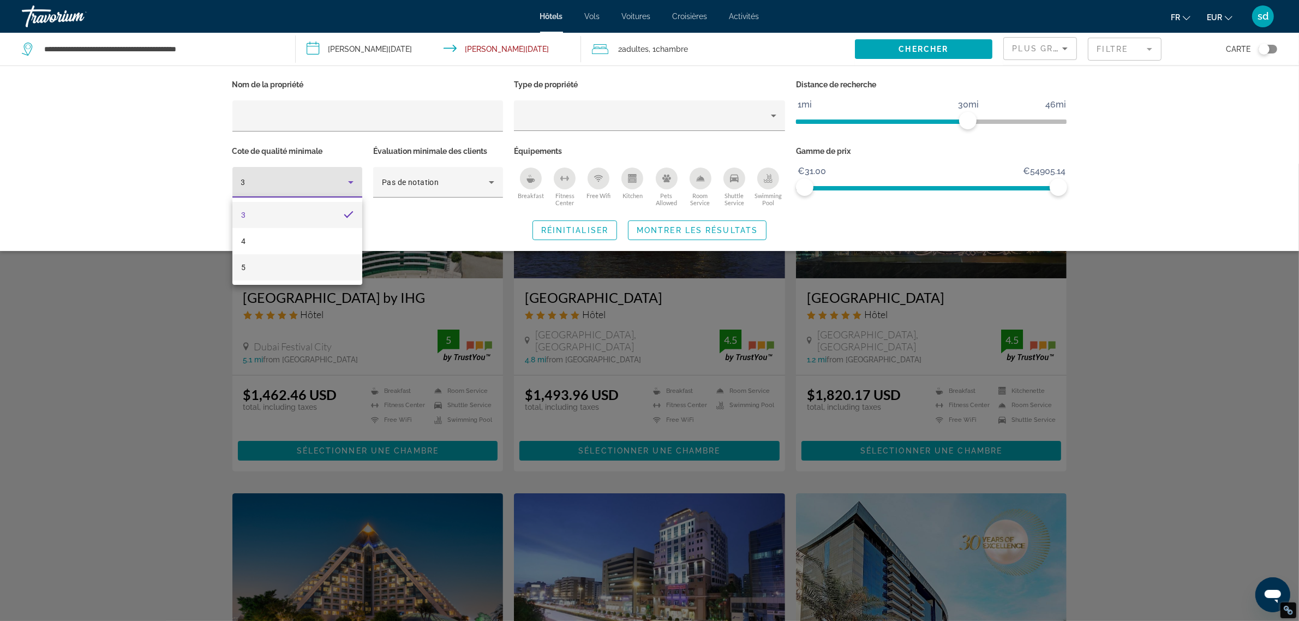
click at [284, 260] on mat-option "5" at bounding box center [297, 267] width 130 height 26
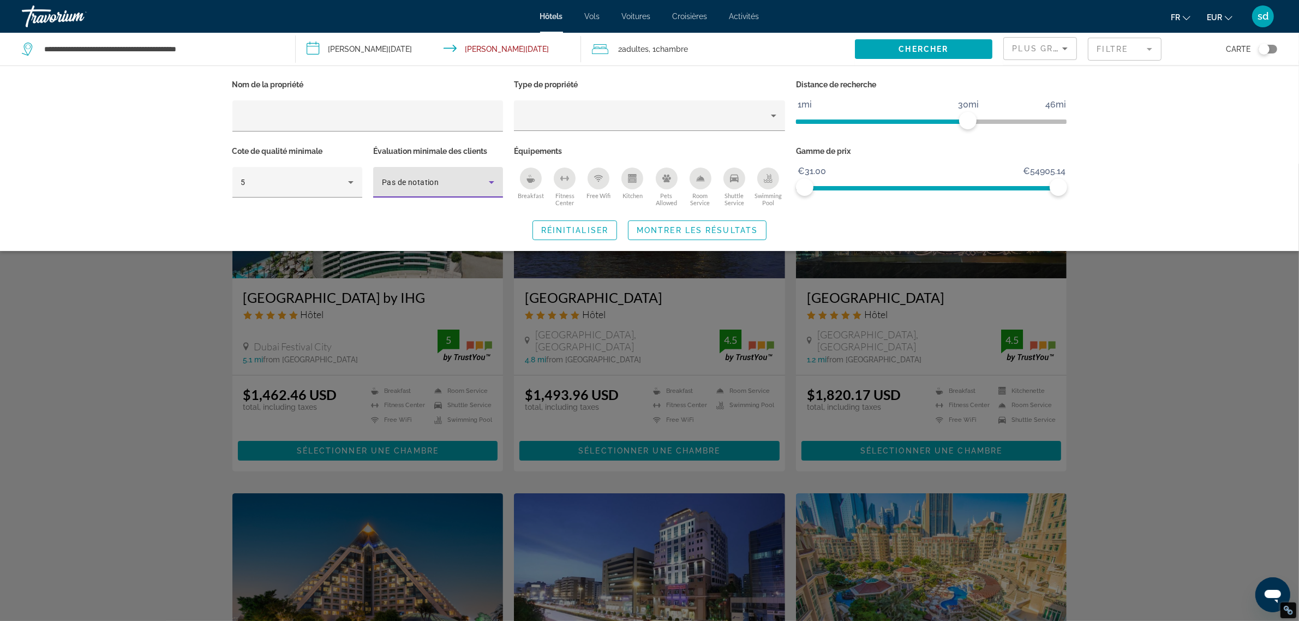
click at [408, 180] on span "Pas de notation" at bounding box center [410, 182] width 57 height 9
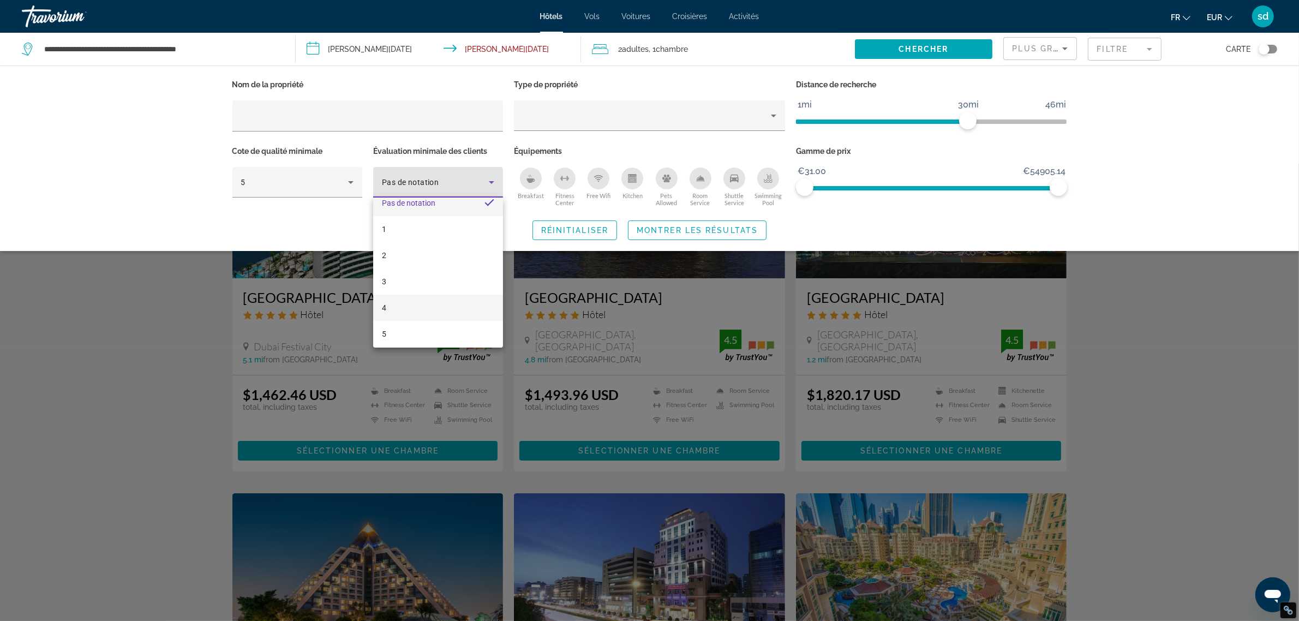
scroll to position [15, 0]
click at [405, 304] on mat-option "4" at bounding box center [438, 304] width 130 height 26
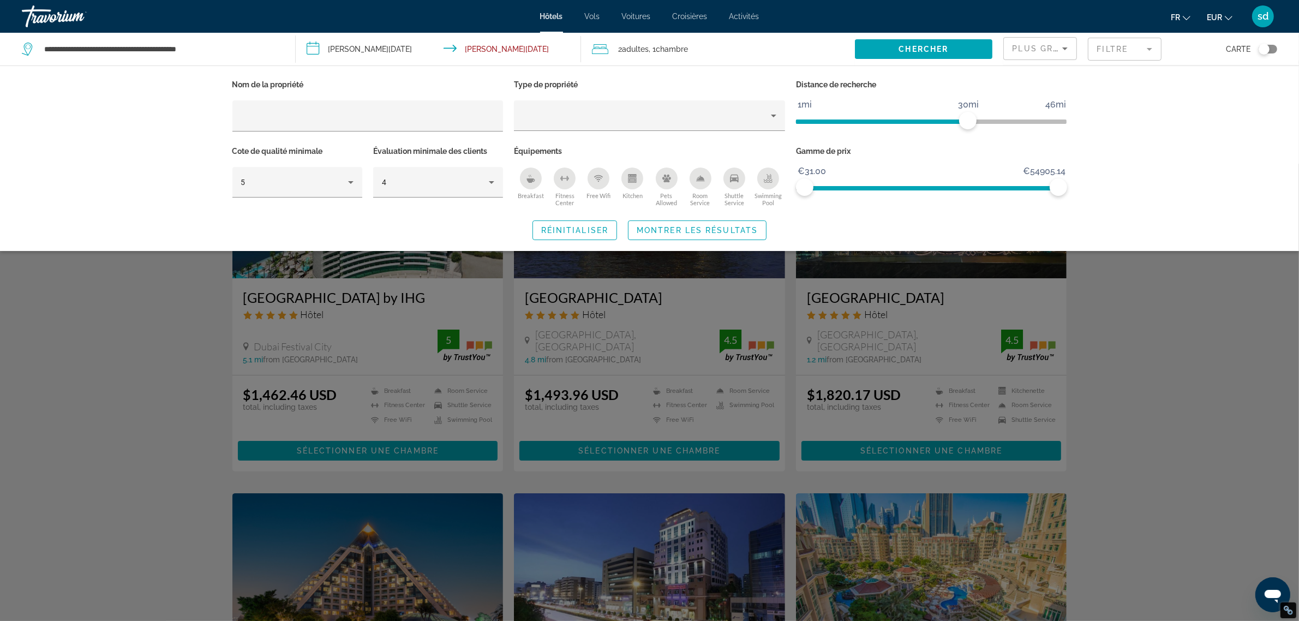
click at [524, 176] on div "Breakfast" at bounding box center [531, 178] width 22 height 22
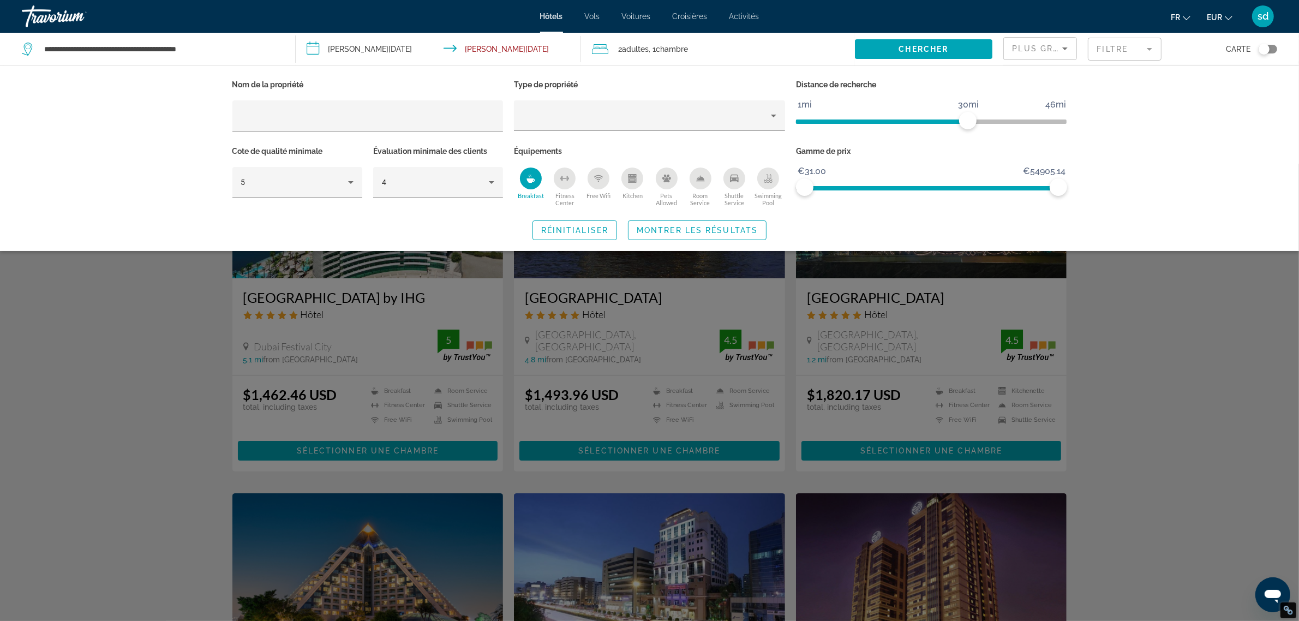
click at [761, 176] on div "Swimming Pool" at bounding box center [768, 178] width 22 height 22
click at [701, 227] on span "Montrer les résultats" at bounding box center [697, 230] width 121 height 9
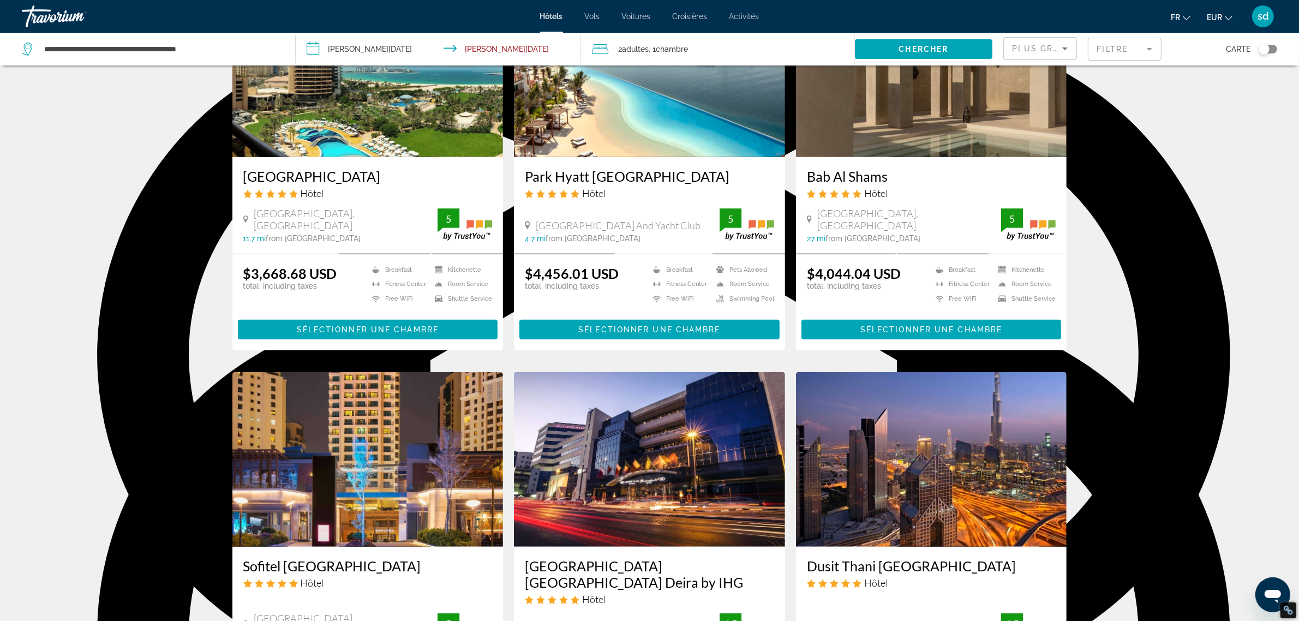
scroll to position [1159, 0]
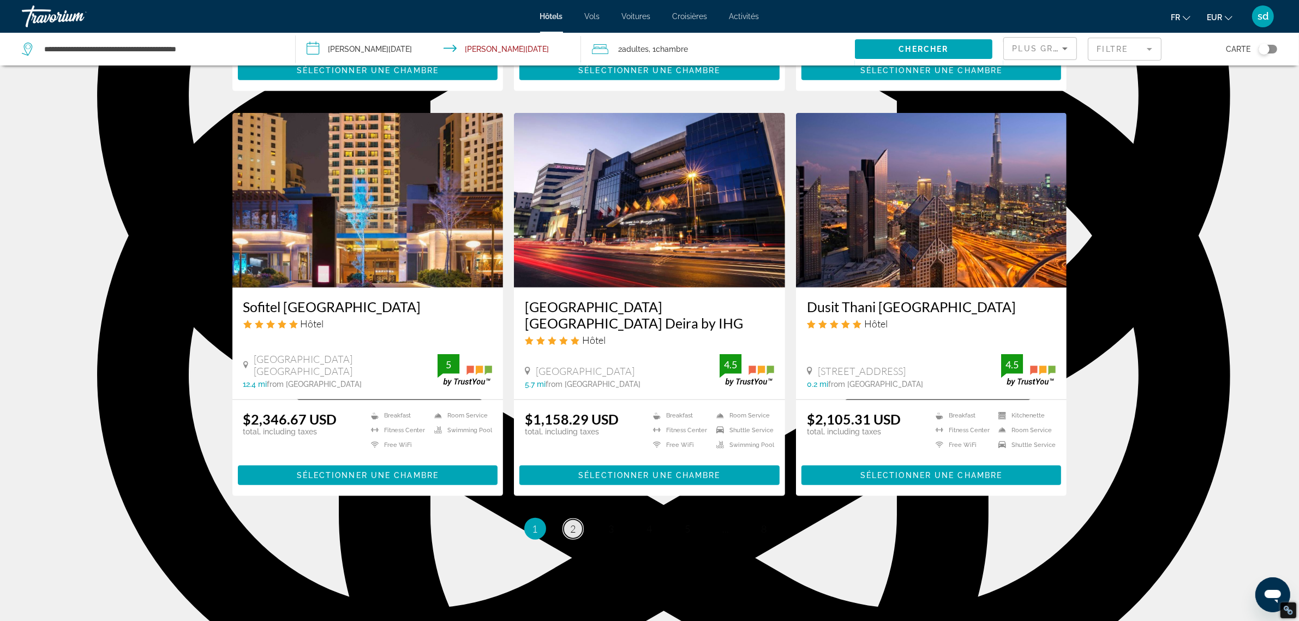
click at [568, 519] on link "page 2" at bounding box center [572, 528] width 19 height 19
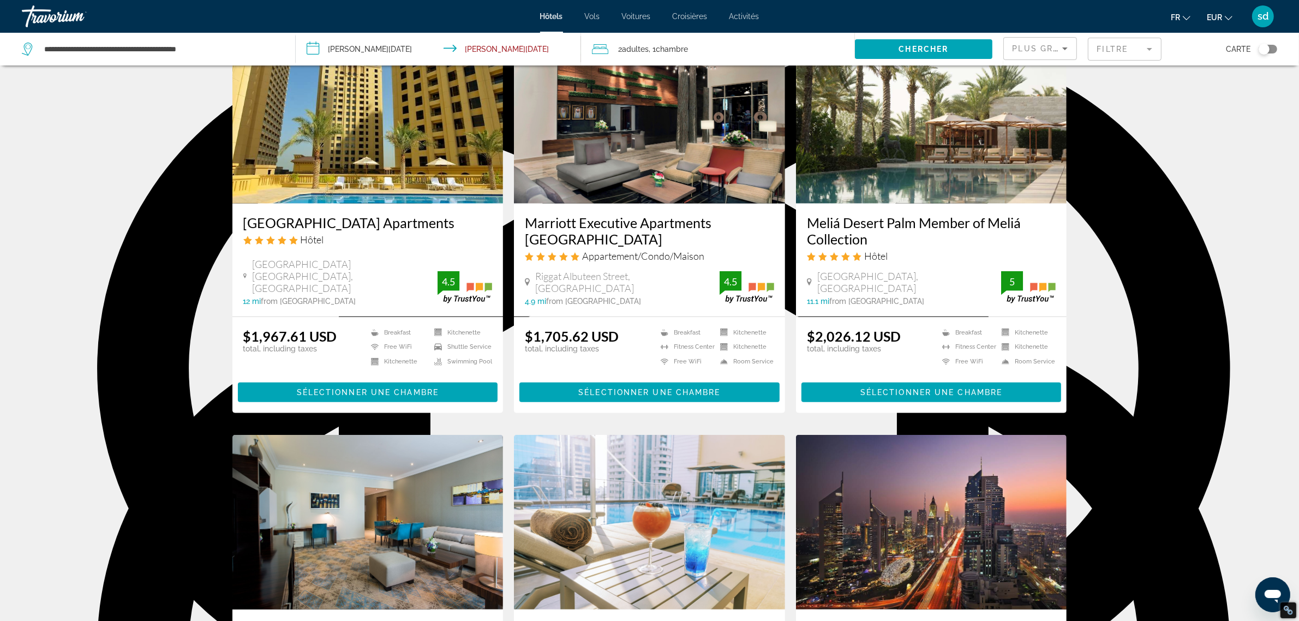
scroll to position [1159, 0]
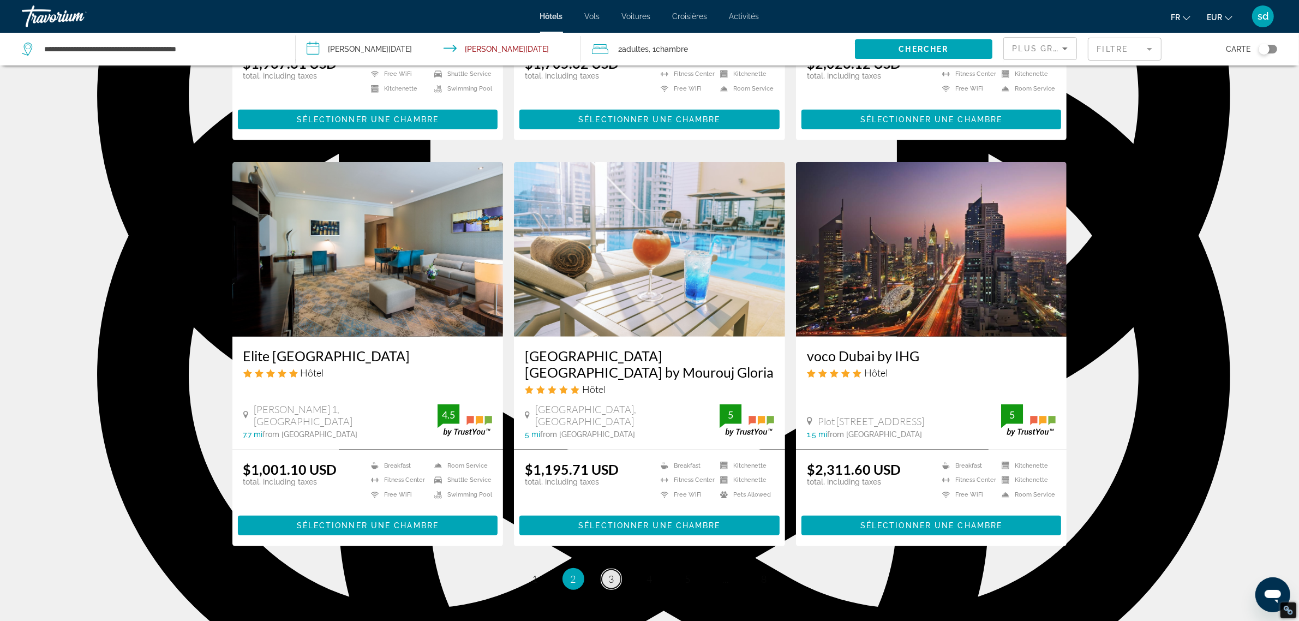
click at [606, 574] on link "page 3" at bounding box center [611, 578] width 19 height 19
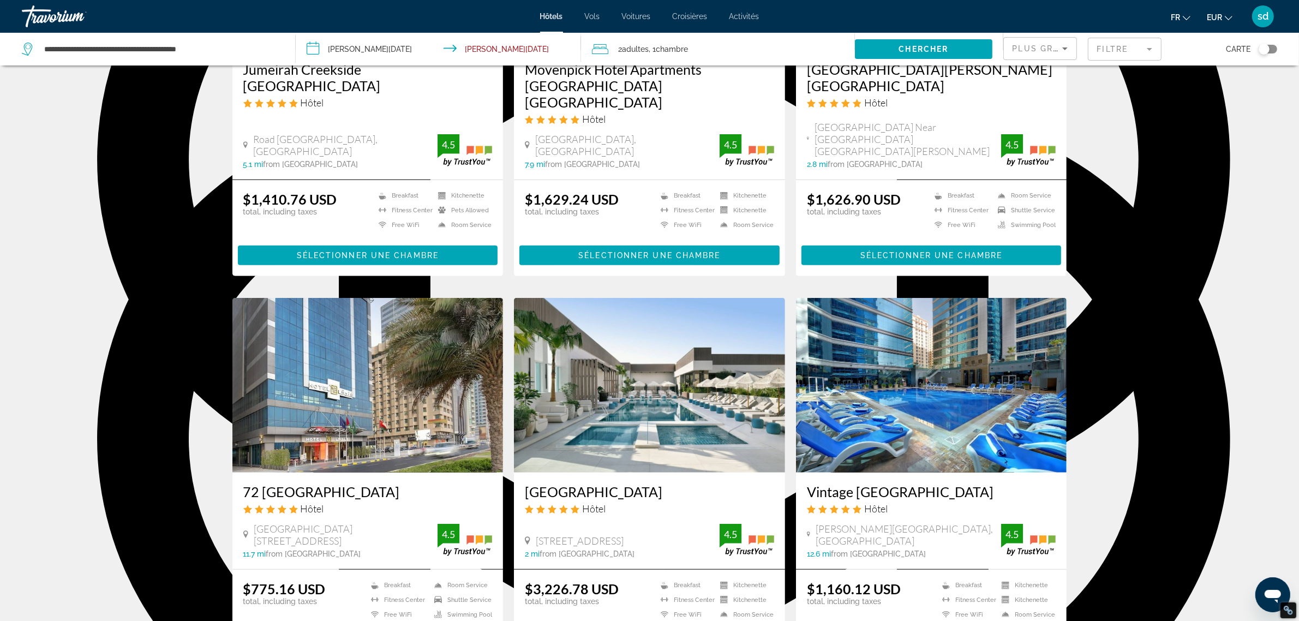
scroll to position [1220, 0]
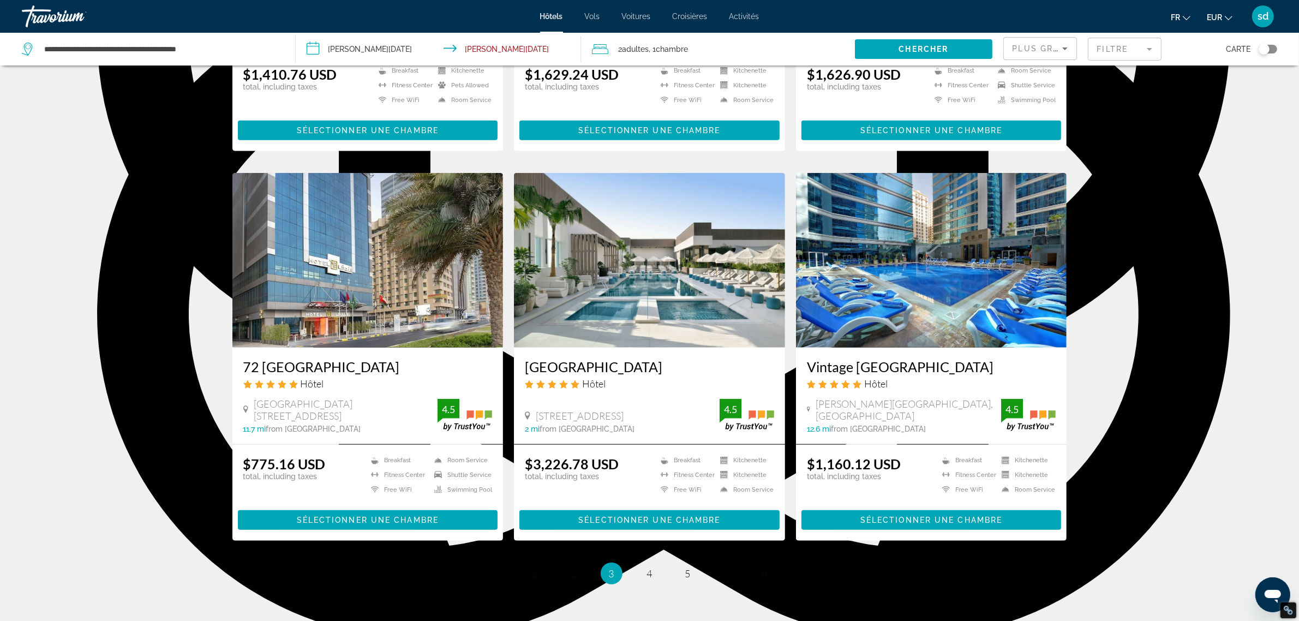
click at [649, 567] on span "4" at bounding box center [649, 573] width 5 height 12
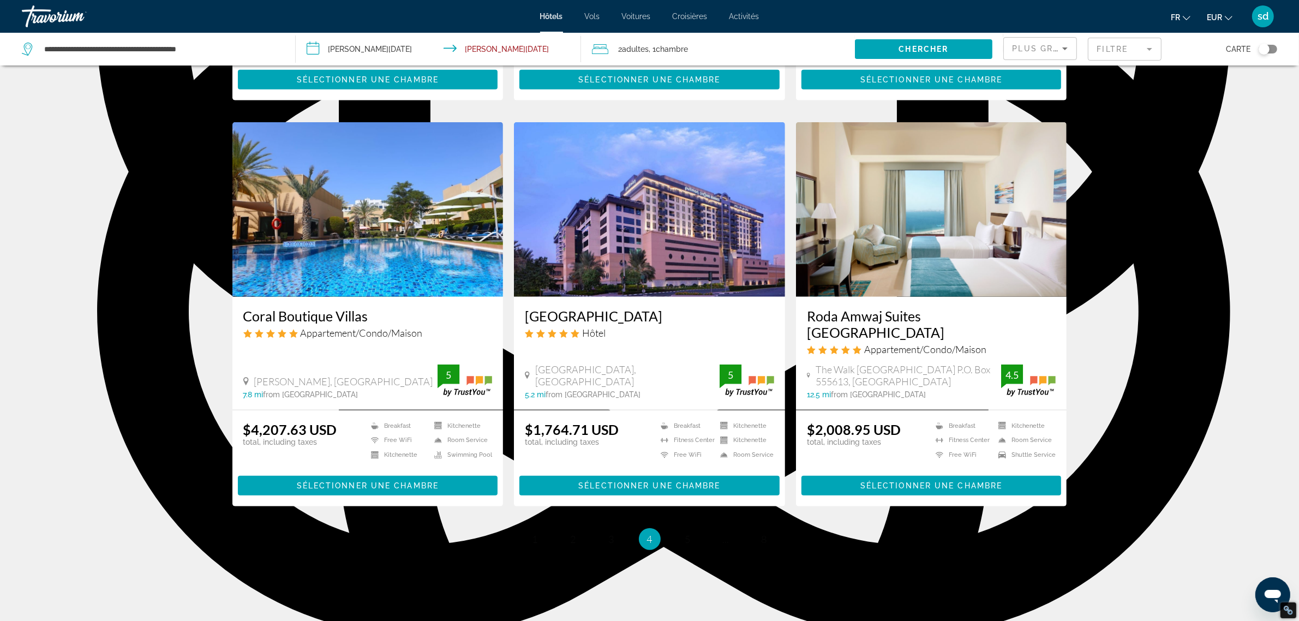
scroll to position [1225, 0]
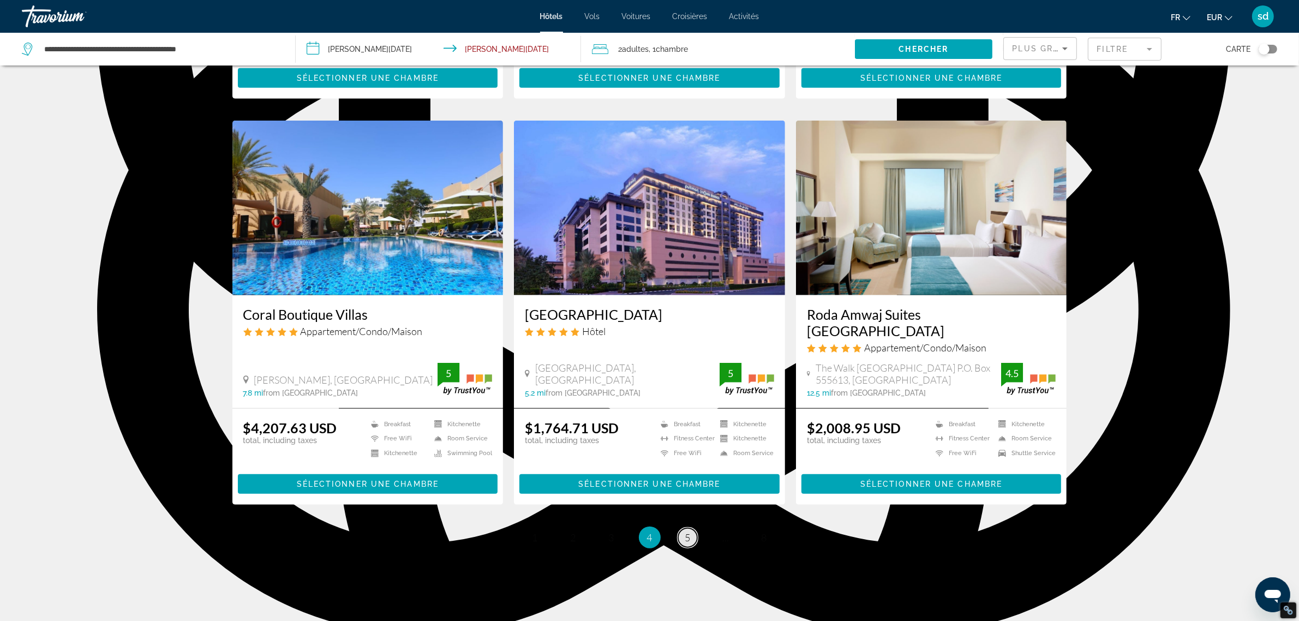
click at [685, 531] on span "5" at bounding box center [687, 537] width 5 height 12
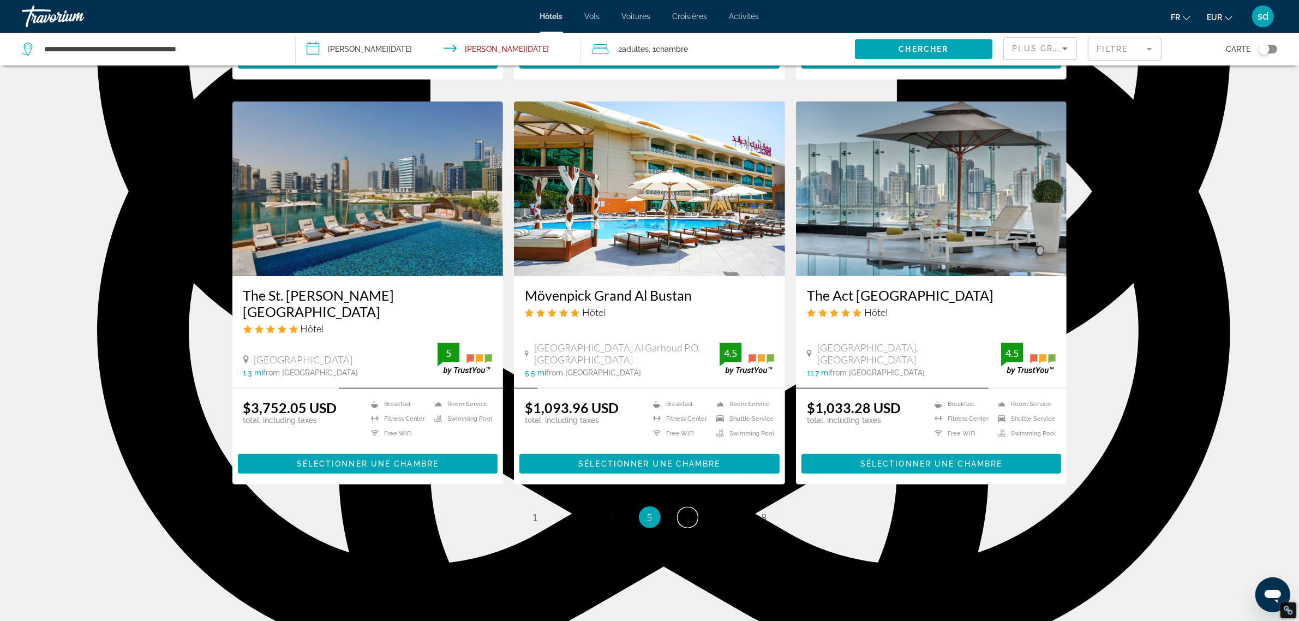
scroll to position [1209, 0]
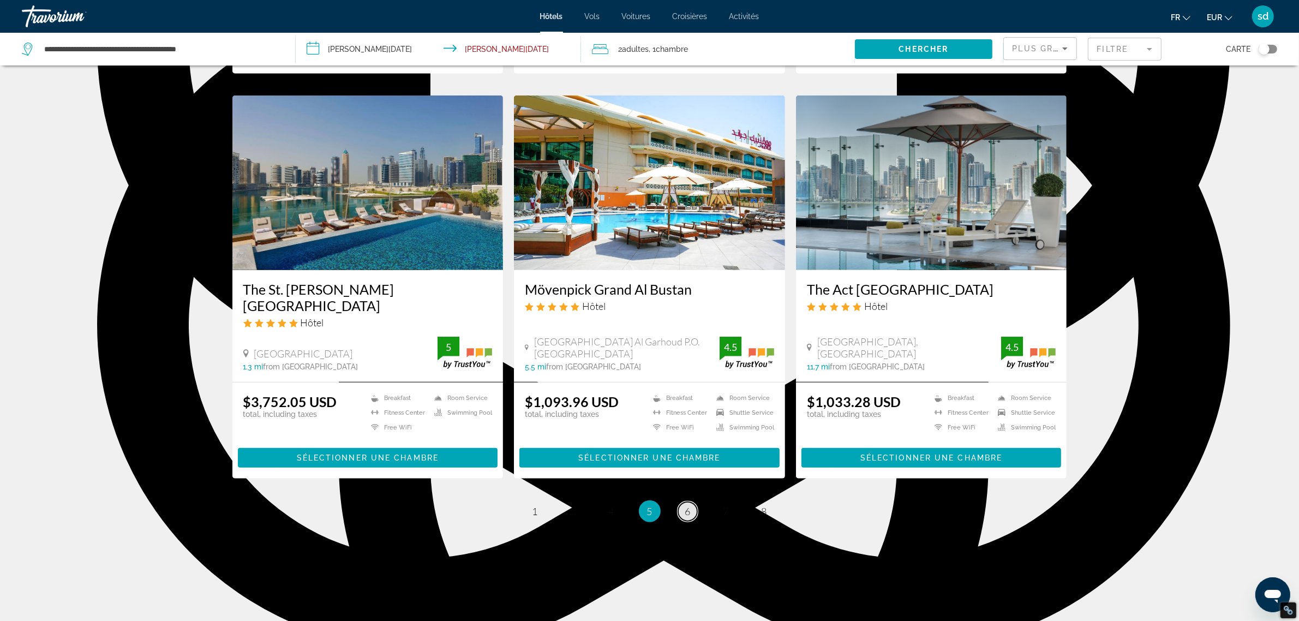
click at [686, 513] on span "6" at bounding box center [687, 511] width 5 height 12
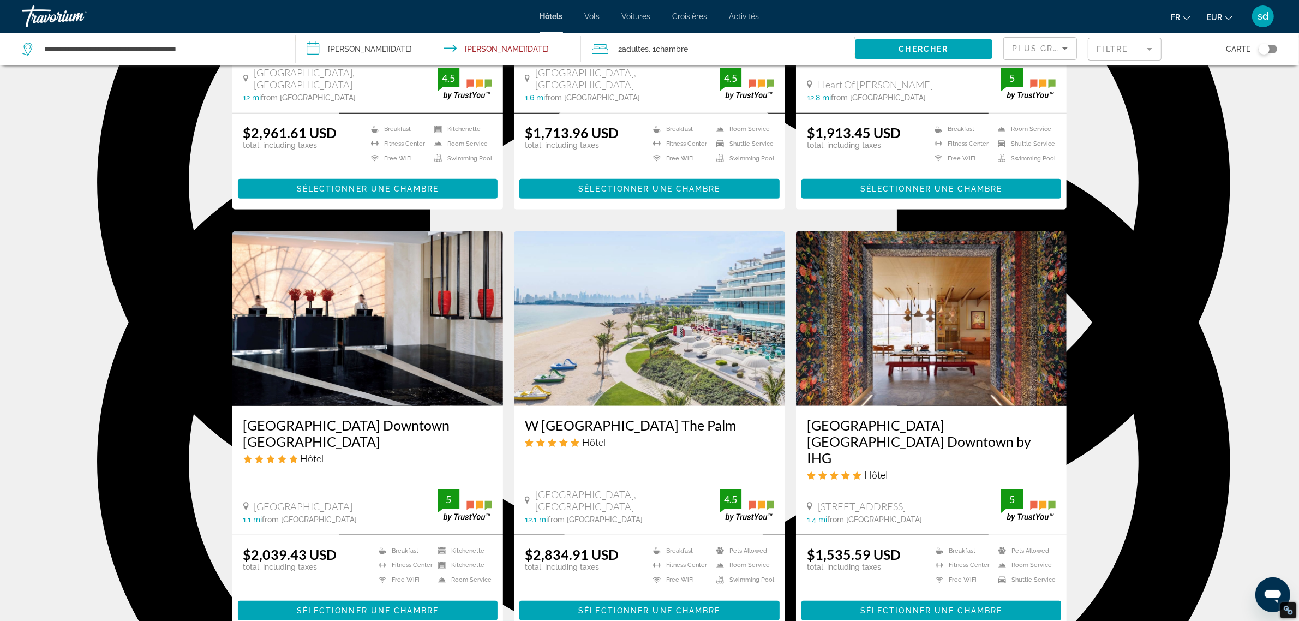
scroll to position [1159, 0]
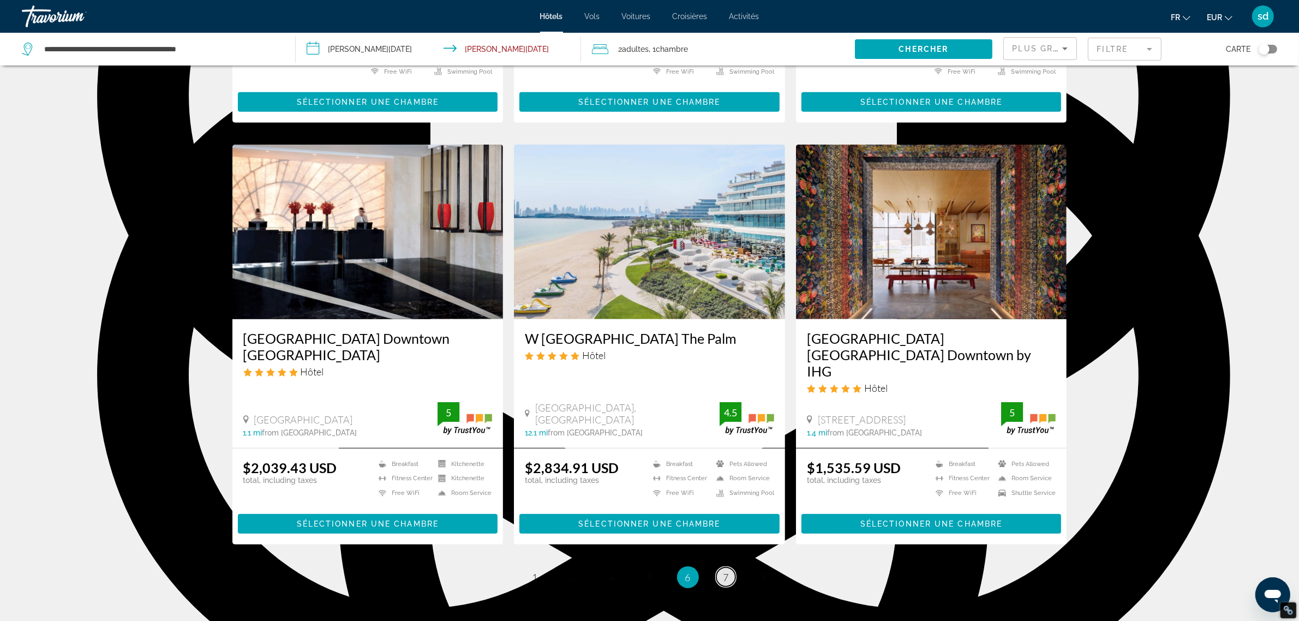
click at [723, 571] on span "7" at bounding box center [725, 577] width 5 height 12
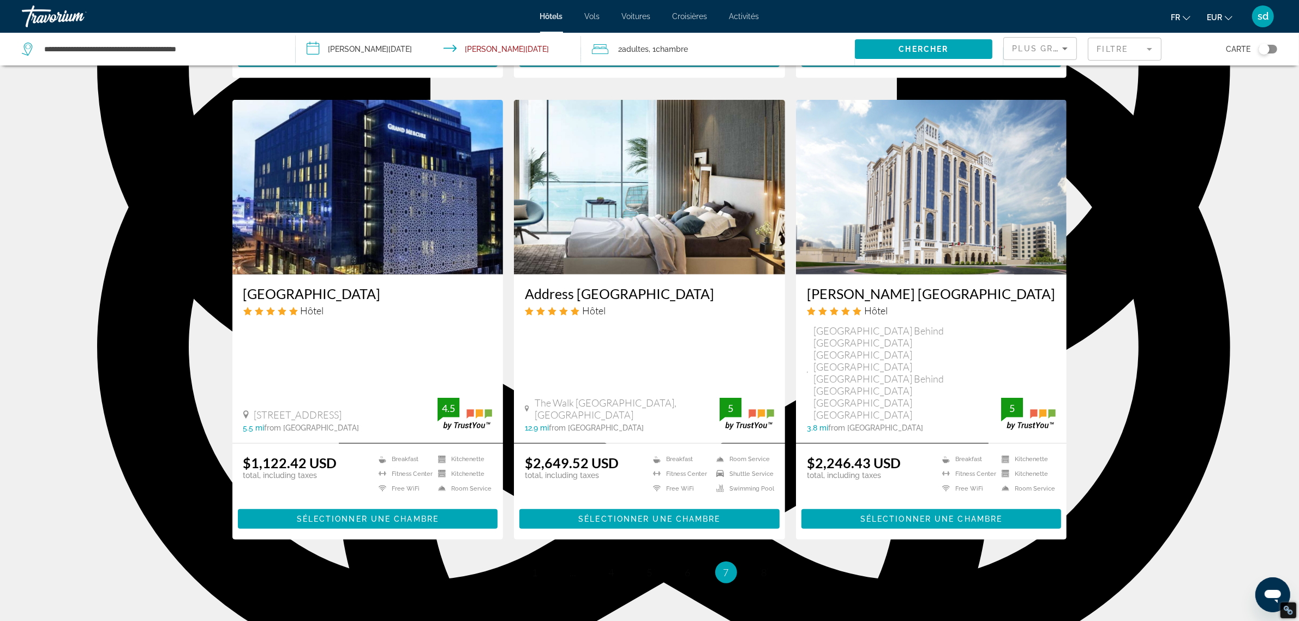
scroll to position [1189, 0]
